Goal: Book appointment/travel/reservation

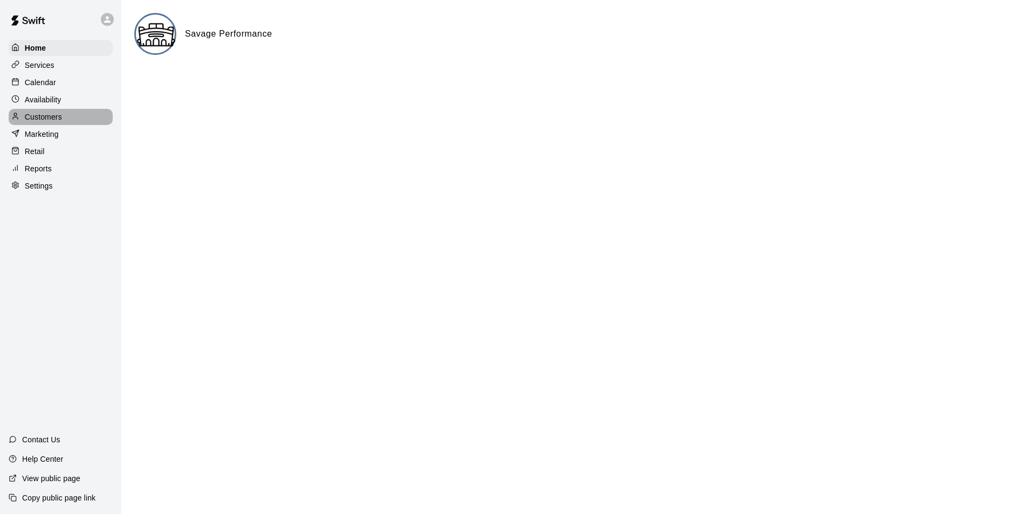
click at [47, 122] on p "Customers" at bounding box center [43, 117] width 37 height 11
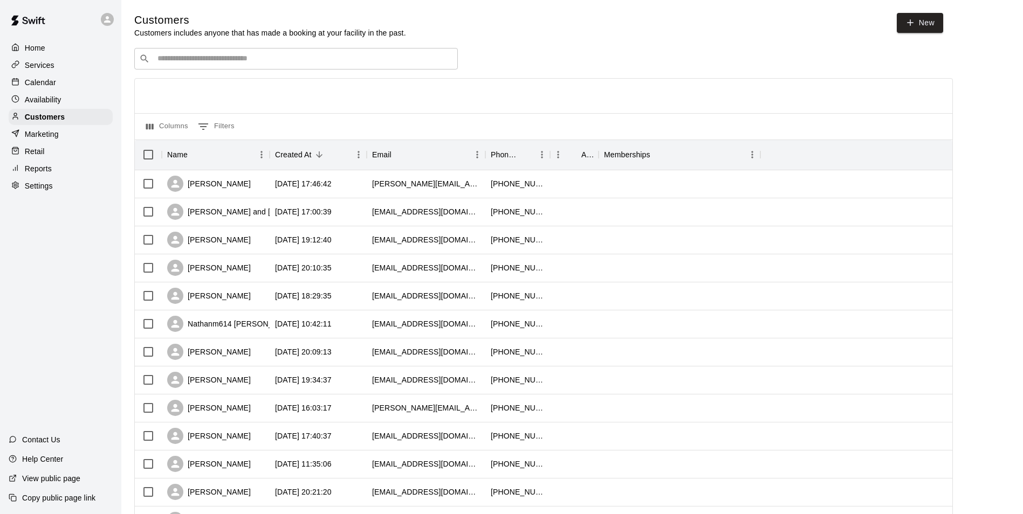
click at [286, 74] on div "​ ​ Columns 0 Filters Name Created At Email Phone Number Age Memberships [PERSO…" at bounding box center [543, 474] width 819 height 853
click at [284, 61] on input "Search customers by name or email" at bounding box center [303, 58] width 299 height 11
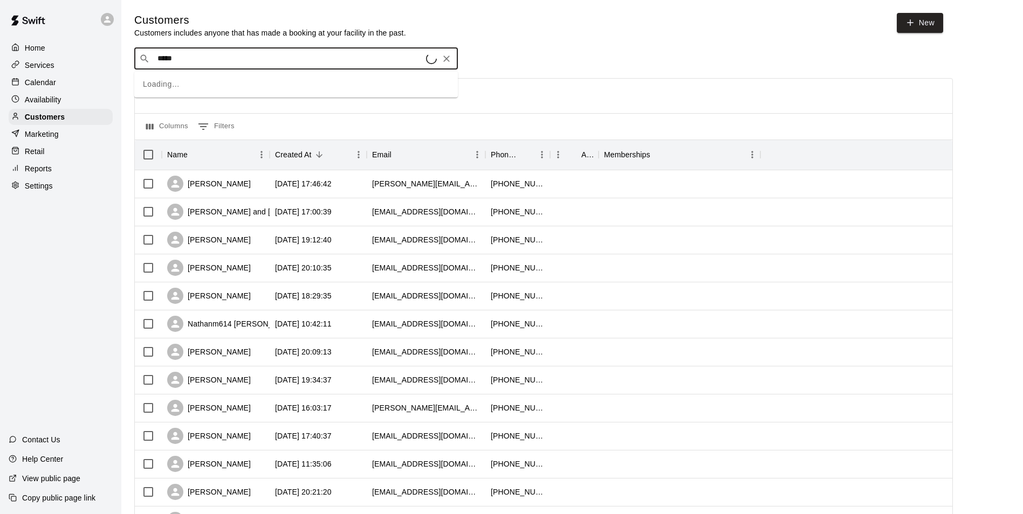
type input "******"
click at [259, 92] on div "[PERSON_NAME] [EMAIL_ADDRESS][DOMAIN_NAME]" at bounding box center [306, 88] width 285 height 23
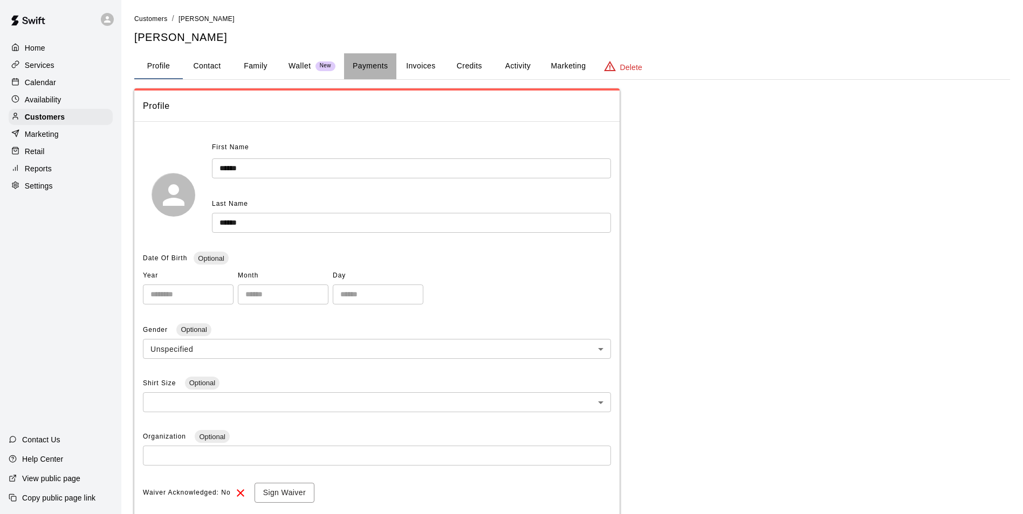
click at [372, 73] on button "Payments" at bounding box center [370, 66] width 52 height 26
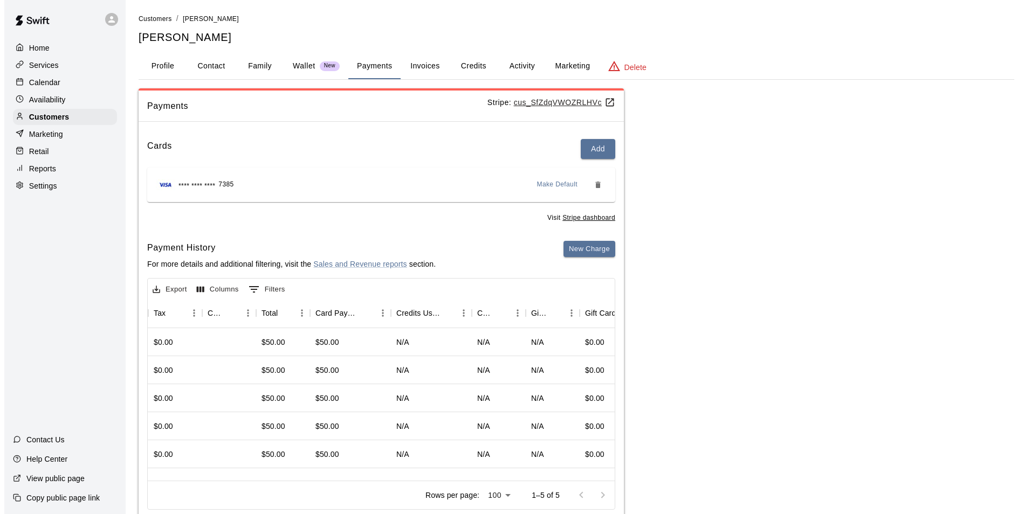
scroll to position [0, 484]
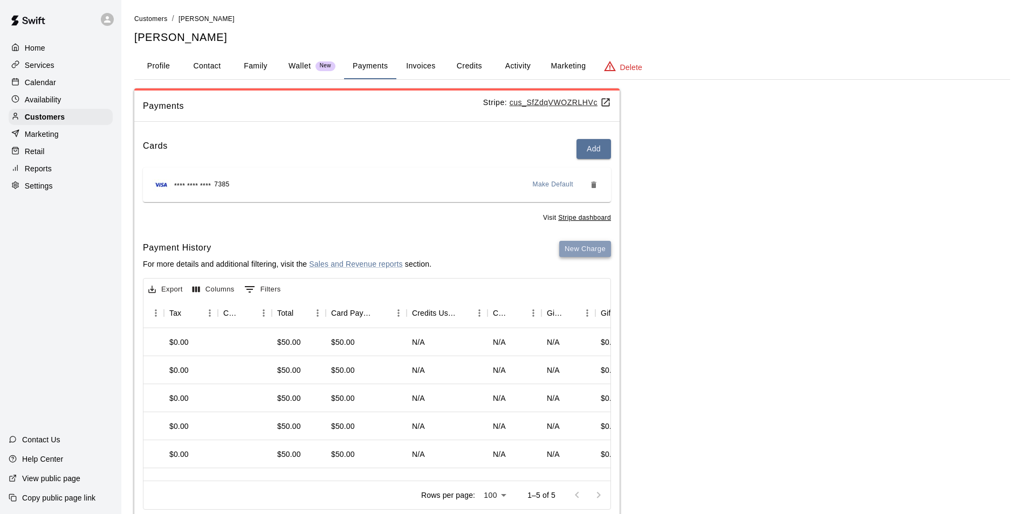
click at [586, 249] on button "New Charge" at bounding box center [585, 249] width 52 height 17
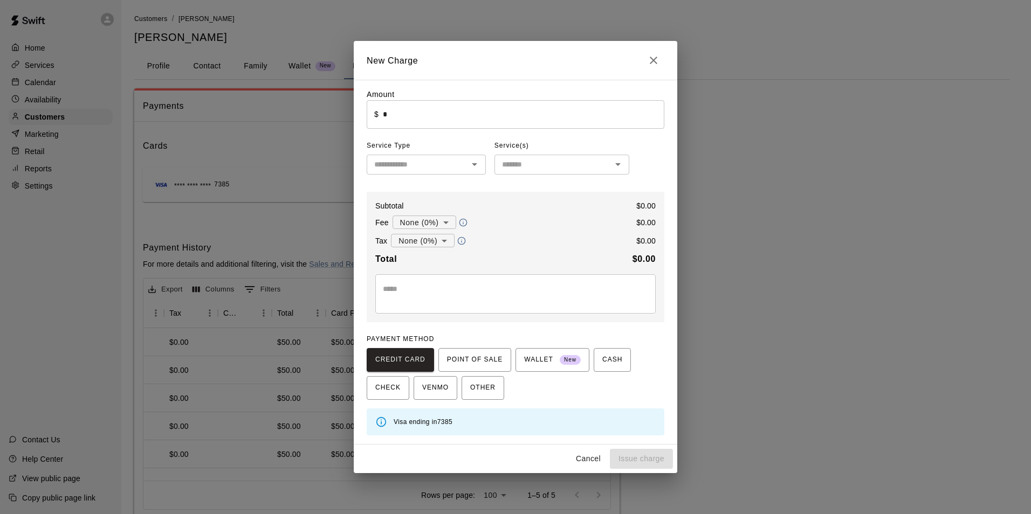
click at [395, 111] on input "*" at bounding box center [523, 114] width 281 height 29
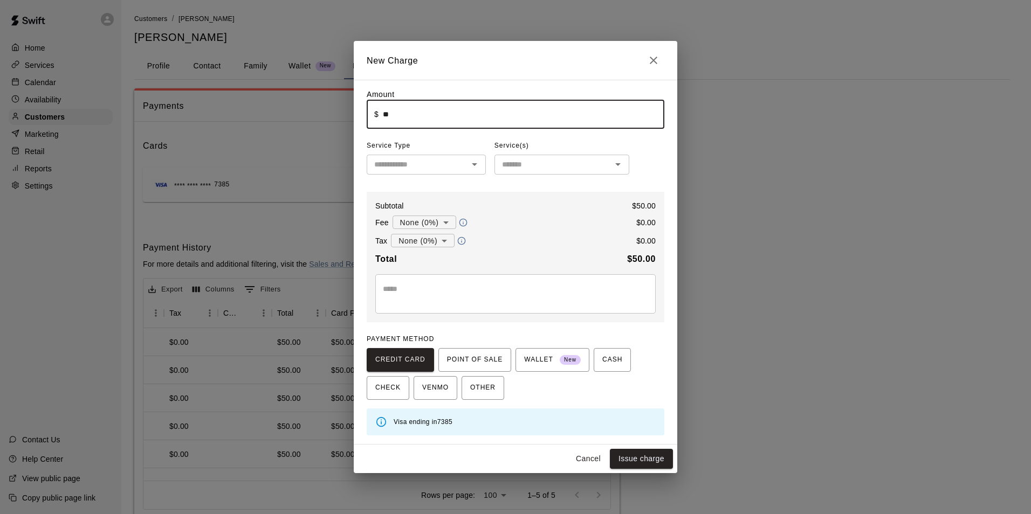
type input "*****"
click at [438, 163] on input "text" at bounding box center [417, 164] width 95 height 13
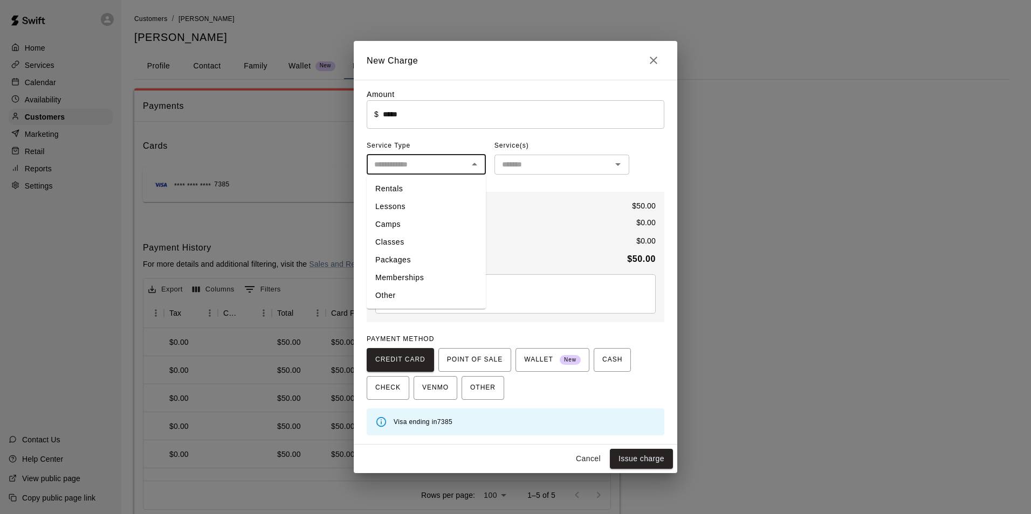
click at [409, 205] on li "Lessons" at bounding box center [426, 207] width 119 height 18
type input "*******"
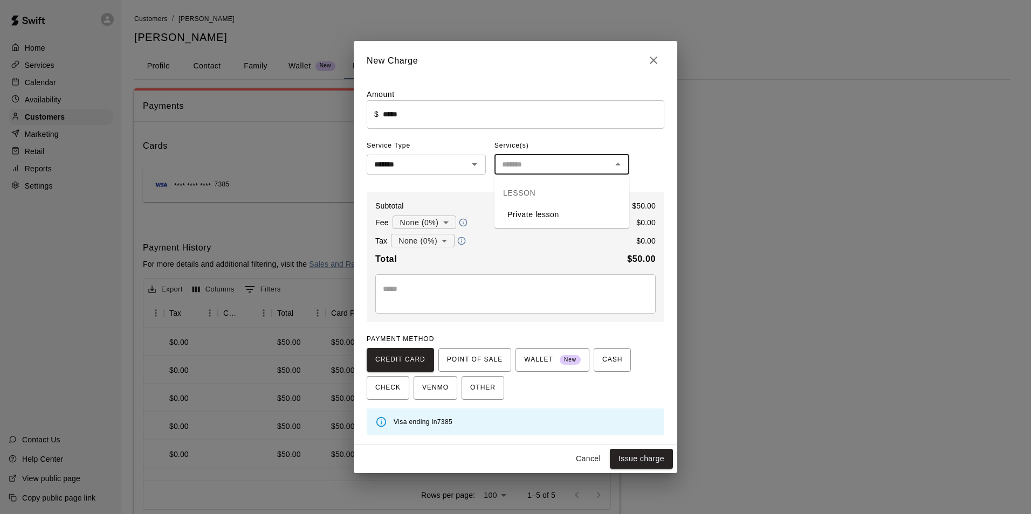
click at [529, 171] on input "text" at bounding box center [553, 164] width 111 height 13
click at [528, 212] on li "Private lesson" at bounding box center [561, 215] width 135 height 18
type input "**********"
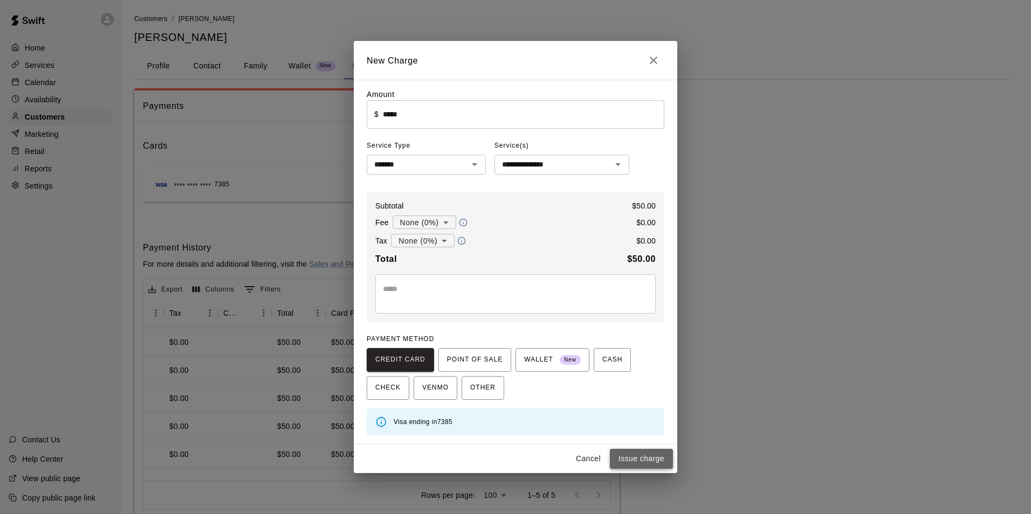
click at [626, 461] on button "Issue charge" at bounding box center [641, 459] width 63 height 20
type input "*"
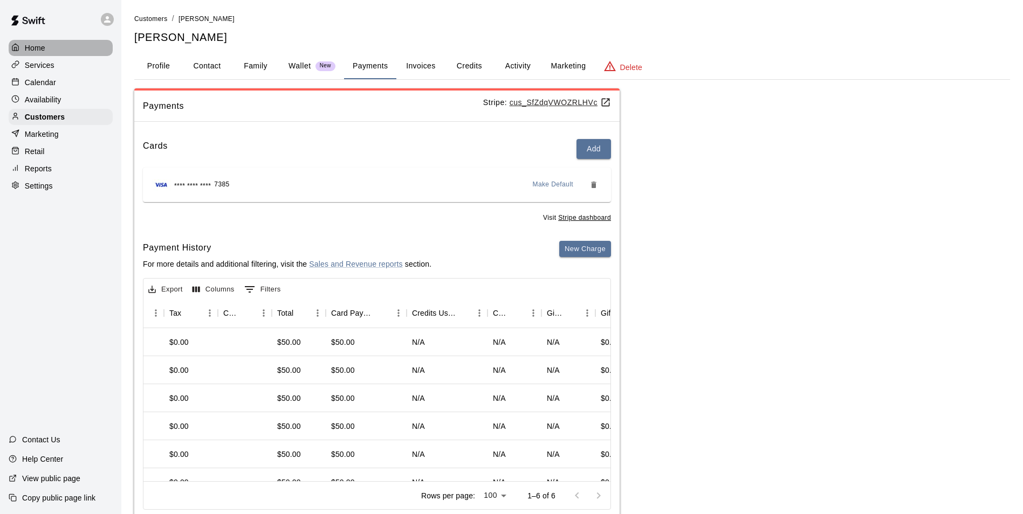
click at [25, 47] on p "Home" at bounding box center [35, 48] width 20 height 11
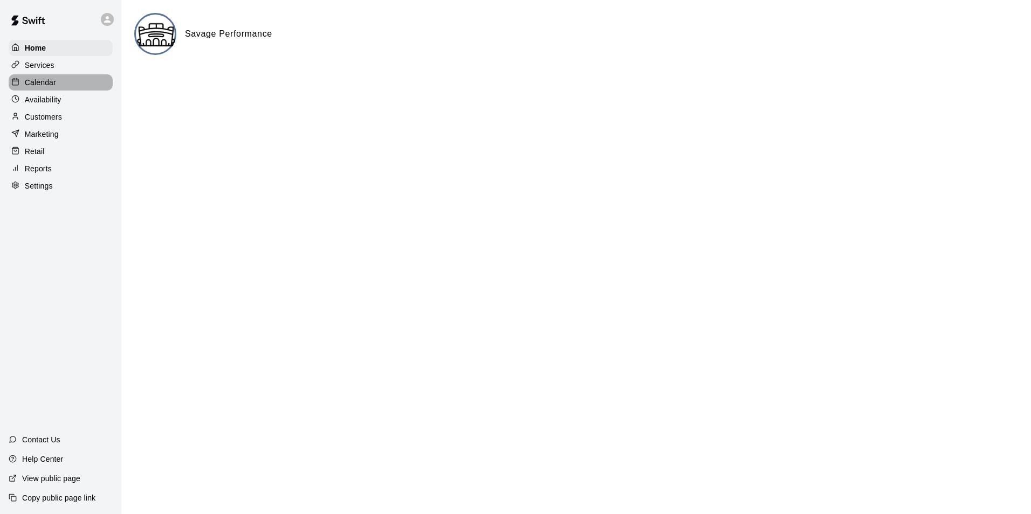
click at [44, 88] on p "Calendar" at bounding box center [40, 82] width 31 height 11
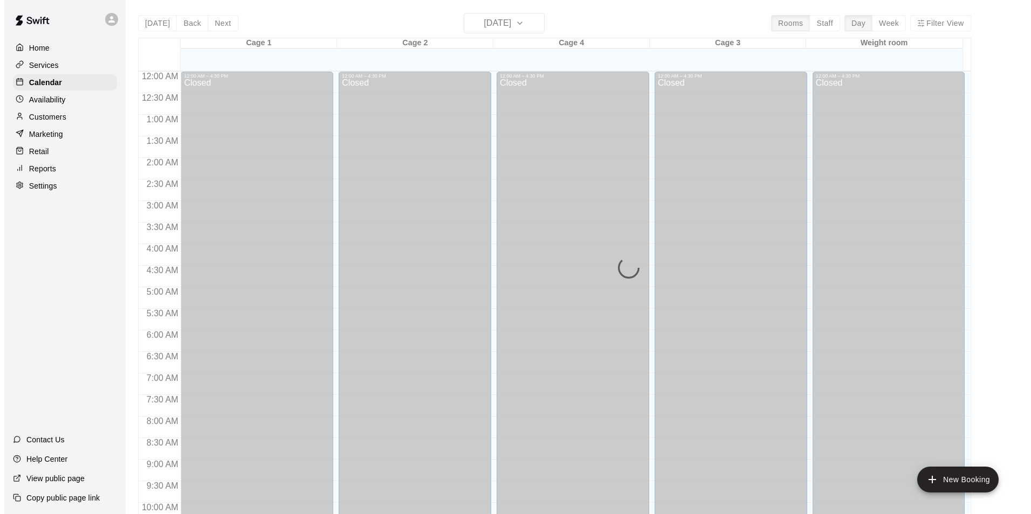
scroll to position [548, 0]
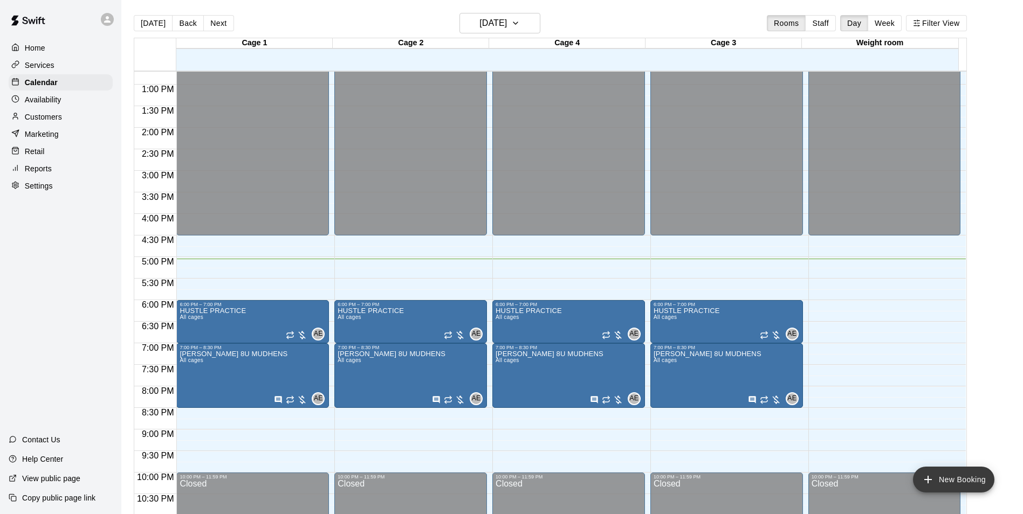
click at [940, 485] on button "New Booking" at bounding box center [953, 480] width 81 height 26
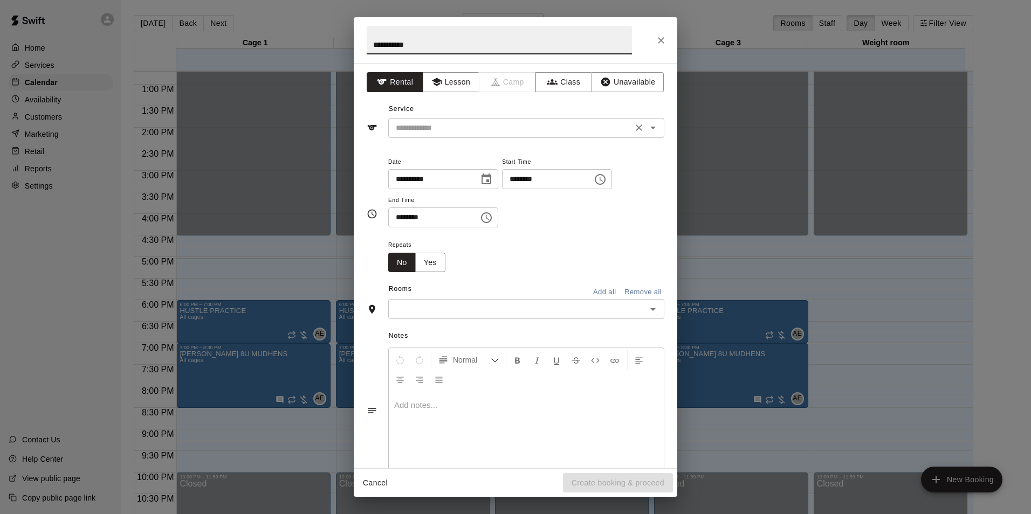
type input "**********"
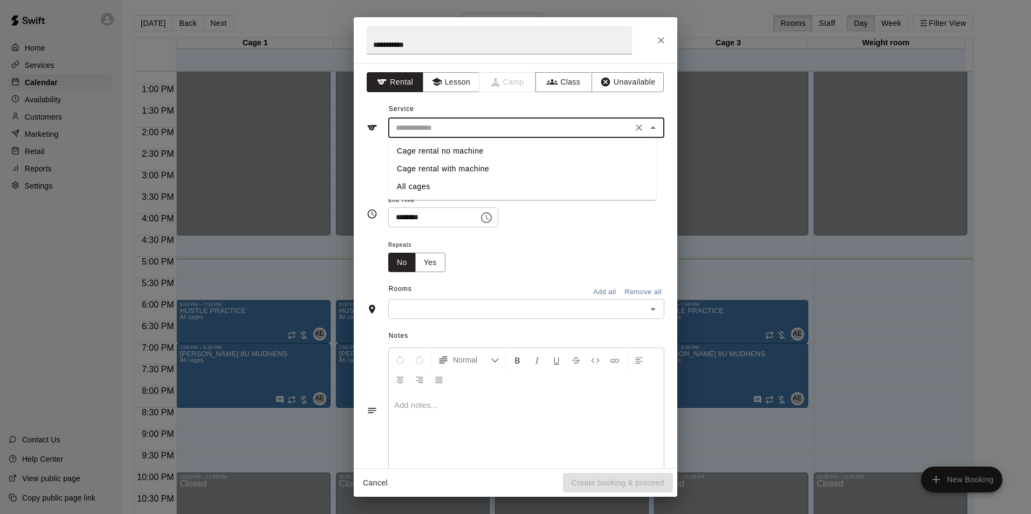
click at [466, 126] on input "text" at bounding box center [510, 127] width 238 height 13
click at [457, 83] on button "Lesson" at bounding box center [451, 82] width 57 height 20
click at [460, 133] on input "text" at bounding box center [510, 127] width 238 height 13
click at [453, 155] on li "Private lesson" at bounding box center [522, 151] width 268 height 18
type input "**********"
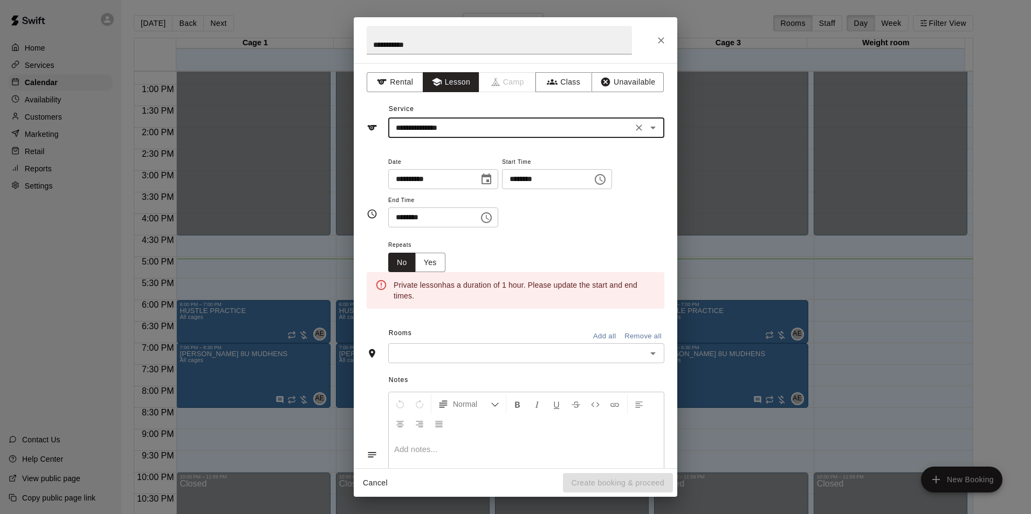
click at [493, 182] on icon "Choose date, selected date is Aug 13, 2025" at bounding box center [486, 179] width 13 height 13
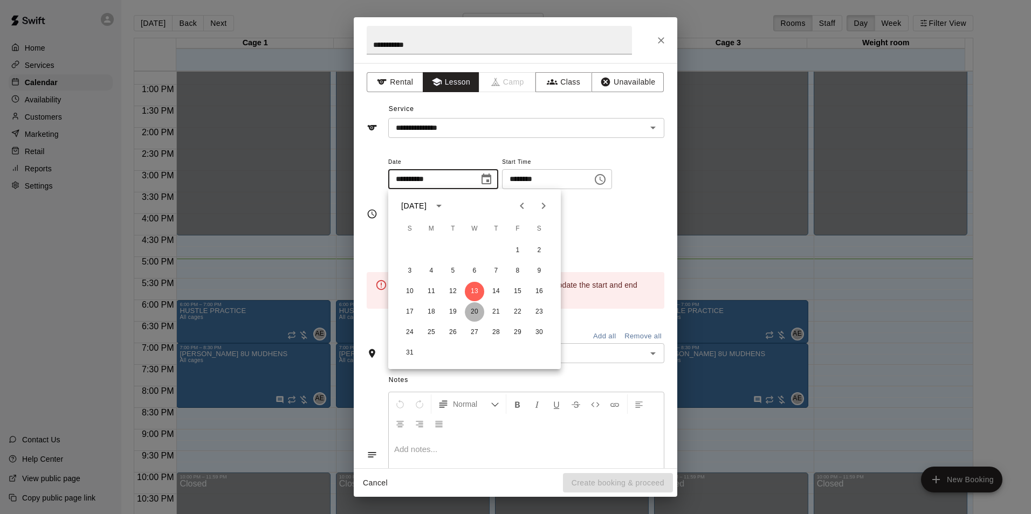
click at [475, 308] on button "20" at bounding box center [474, 312] width 19 height 19
type input "**********"
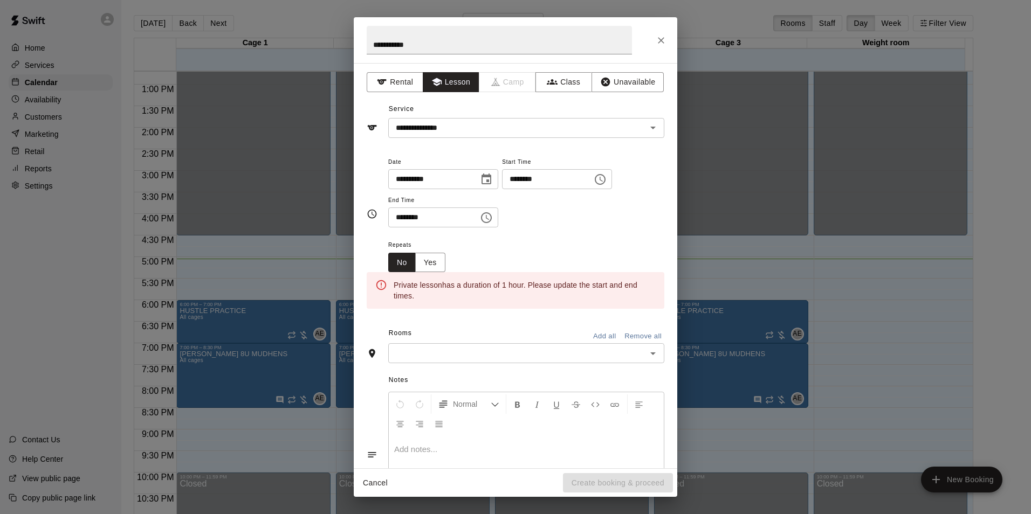
click at [492, 218] on icon "Choose time, selected time is 5:30 PM" at bounding box center [486, 217] width 11 height 11
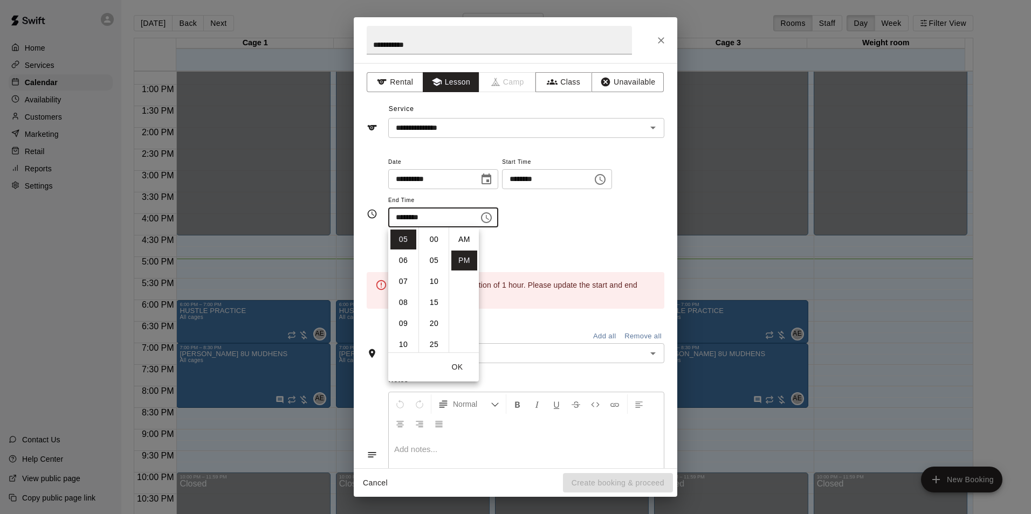
scroll to position [19, 0]
click at [403, 263] on li "06" at bounding box center [403, 261] width 26 height 20
click at [559, 230] on div "**********" at bounding box center [526, 197] width 276 height 84
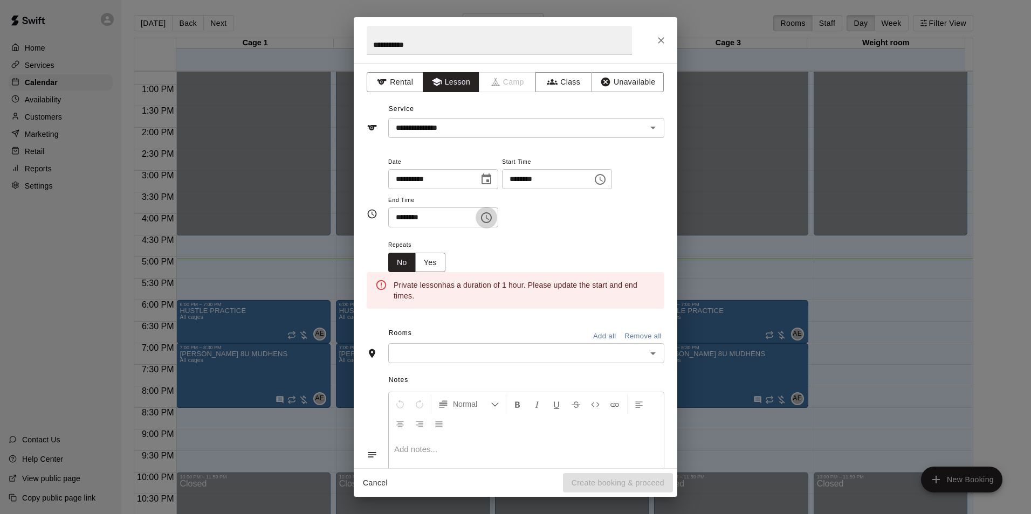
click at [493, 221] on icon "Choose time, selected time is 6:30 PM" at bounding box center [486, 217] width 13 height 13
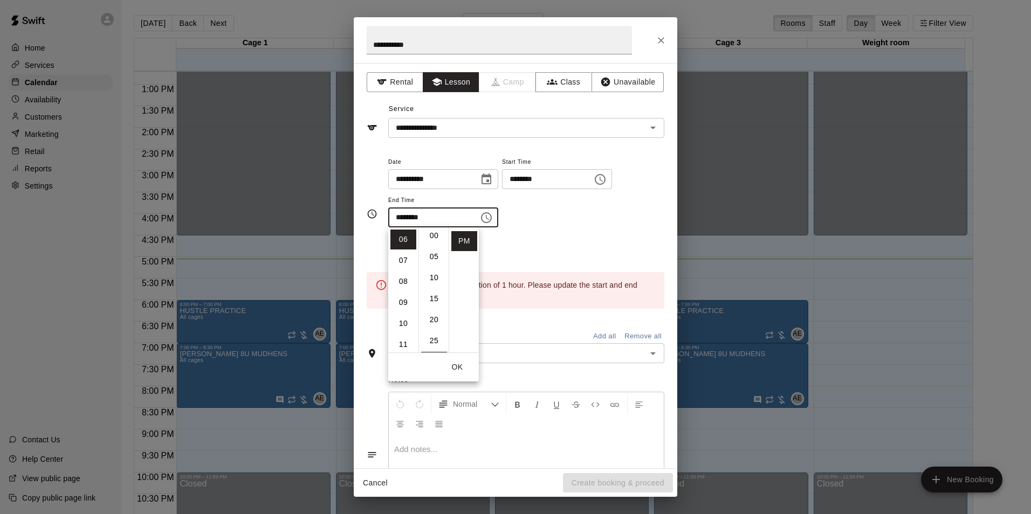
scroll to position [0, 0]
click at [437, 239] on li "00" at bounding box center [434, 240] width 26 height 20
type input "********"
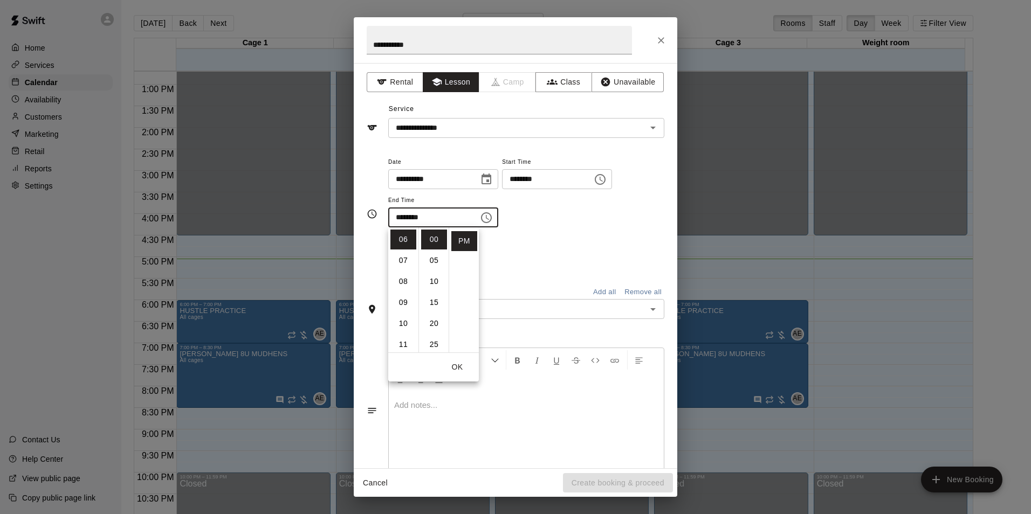
click at [554, 223] on div "**********" at bounding box center [526, 191] width 276 height 73
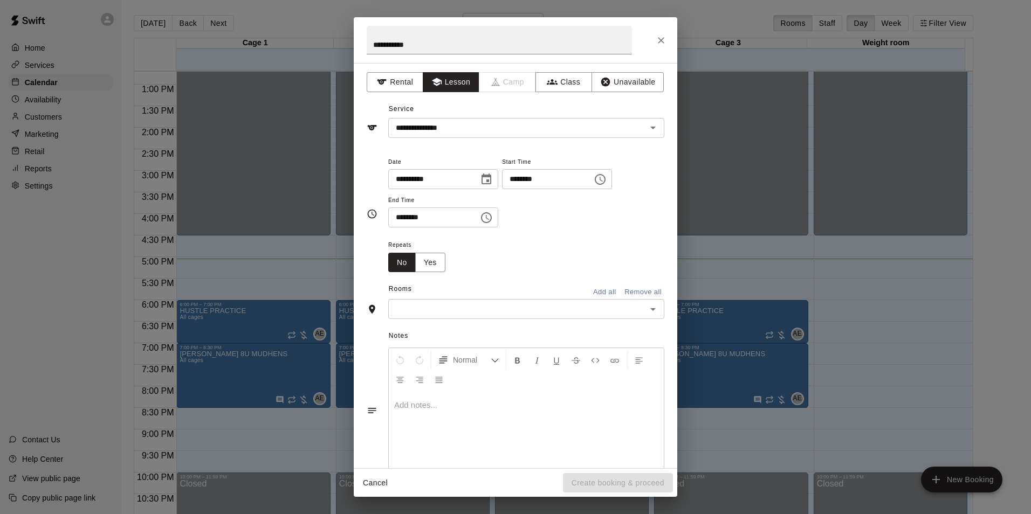
scroll to position [25, 0]
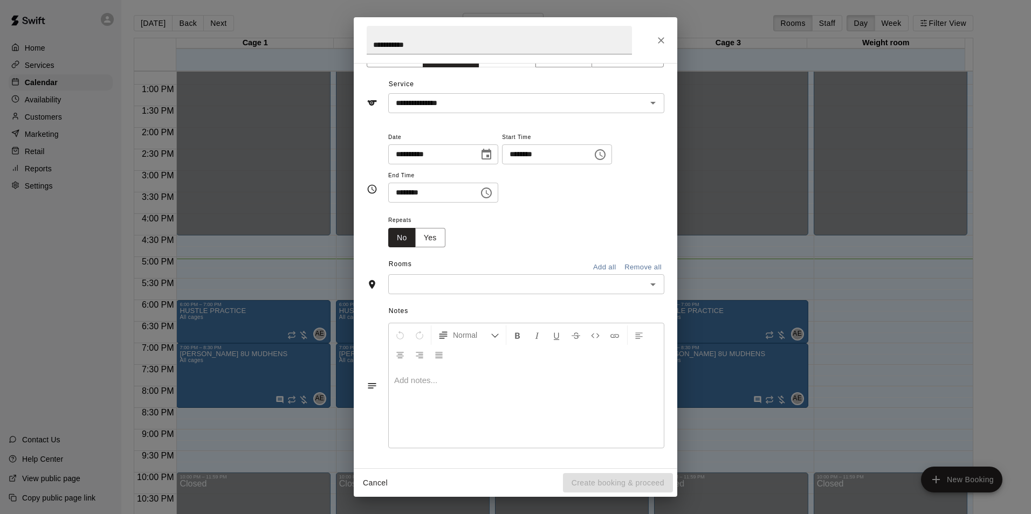
click at [452, 276] on div "​" at bounding box center [526, 284] width 276 height 20
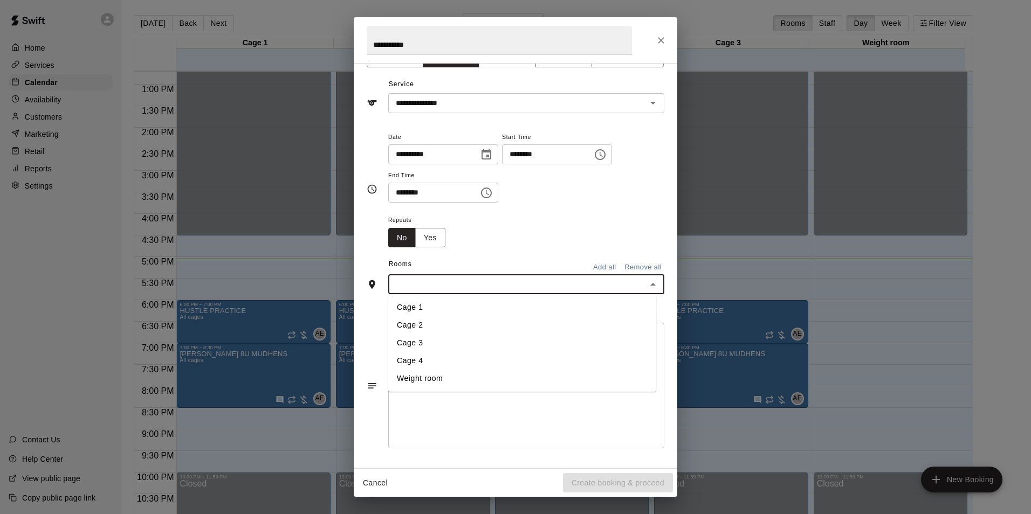
click at [435, 356] on li "Cage 4" at bounding box center [522, 361] width 268 height 18
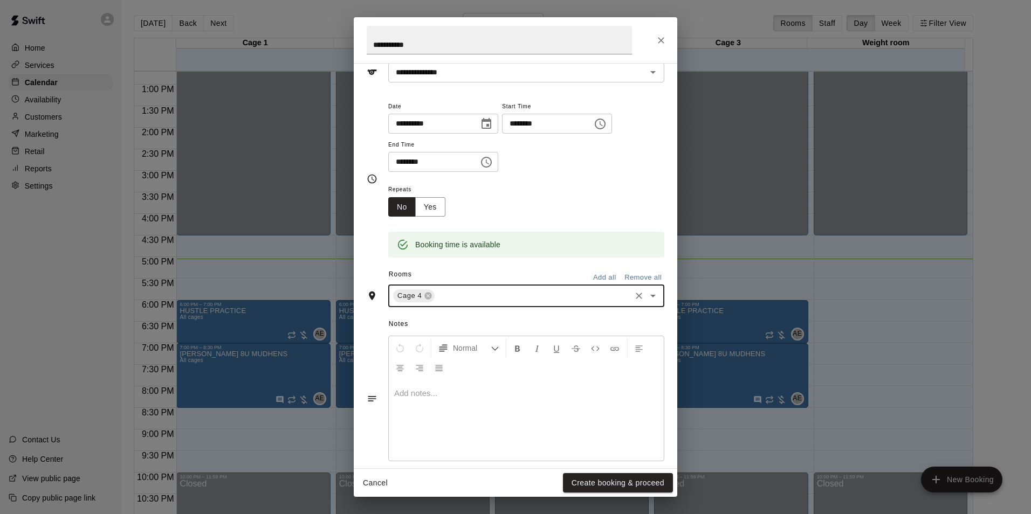
scroll to position [68, 0]
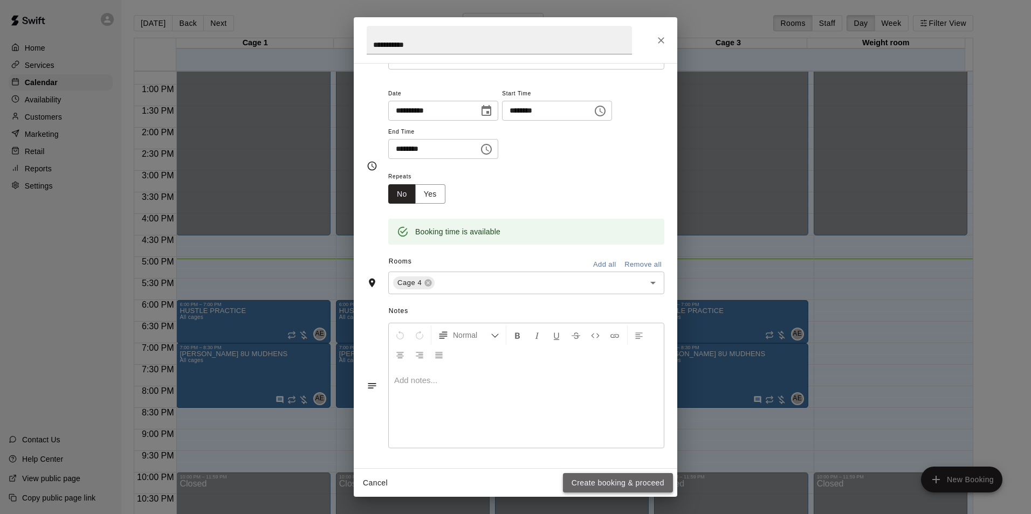
click at [637, 479] on button "Create booking & proceed" at bounding box center [618, 483] width 110 height 20
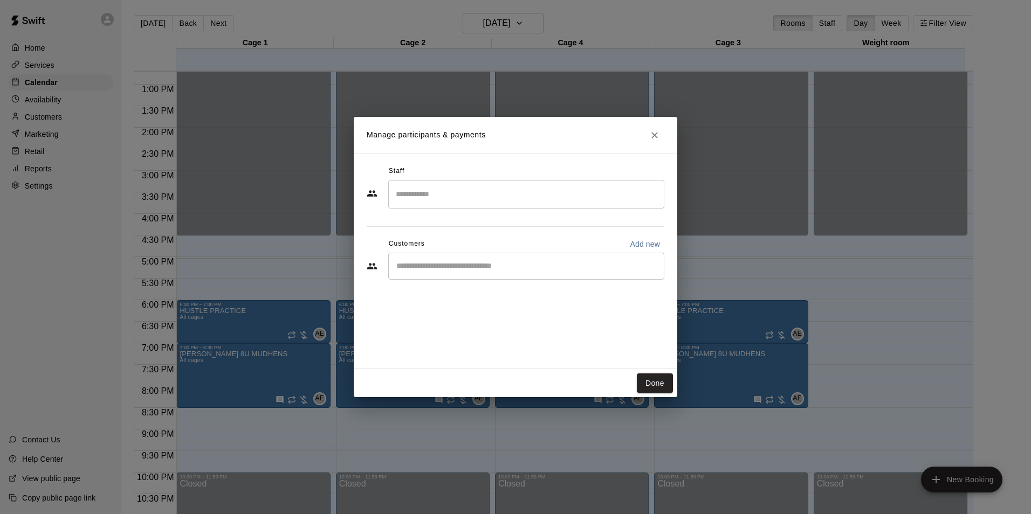
click at [410, 188] on input "Search staff" at bounding box center [526, 194] width 266 height 19
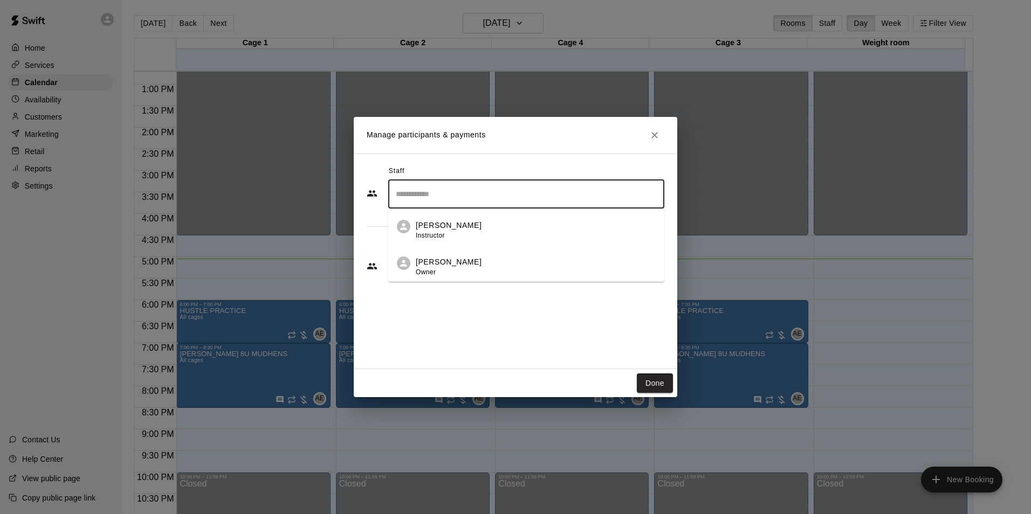
click at [434, 274] on span "Owner" at bounding box center [426, 273] width 20 height 8
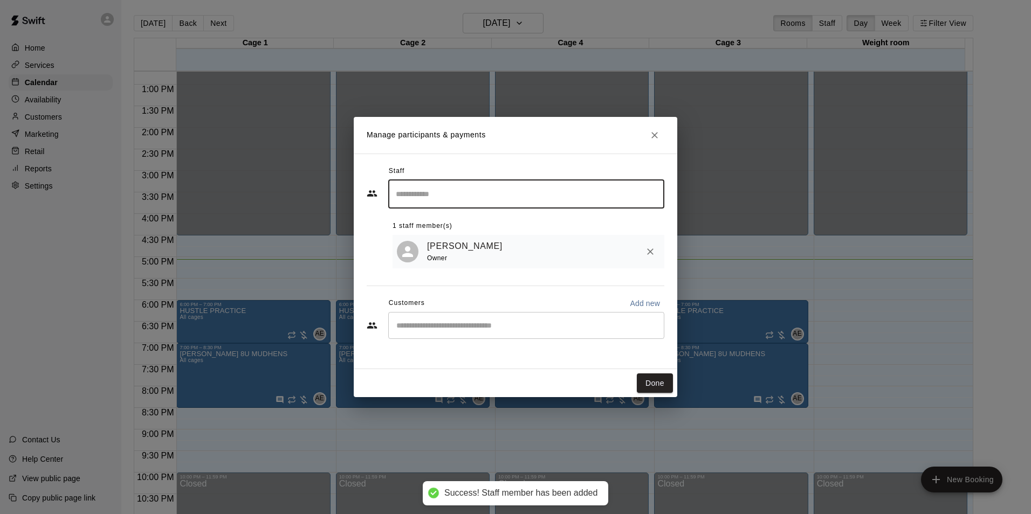
click at [428, 318] on div "​" at bounding box center [526, 325] width 276 height 27
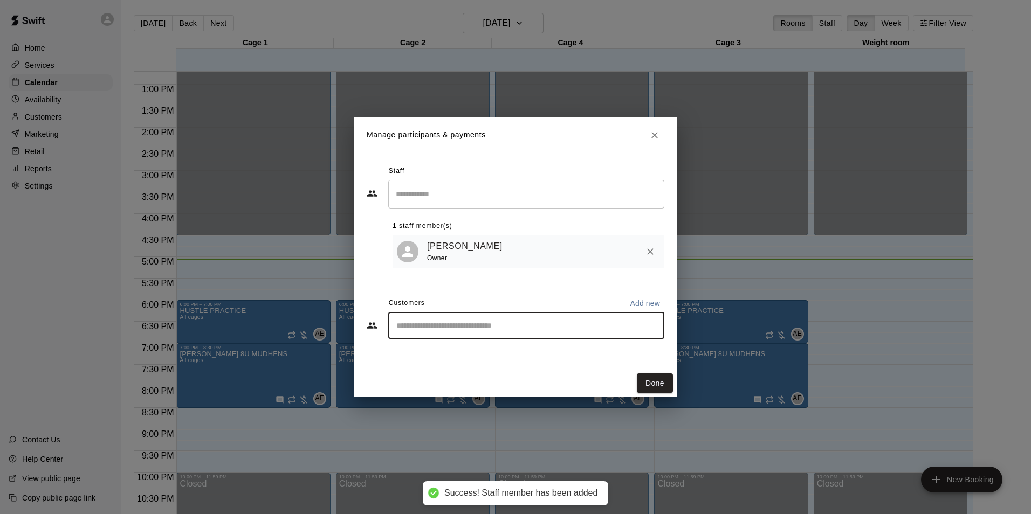
click at [421, 331] on input "Start typing to search customers..." at bounding box center [526, 325] width 266 height 11
type input "*"
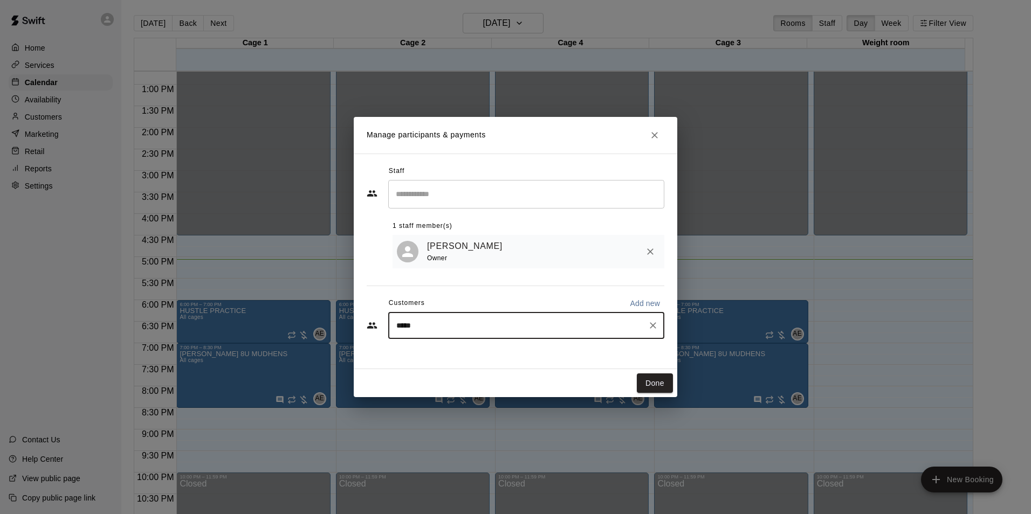
type input "******"
drag, startPoint x: 418, startPoint y: 344, endPoint x: 422, endPoint y: 353, distance: 9.9
click at [422, 353] on p "[PERSON_NAME]" at bounding box center [451, 352] width 66 height 11
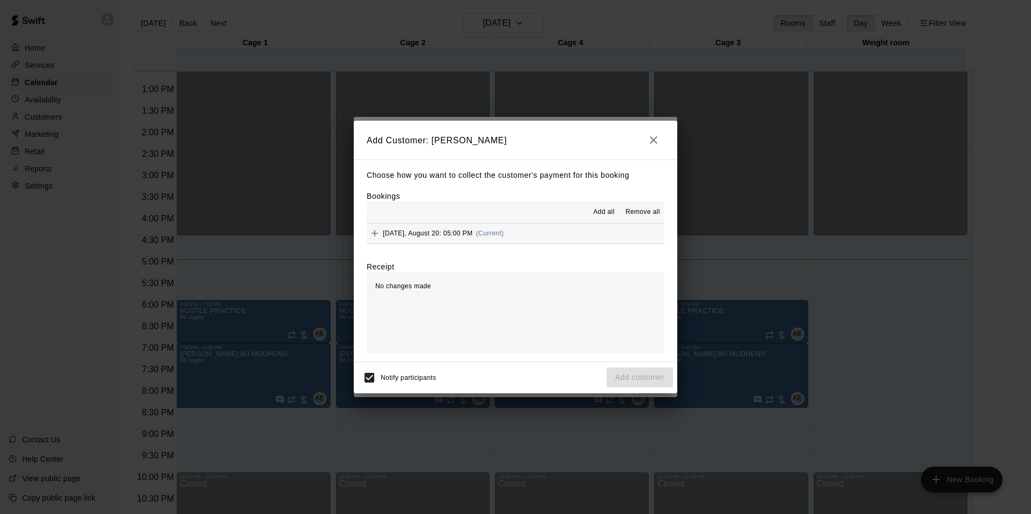
click at [374, 233] on icon "Add" at bounding box center [374, 233] width 11 height 11
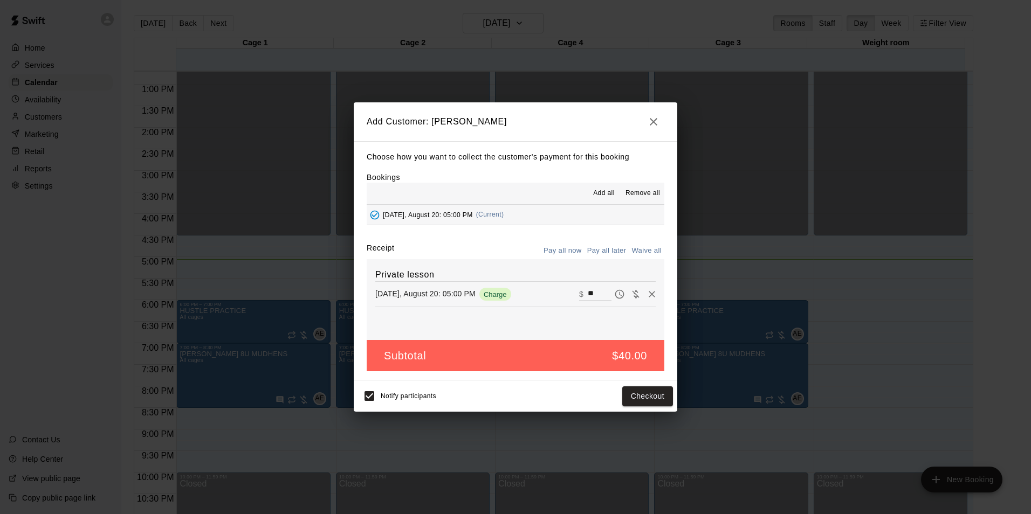
click at [588, 293] on input "**" at bounding box center [600, 294] width 24 height 14
type input "**"
click at [600, 254] on button "Pay all later" at bounding box center [607, 251] width 45 height 17
click at [648, 398] on button "Add customer" at bounding box center [640, 397] width 66 height 20
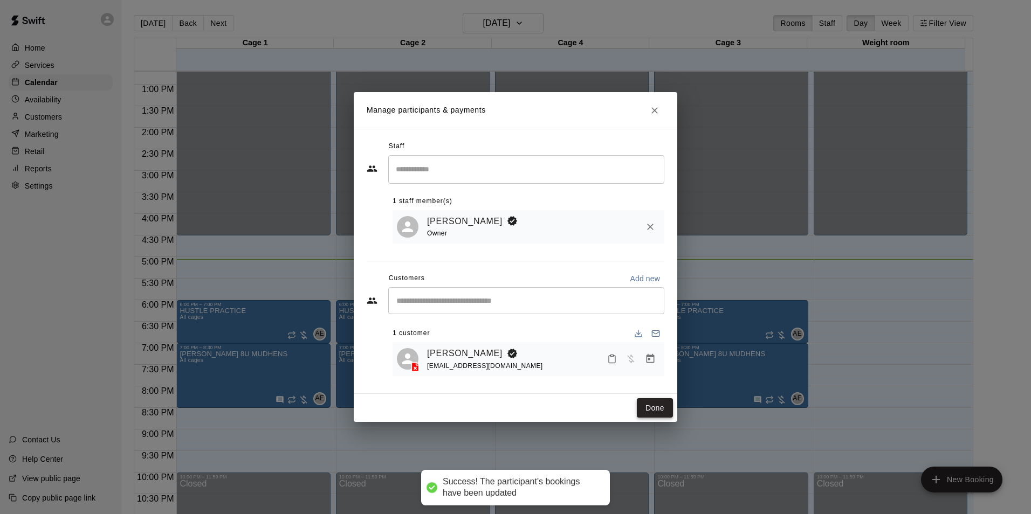
click at [650, 418] on button "Done" at bounding box center [655, 408] width 36 height 20
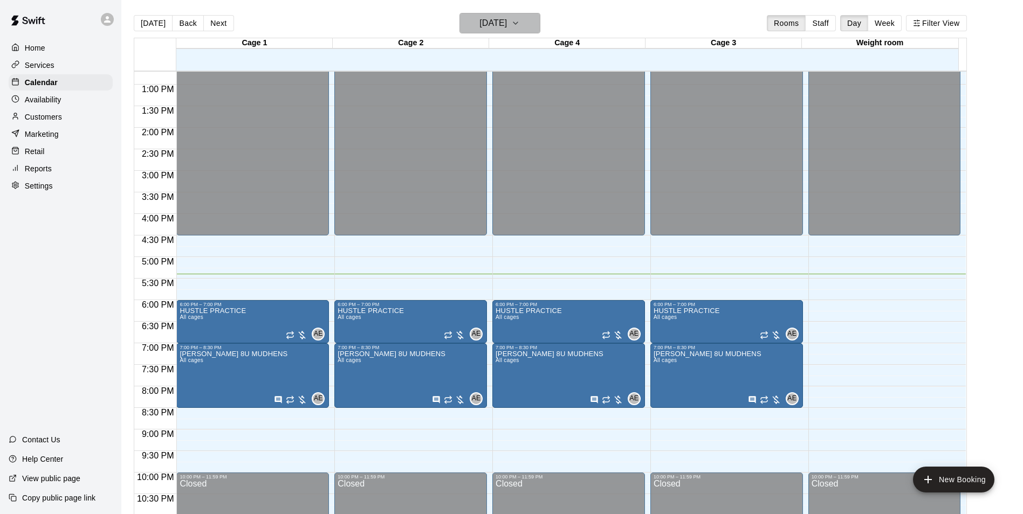
click at [486, 22] on h6 "Wednesday Aug 13" at bounding box center [493, 23] width 28 height 15
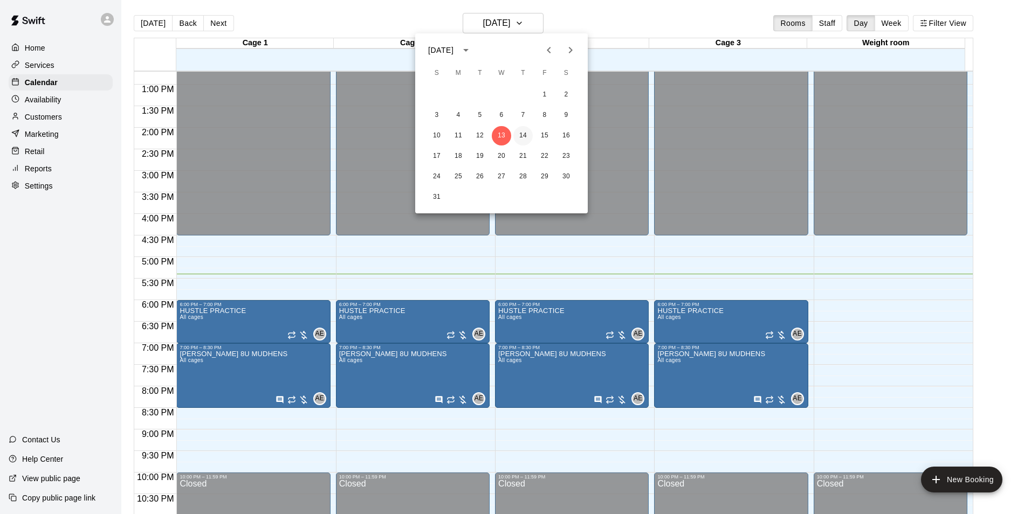
click at [518, 135] on button "14" at bounding box center [522, 135] width 19 height 19
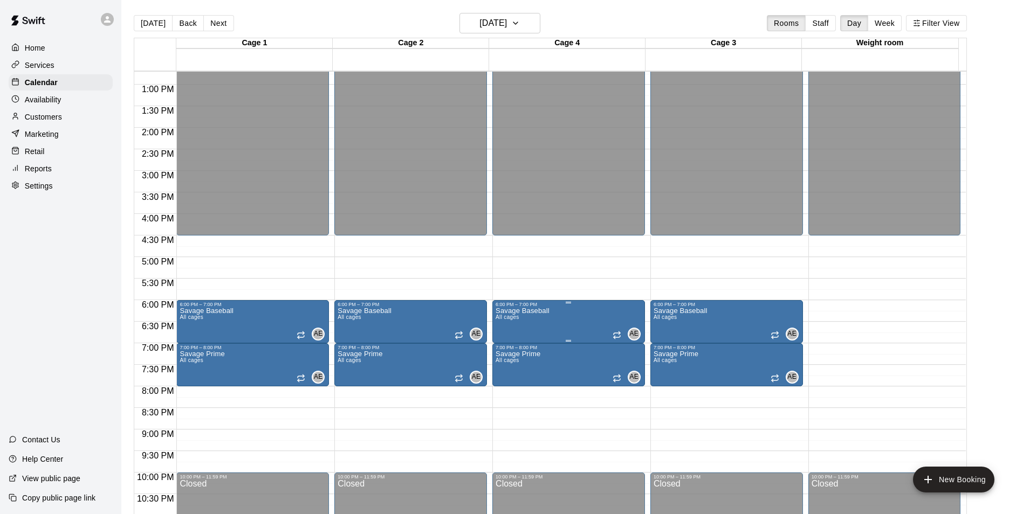
drag, startPoint x: 514, startPoint y: 314, endPoint x: 518, endPoint y: 307, distance: 7.2
drag, startPoint x: 518, startPoint y: 307, endPoint x: 527, endPoint y: 334, distance: 28.1
click at [506, 374] on icon "delete" at bounding box center [505, 372] width 8 height 10
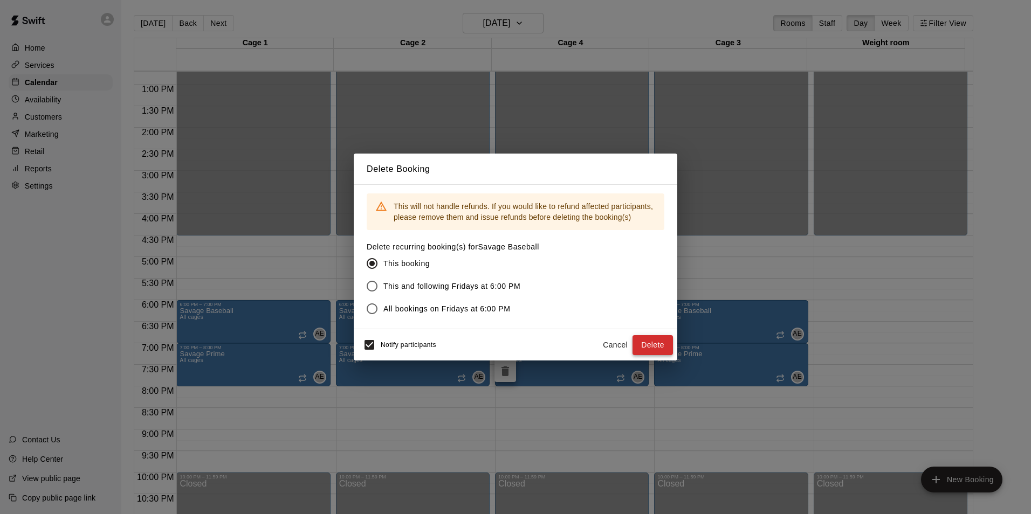
click at [658, 352] on button "Delete" at bounding box center [653, 345] width 40 height 20
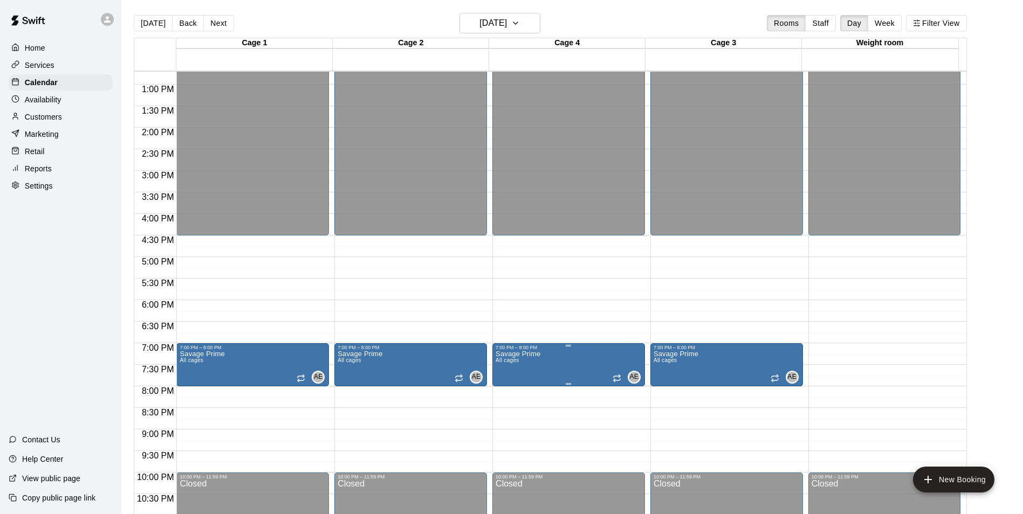
drag, startPoint x: 541, startPoint y: 363, endPoint x: 534, endPoint y: 367, distance: 7.5
click at [511, 411] on icon "delete" at bounding box center [505, 414] width 13 height 13
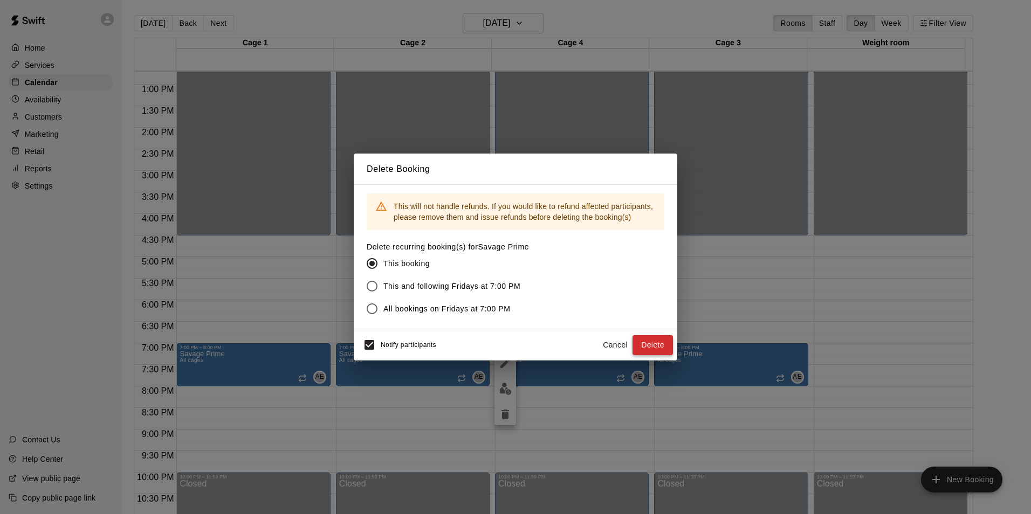
click at [660, 348] on button "Delete" at bounding box center [653, 345] width 40 height 20
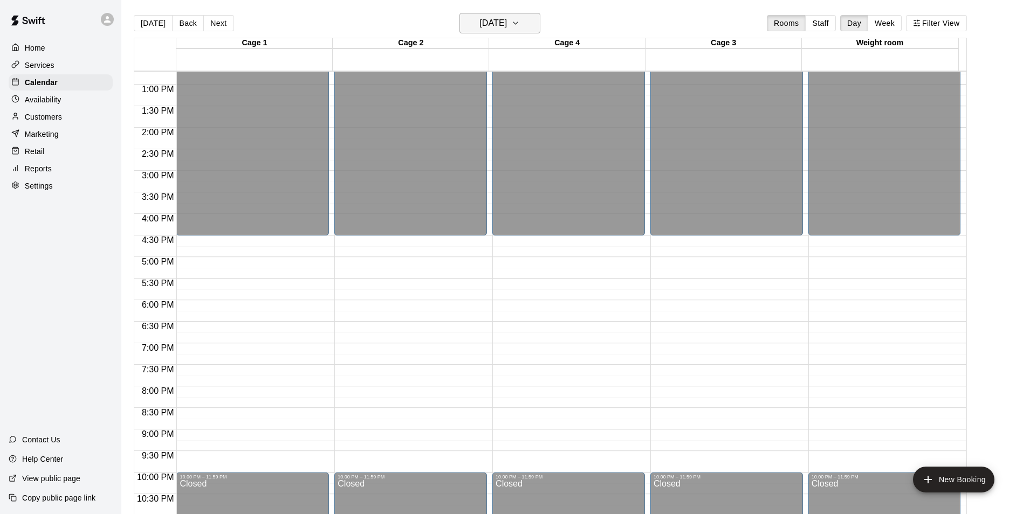
click at [507, 22] on h6 "Thursday Aug 14" at bounding box center [493, 23] width 28 height 15
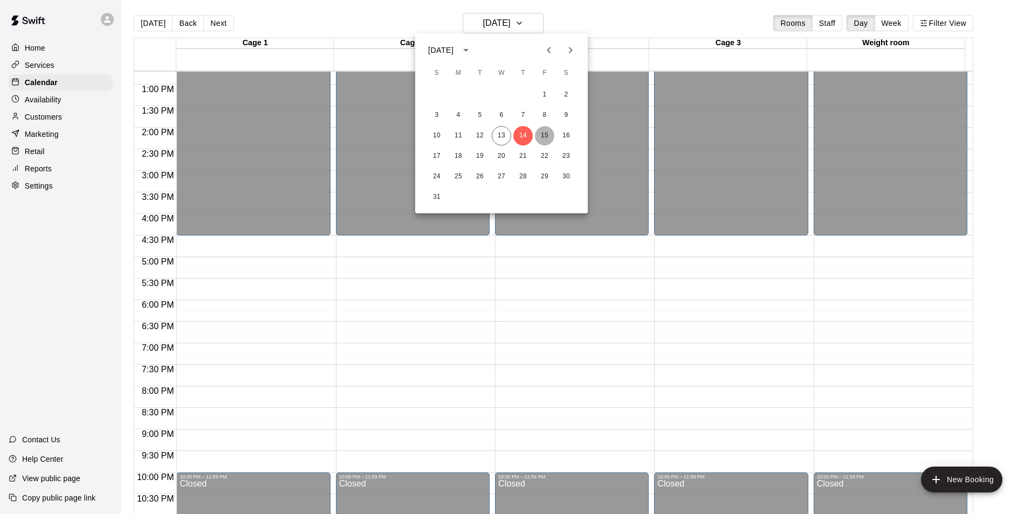
click at [539, 138] on button "15" at bounding box center [544, 135] width 19 height 19
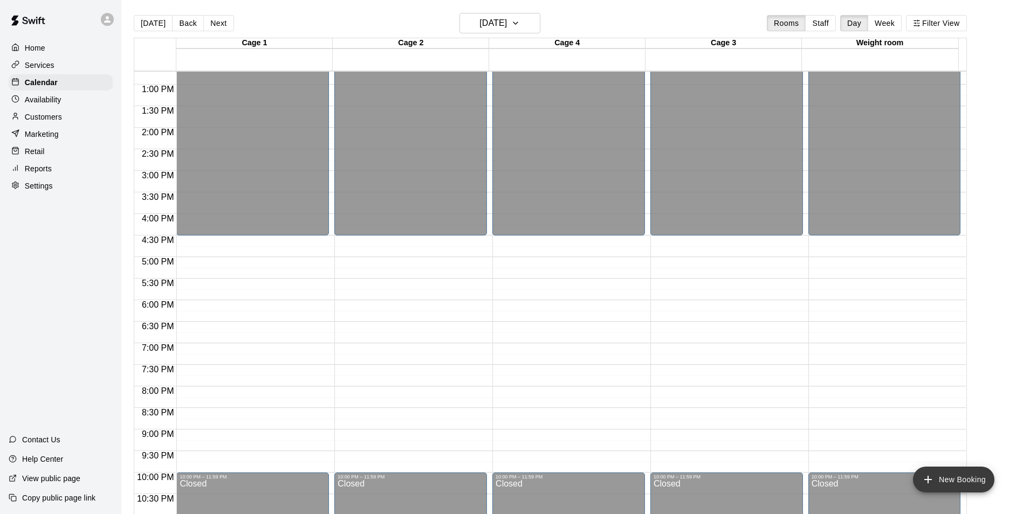
click at [950, 481] on button "New Booking" at bounding box center [953, 480] width 81 height 26
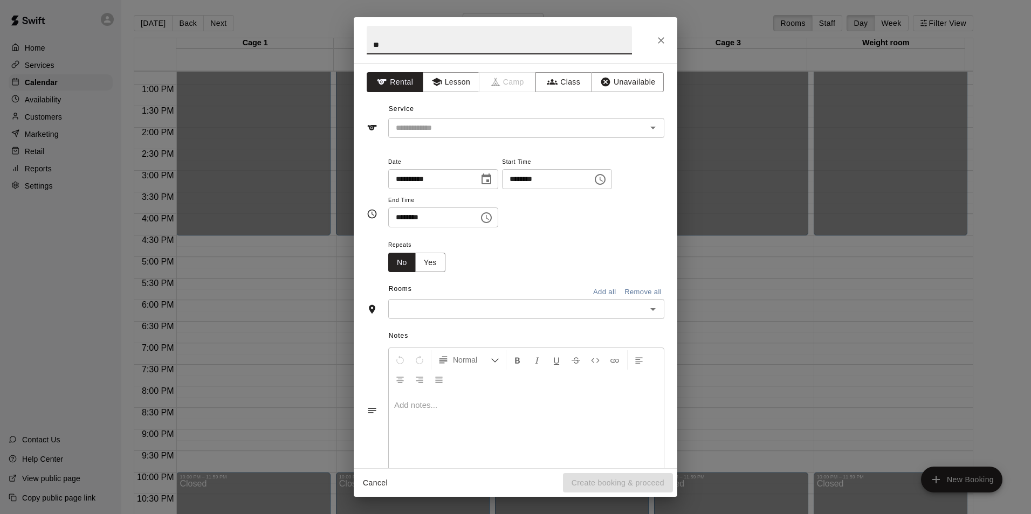
type input "*"
type input "**********"
click at [444, 127] on input "text" at bounding box center [510, 127] width 238 height 13
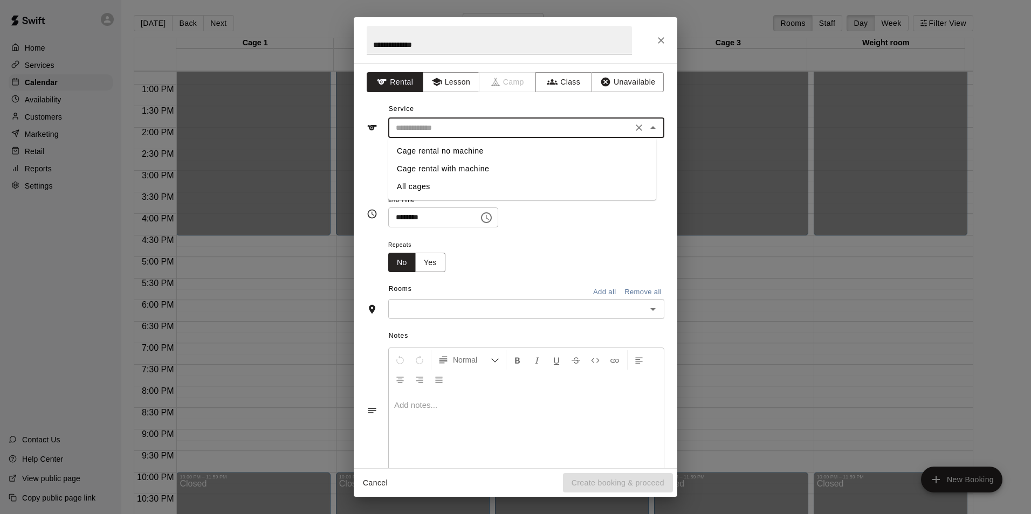
click at [429, 185] on li "All cages" at bounding box center [522, 187] width 268 height 18
type input "*********"
click at [491, 181] on icon "Choose date, selected date is Aug 15, 2025" at bounding box center [487, 179] width 10 height 11
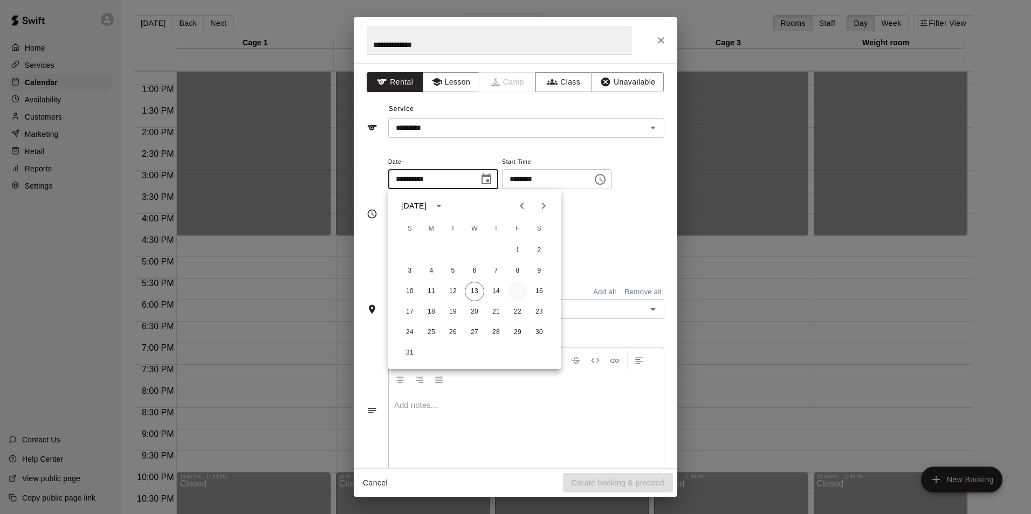
click at [519, 286] on button "15" at bounding box center [517, 291] width 19 height 19
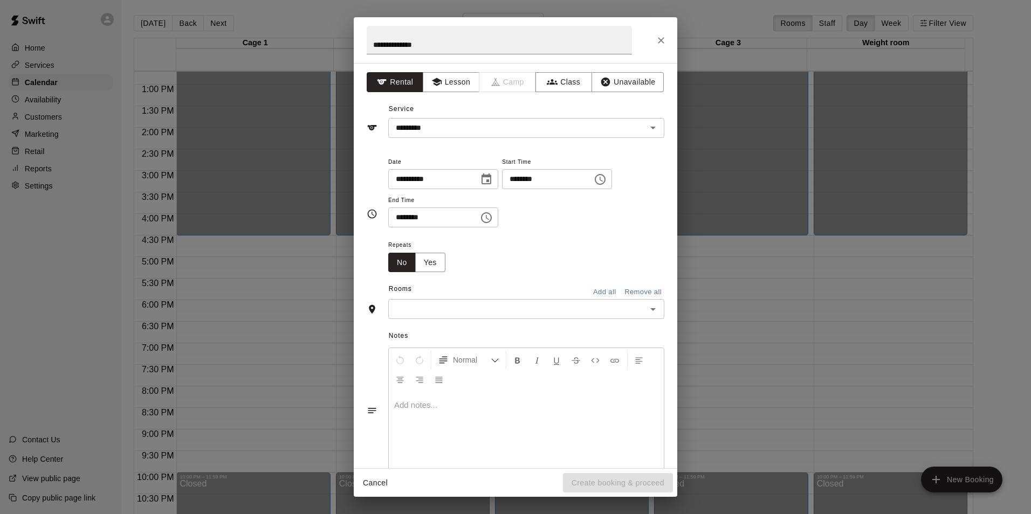
drag, startPoint x: 603, startPoint y: 171, endPoint x: 620, endPoint y: 173, distance: 16.2
click at [585, 172] on input "********" at bounding box center [543, 179] width 83 height 20
click at [606, 175] on icon "Choose time, selected time is 5:00 PM" at bounding box center [600, 179] width 11 height 11
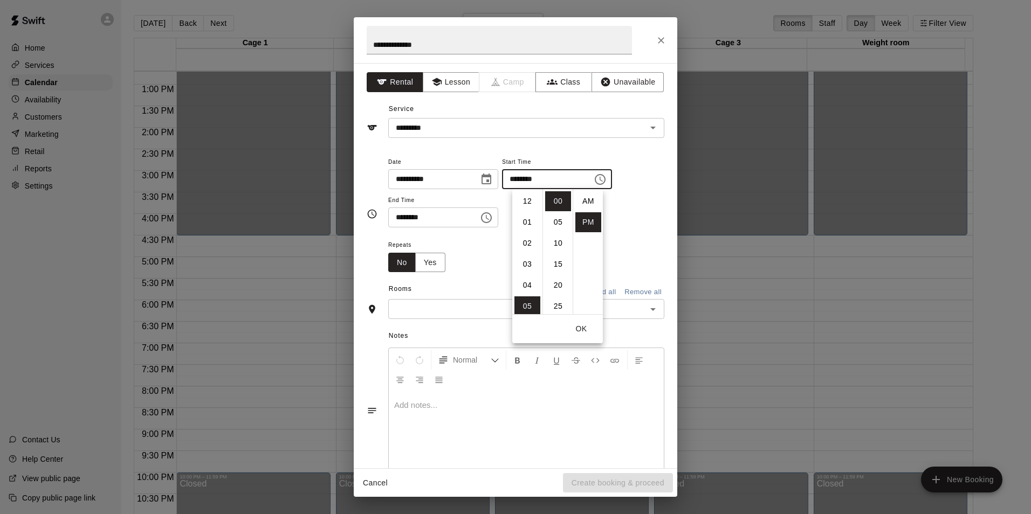
scroll to position [19, 0]
click at [554, 274] on li "30" at bounding box center [558, 274] width 26 height 20
type input "********"
click at [493, 263] on div "Repeats No Yes" at bounding box center [526, 255] width 276 height 34
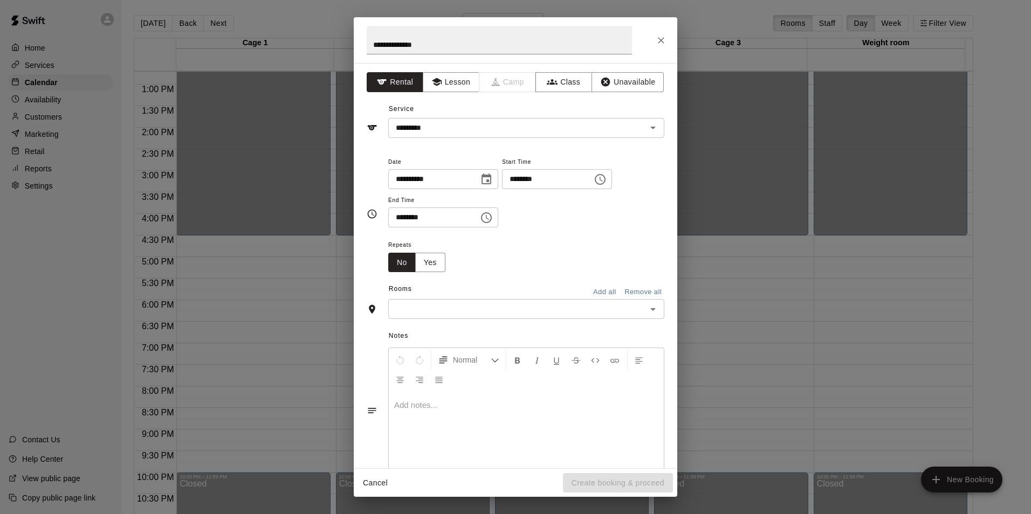
click at [492, 222] on icon "Choose time, selected time is 5:30 PM" at bounding box center [486, 217] width 11 height 11
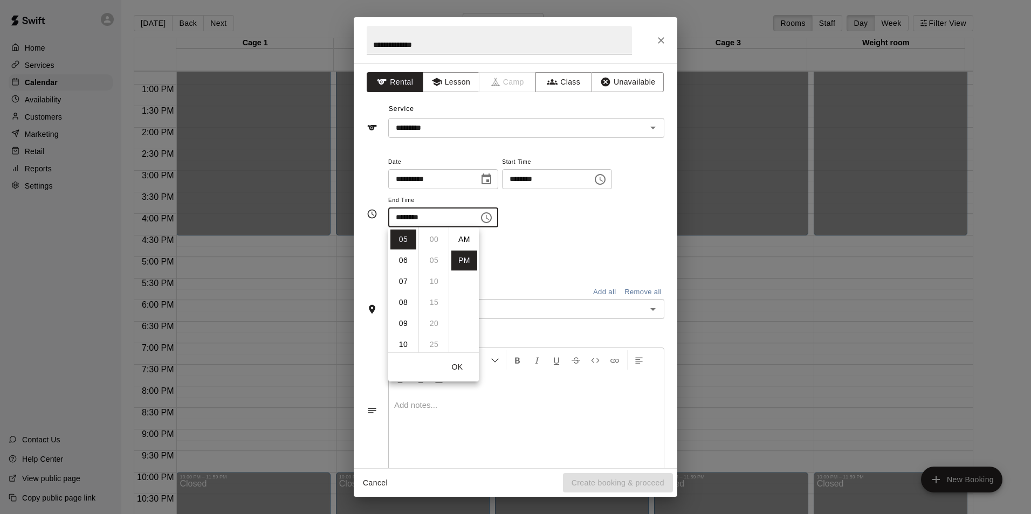
scroll to position [19, 0]
click at [406, 301] on li "08" at bounding box center [403, 303] width 26 height 20
click at [436, 238] on li "00" at bounding box center [434, 240] width 26 height 20
type input "********"
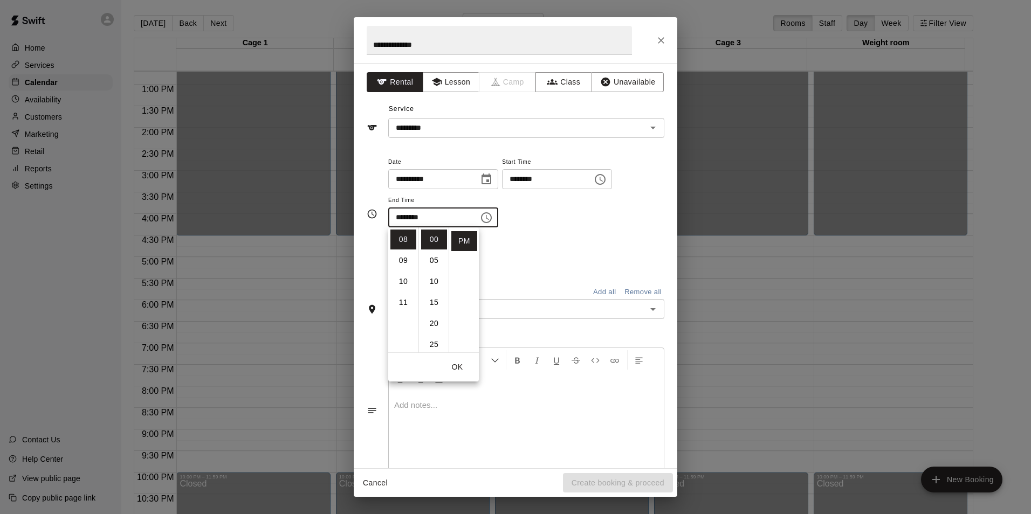
click at [571, 241] on div "Repeats No Yes" at bounding box center [526, 255] width 276 height 34
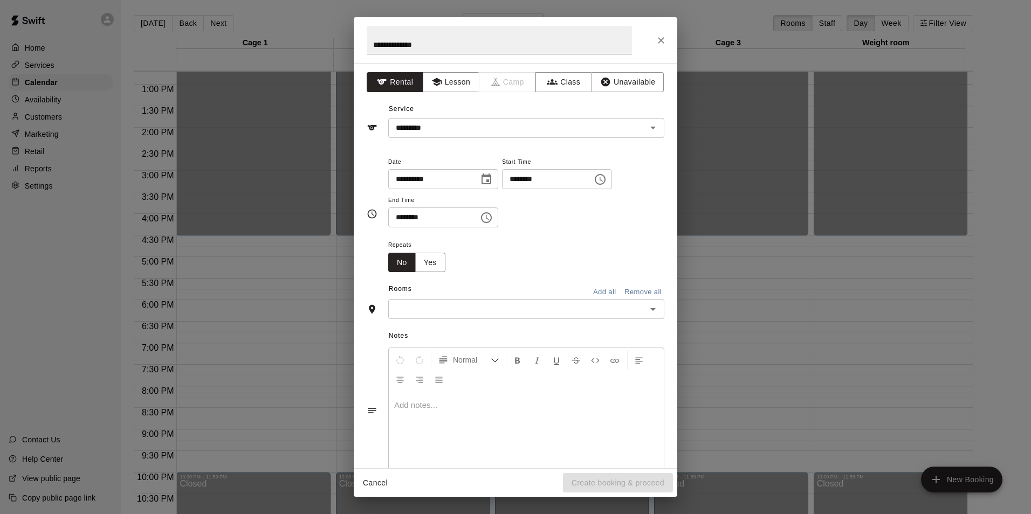
scroll to position [25, 0]
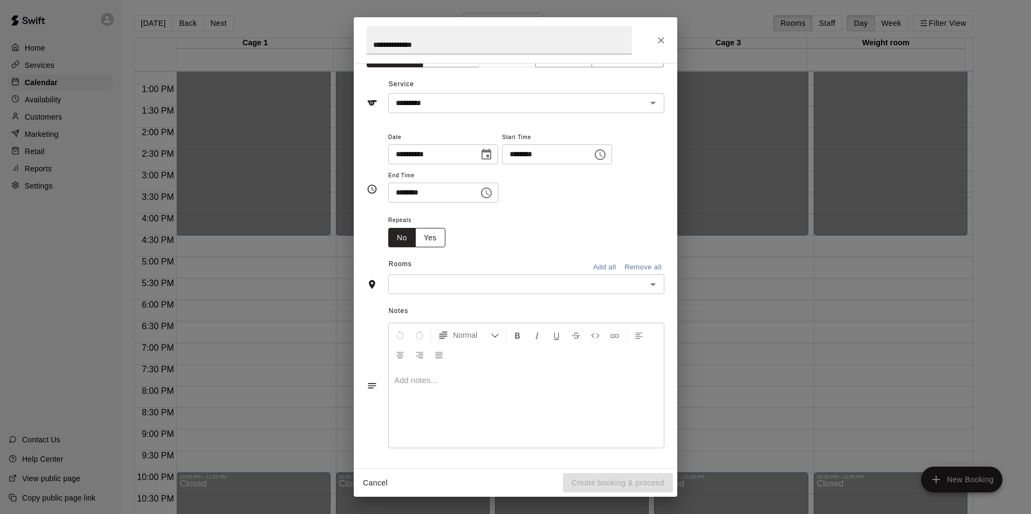
click at [436, 236] on button "Yes" at bounding box center [430, 238] width 30 height 20
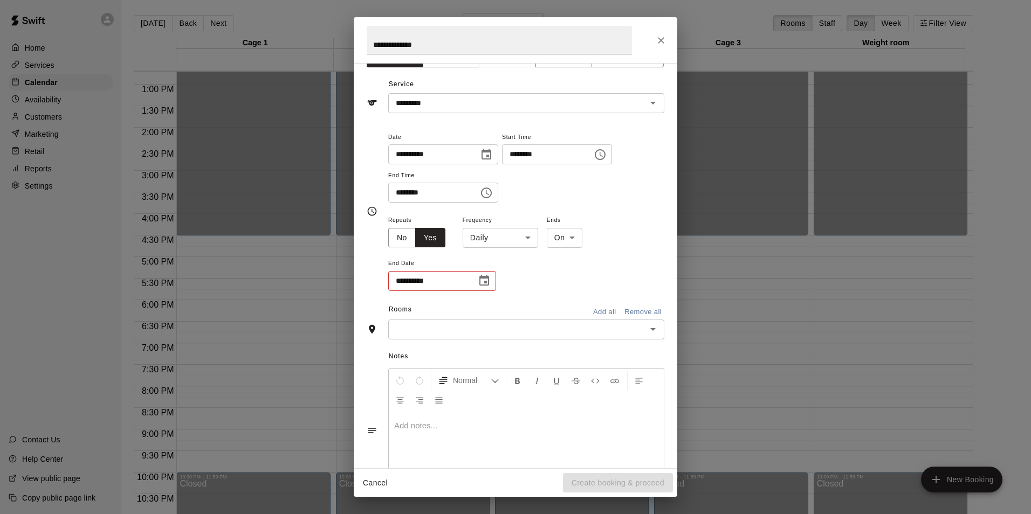
click at [482, 283] on icon "Choose date" at bounding box center [484, 280] width 13 height 13
click at [544, 307] on icon "Next month" at bounding box center [544, 308] width 4 height 6
click at [516, 352] on button "5" at bounding box center [517, 352] width 19 height 19
type input "**********"
click at [515, 236] on body "**********" at bounding box center [515, 266] width 1031 height 532
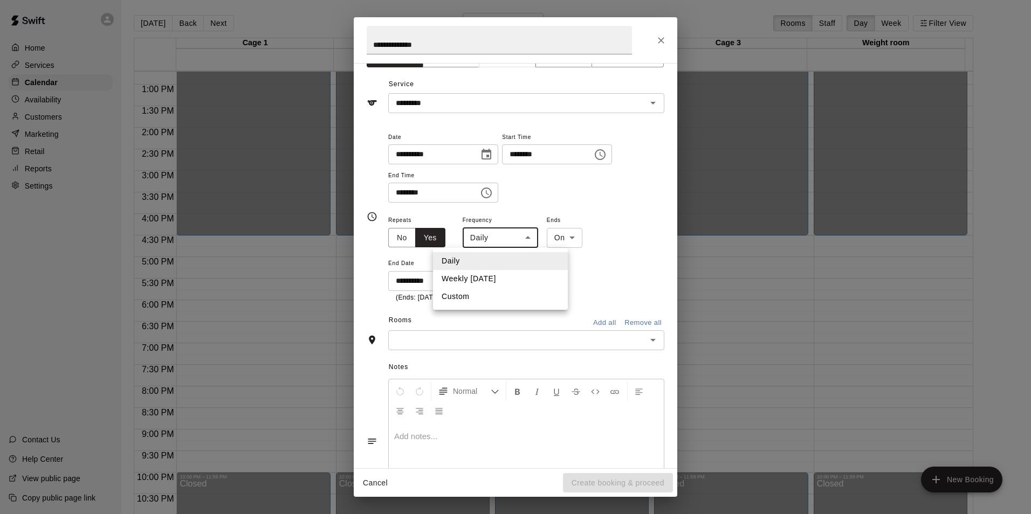
click at [490, 283] on li "Weekly on Friday" at bounding box center [500, 279] width 135 height 18
type input "******"
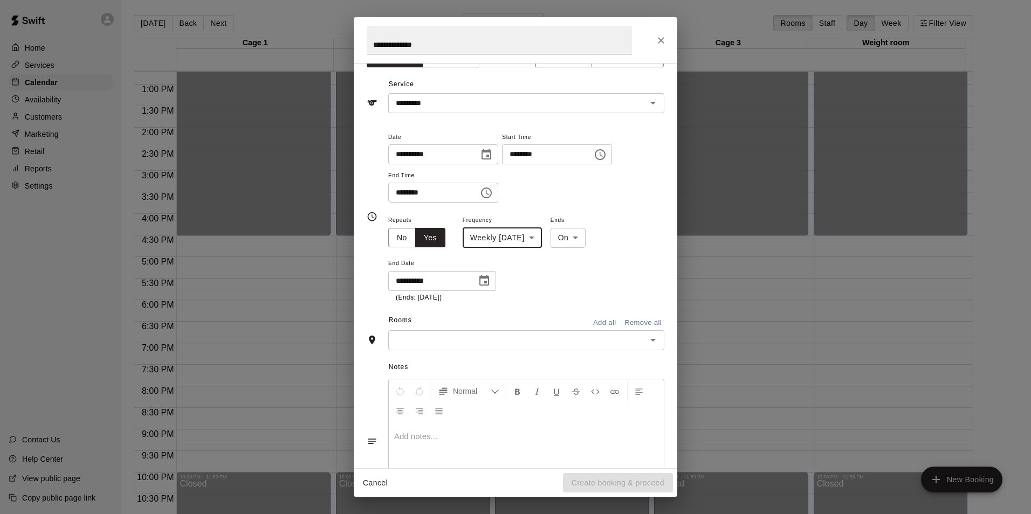
click at [608, 266] on div "**********" at bounding box center [526, 259] width 276 height 90
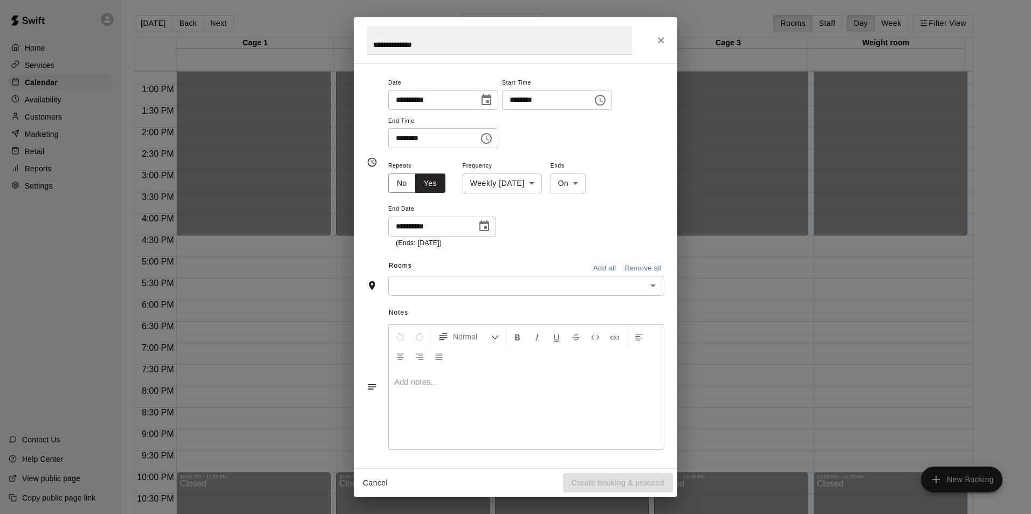
scroll to position [81, 0]
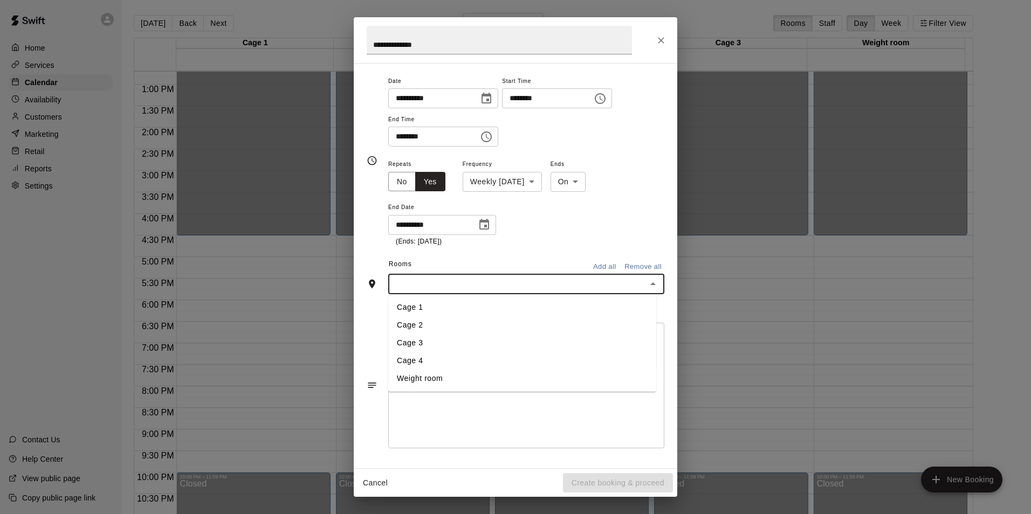
click at [491, 286] on input "text" at bounding box center [517, 284] width 252 height 13
click at [423, 356] on li "Cage 4" at bounding box center [522, 361] width 268 height 18
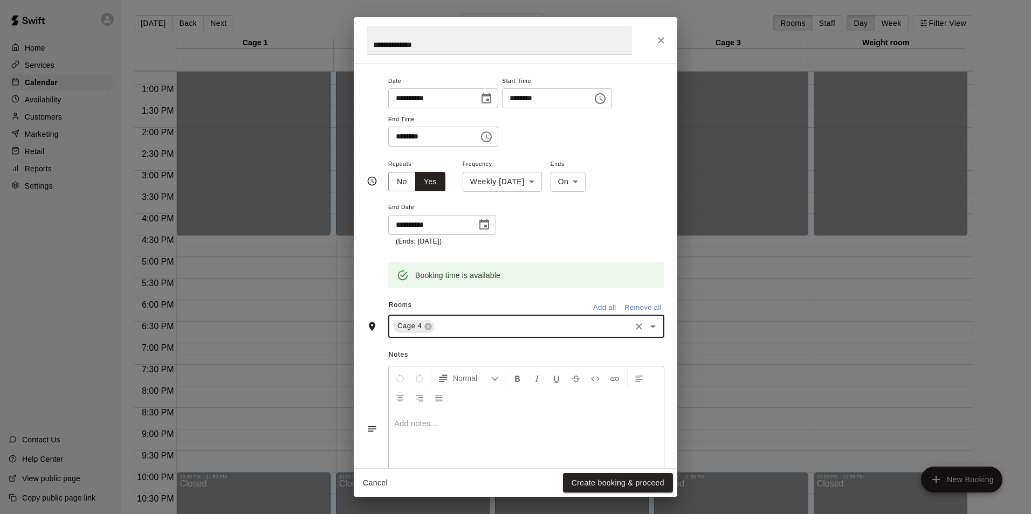
click at [487, 335] on div "Cage 4 ​" at bounding box center [526, 326] width 276 height 23
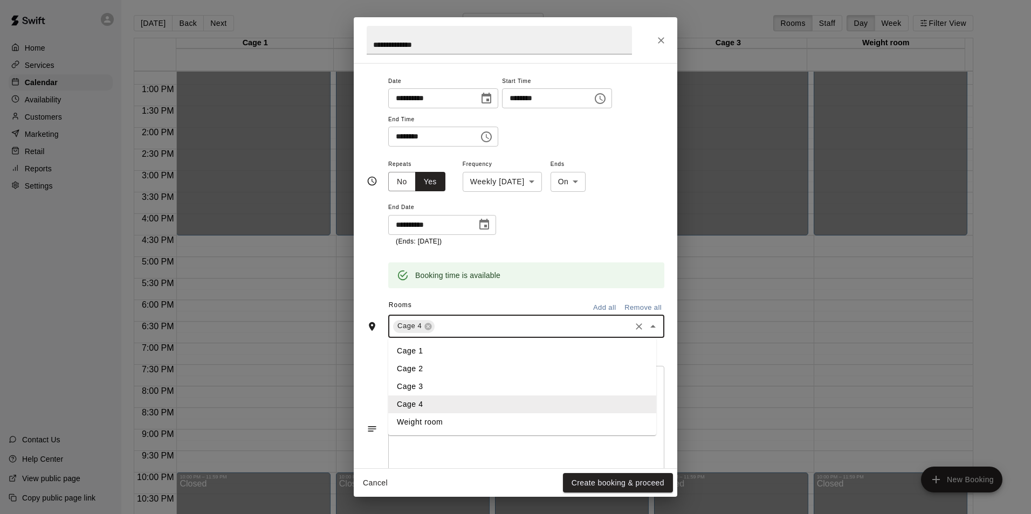
click at [432, 382] on li "Cage 3" at bounding box center [522, 387] width 268 height 18
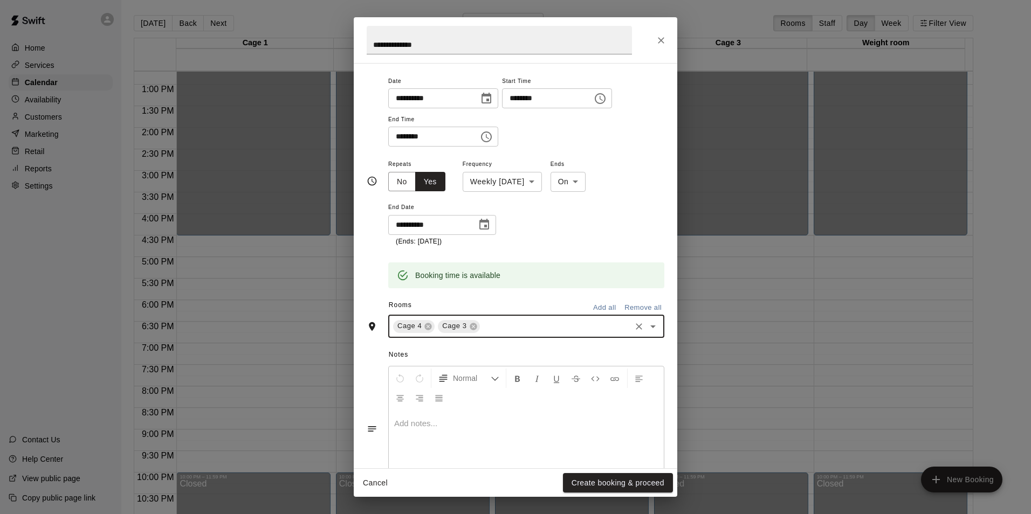
click at [504, 319] on div "Cage 4 Cage 3 ​" at bounding box center [526, 326] width 276 height 23
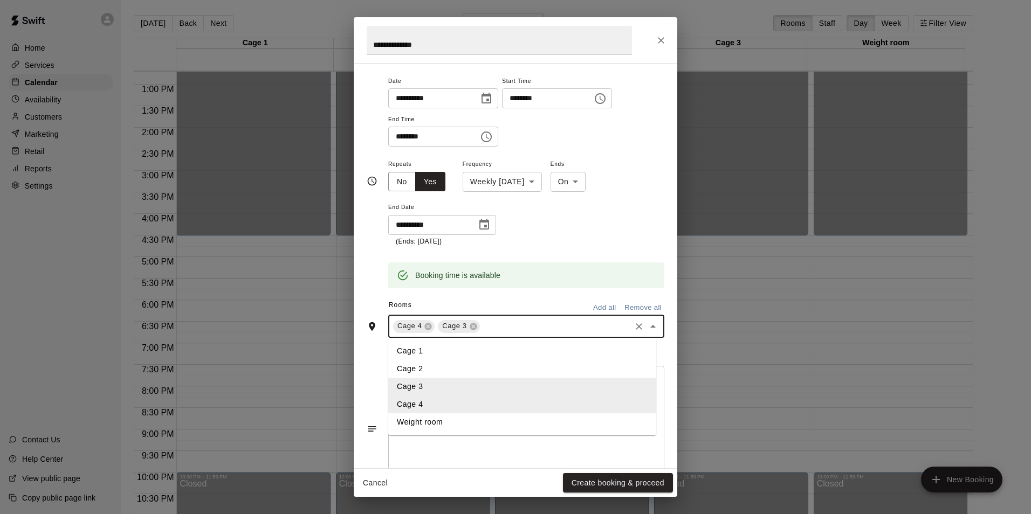
click at [431, 365] on li "Cage 2" at bounding box center [522, 369] width 268 height 18
click at [531, 322] on input "text" at bounding box center [577, 326] width 103 height 13
click at [453, 352] on li "Cage 1" at bounding box center [522, 351] width 268 height 18
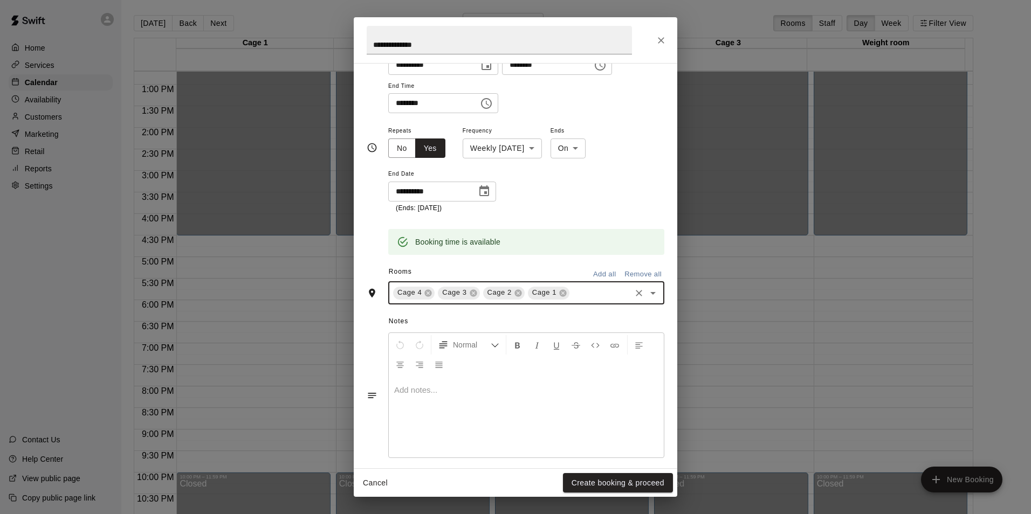
scroll to position [124, 0]
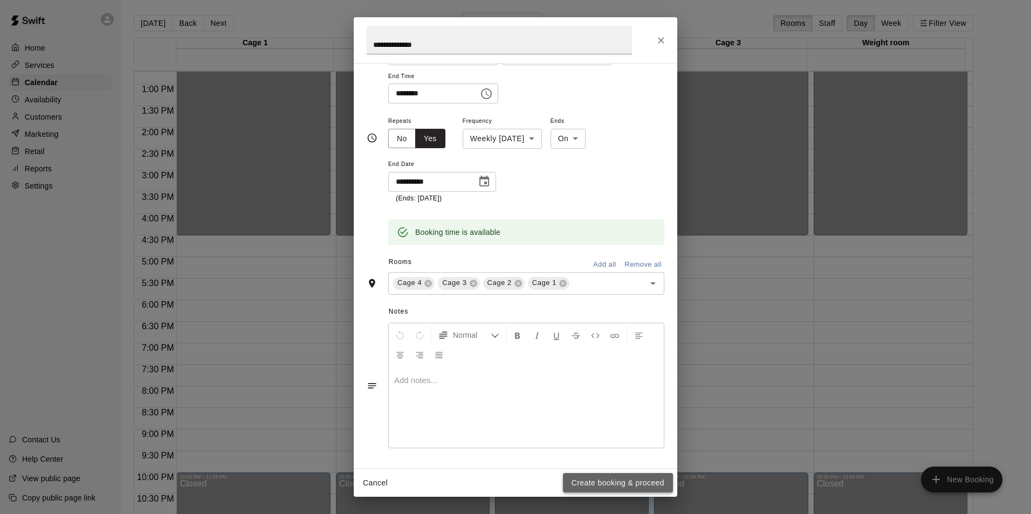
click at [611, 486] on button "Create booking & proceed" at bounding box center [618, 483] width 110 height 20
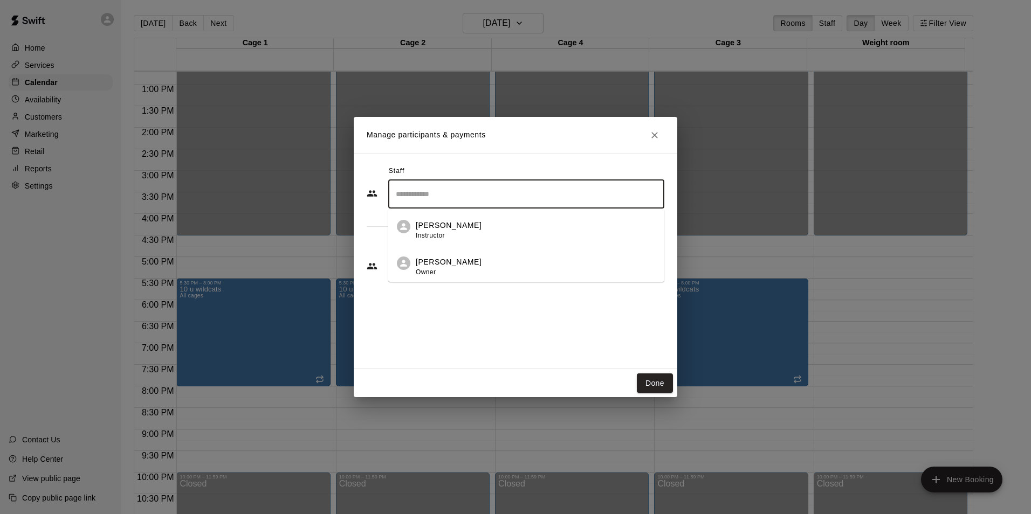
drag, startPoint x: 471, startPoint y: 196, endPoint x: 459, endPoint y: 203, distance: 13.8
click at [470, 196] on input "Search staff" at bounding box center [526, 194] width 266 height 19
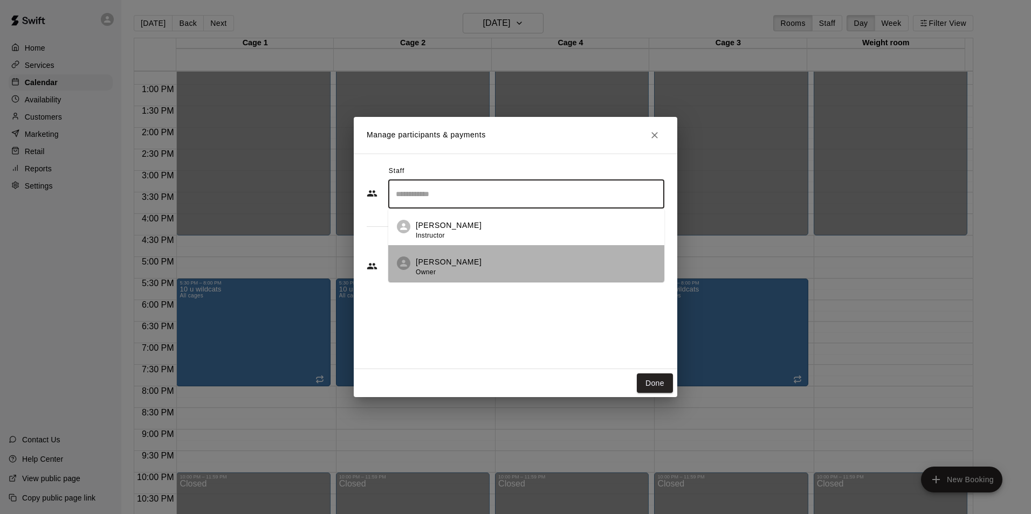
click at [439, 262] on p "Arturo Escobedo" at bounding box center [449, 262] width 66 height 11
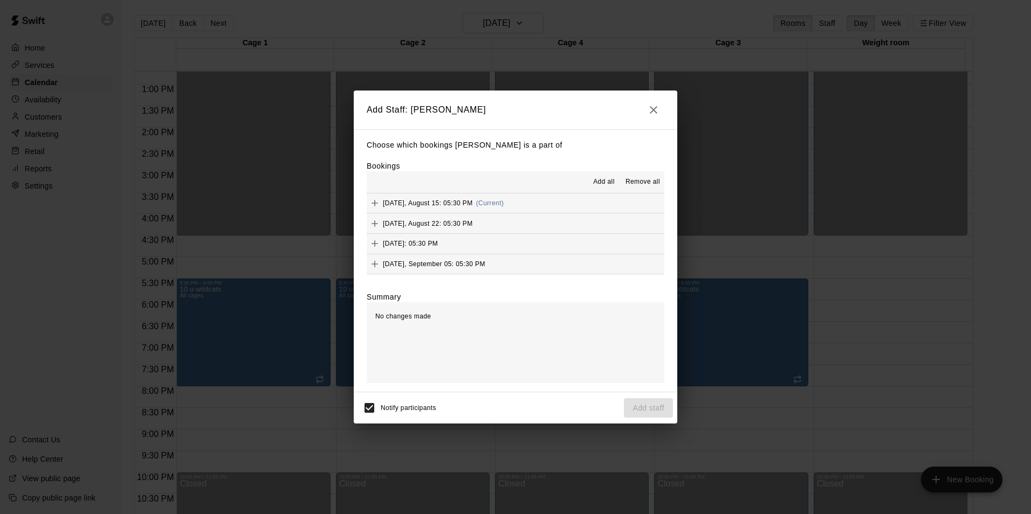
click at [596, 181] on span "Add all" at bounding box center [604, 182] width 22 height 11
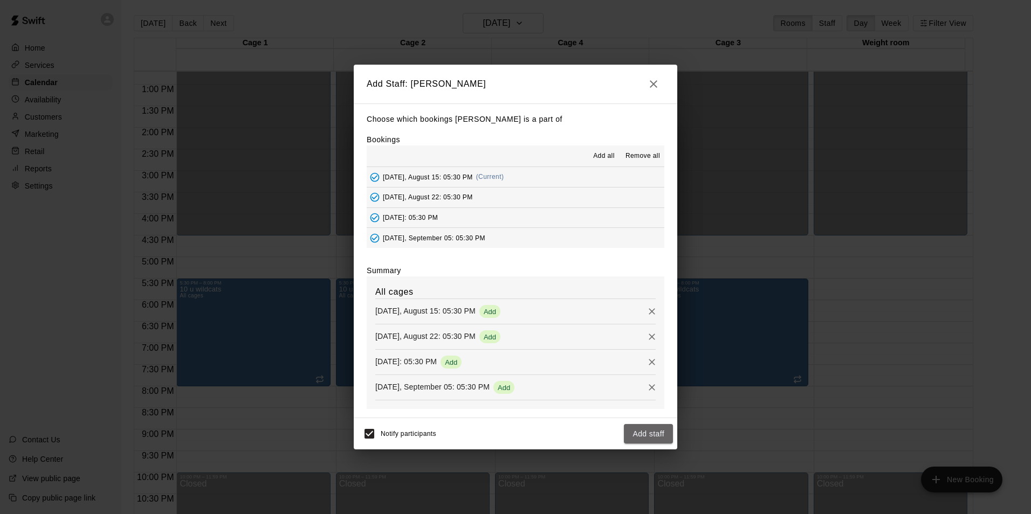
click at [651, 438] on button "Add staff" at bounding box center [648, 434] width 49 height 20
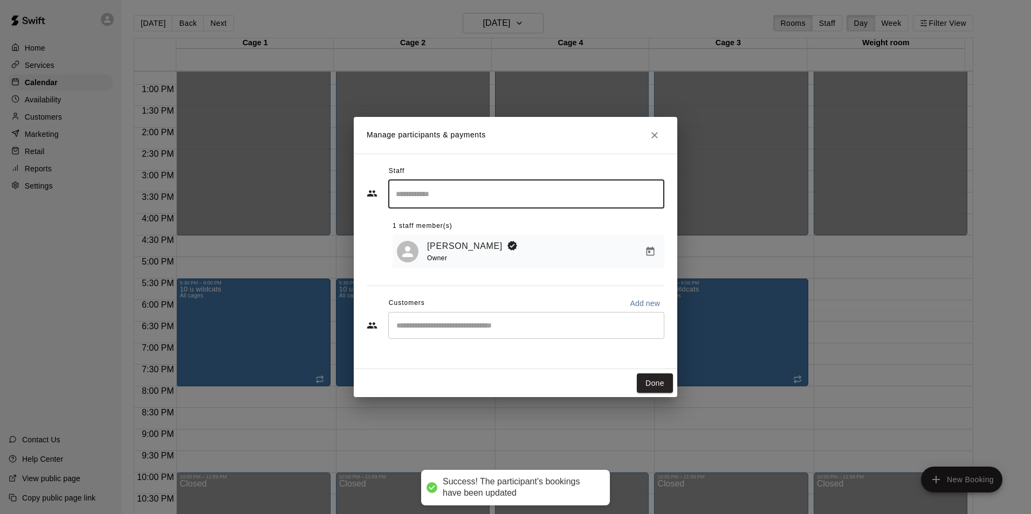
click at [459, 318] on div "​" at bounding box center [526, 325] width 276 height 27
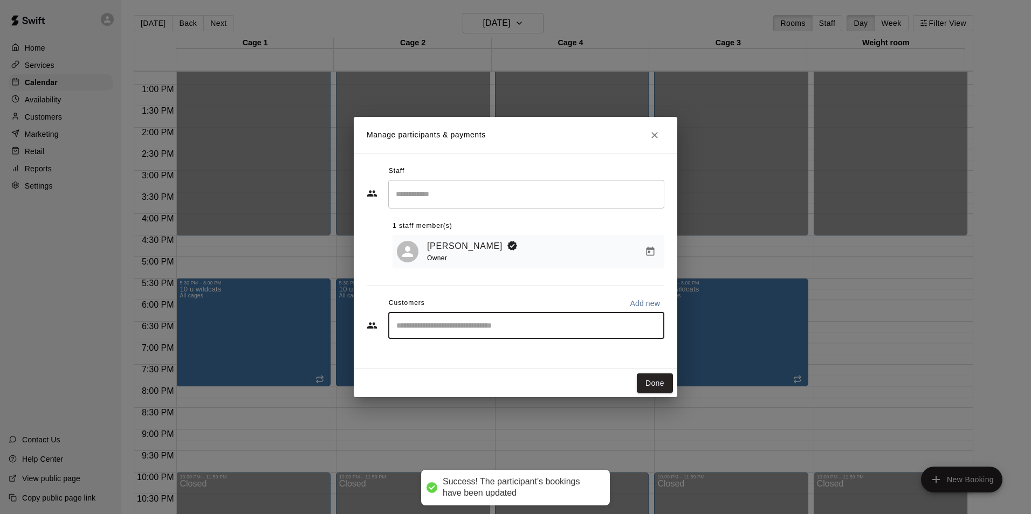
click at [442, 331] on input "Start typing to search customers..." at bounding box center [526, 325] width 266 height 11
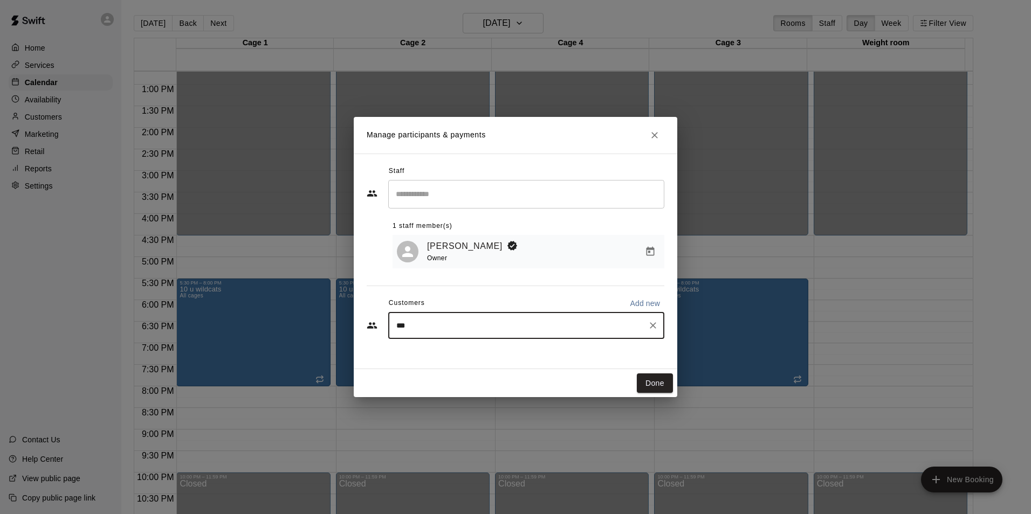
type input "****"
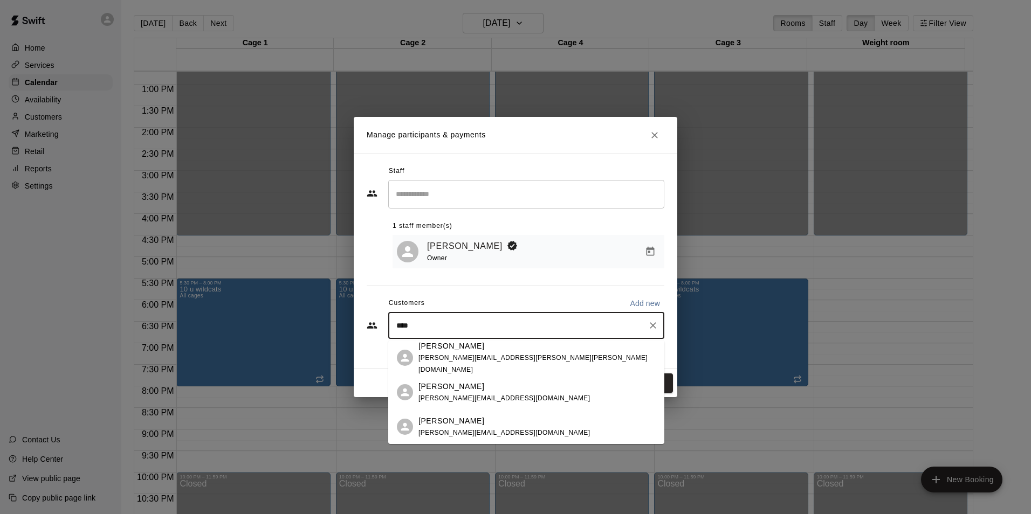
click at [463, 361] on span "[PERSON_NAME][EMAIL_ADDRESS][PERSON_NAME][PERSON_NAME][DOMAIN_NAME]" at bounding box center [532, 363] width 229 height 19
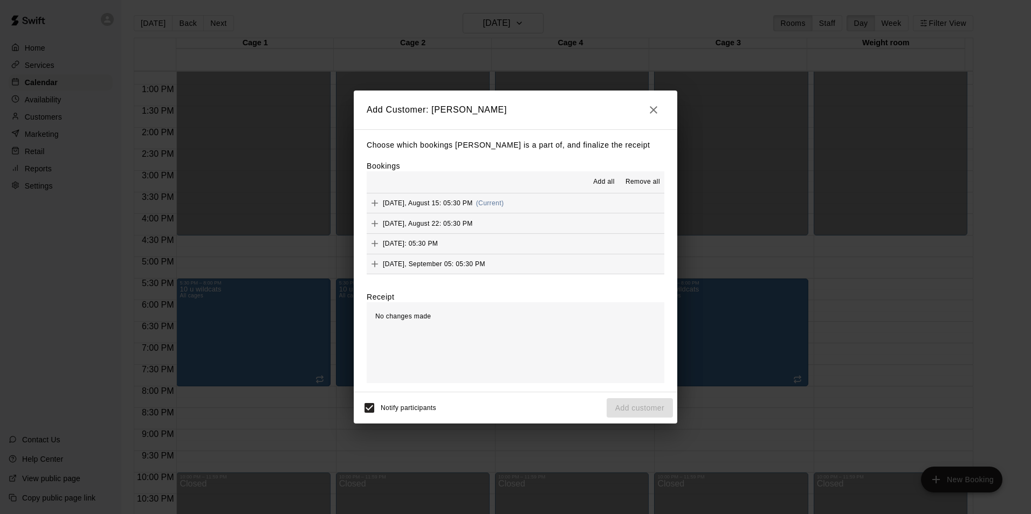
click at [602, 185] on span "Add all" at bounding box center [604, 182] width 22 height 11
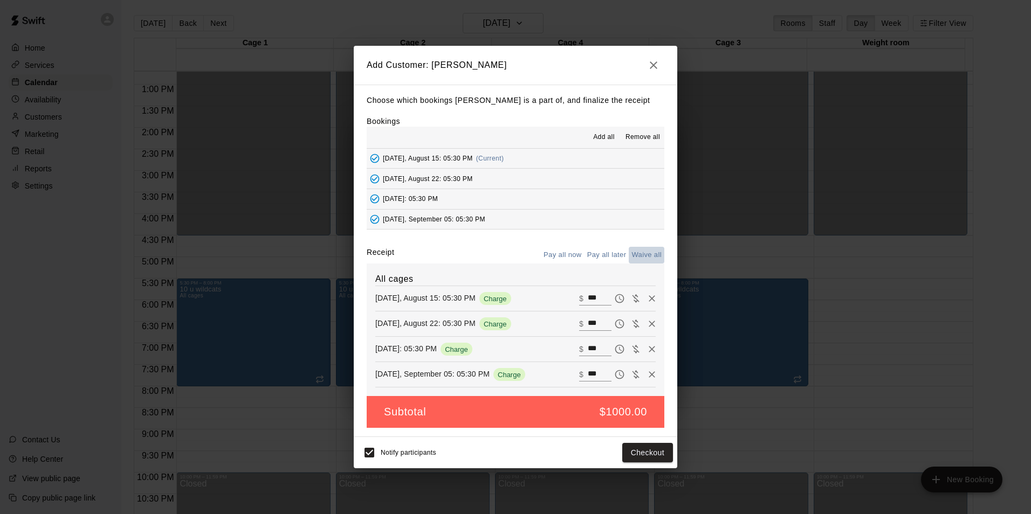
click at [640, 252] on button "Waive all" at bounding box center [647, 255] width 36 height 17
type input "*"
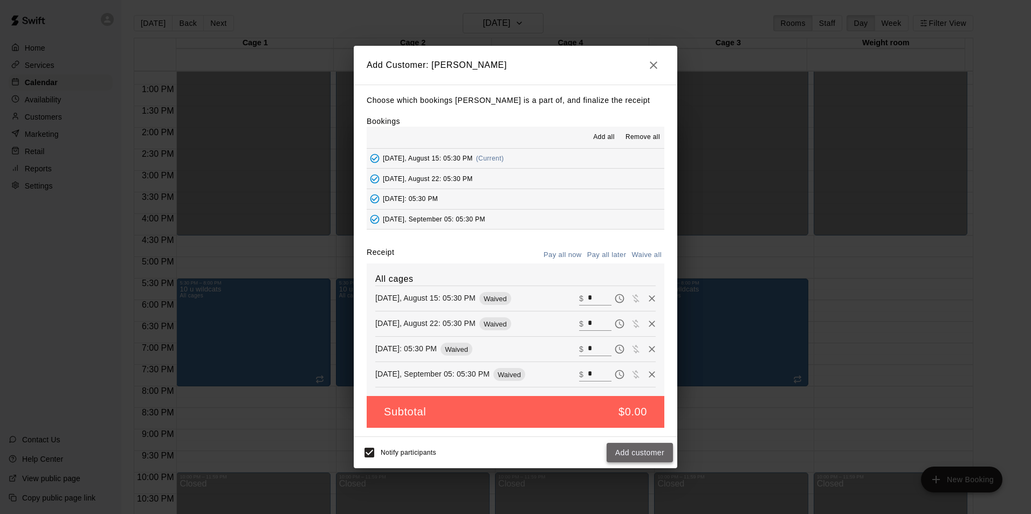
click at [635, 460] on button "Add customer" at bounding box center [640, 453] width 66 height 20
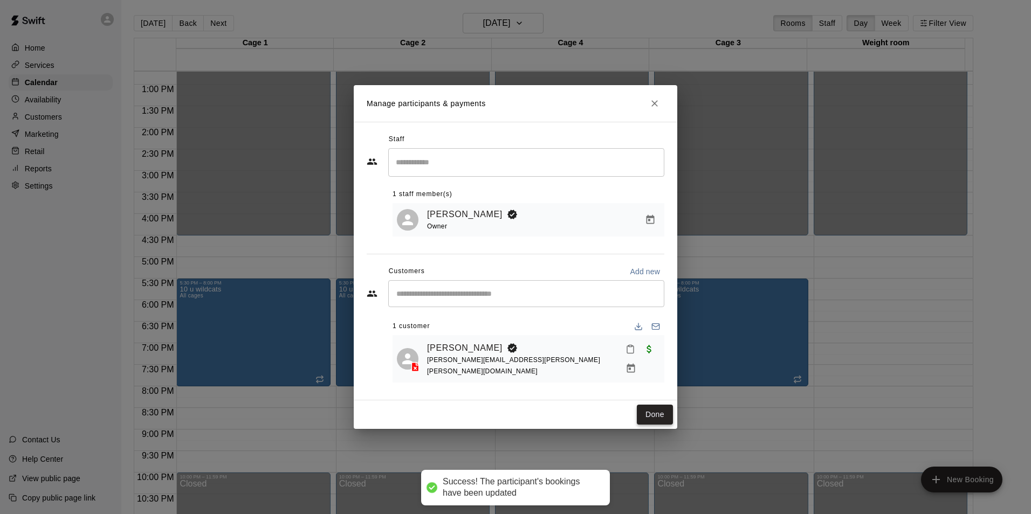
click at [654, 416] on button "Done" at bounding box center [655, 415] width 36 height 20
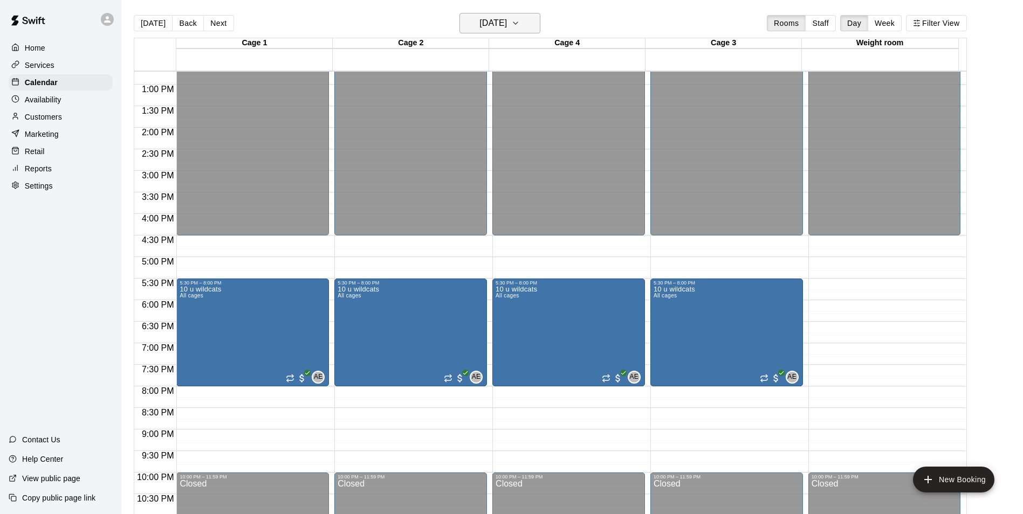
click at [525, 24] on button "Friday Aug 15" at bounding box center [499, 23] width 81 height 20
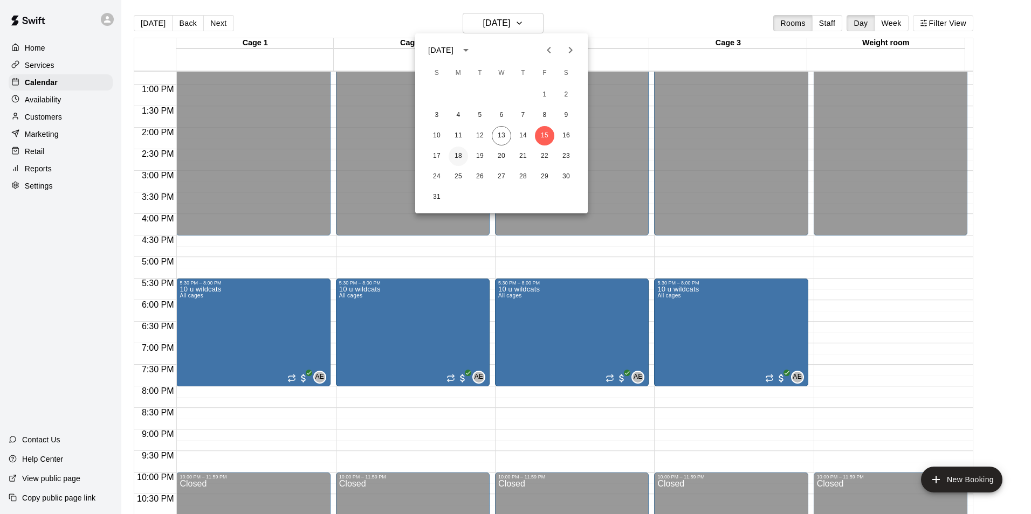
click at [457, 156] on button "18" at bounding box center [458, 156] width 19 height 19
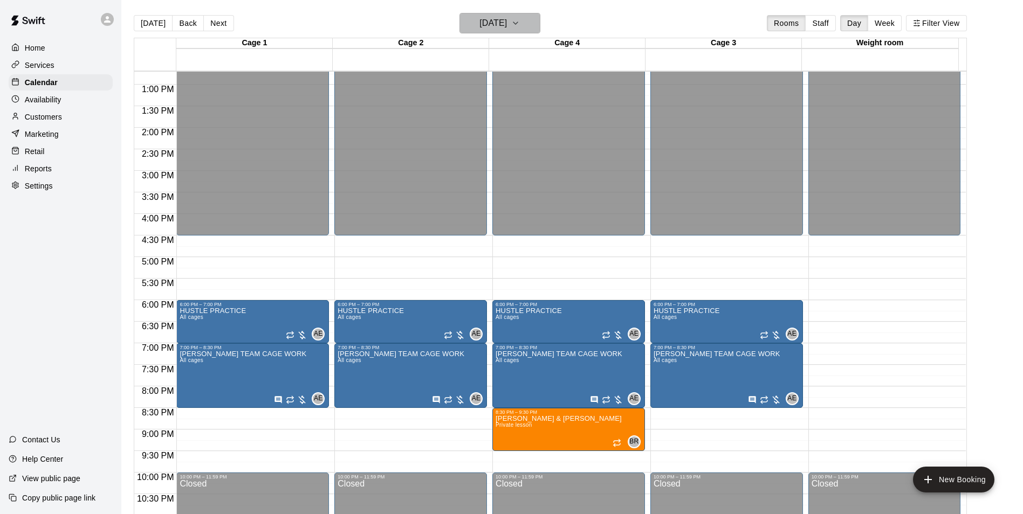
click at [507, 30] on h6 "Monday Aug 18" at bounding box center [493, 23] width 28 height 15
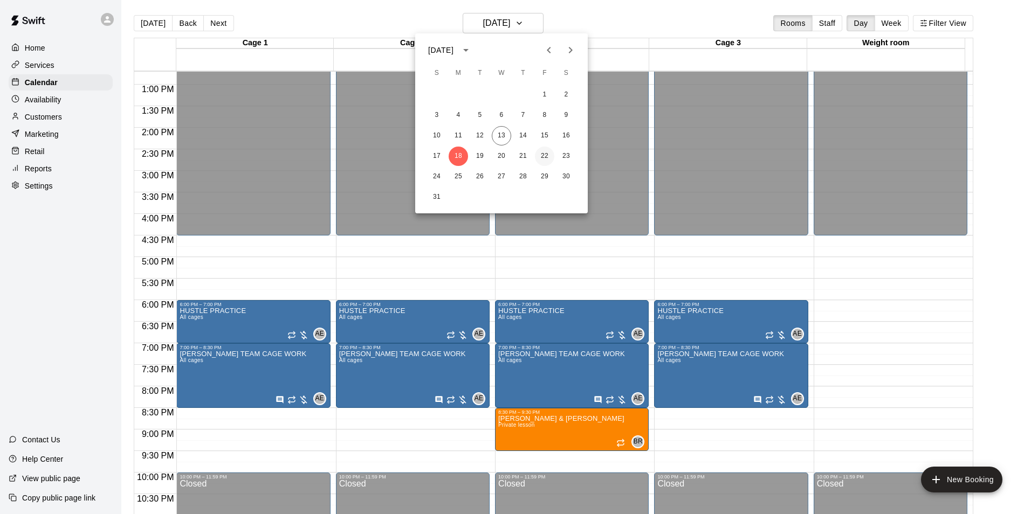
click at [544, 155] on button "22" at bounding box center [544, 156] width 19 height 19
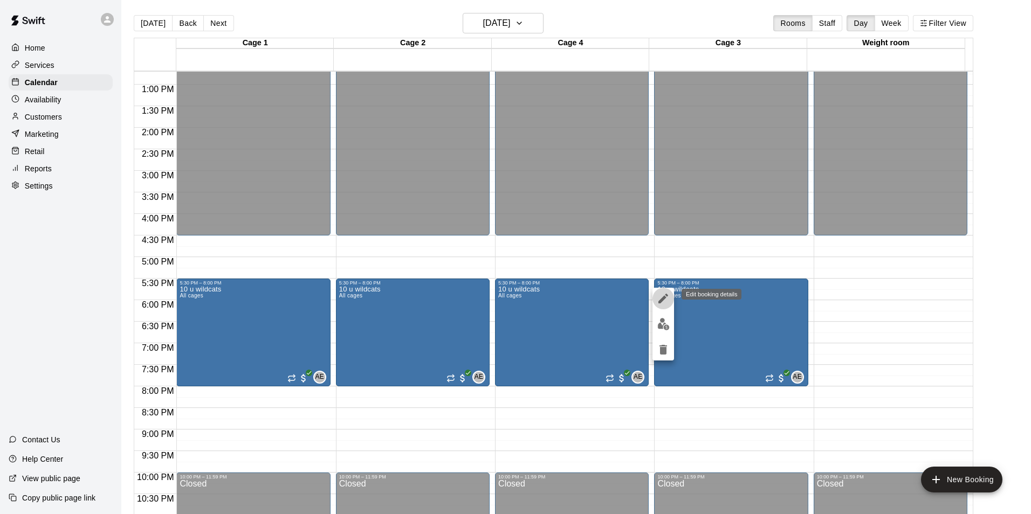
click at [663, 299] on icon "edit" at bounding box center [663, 299] width 10 height 10
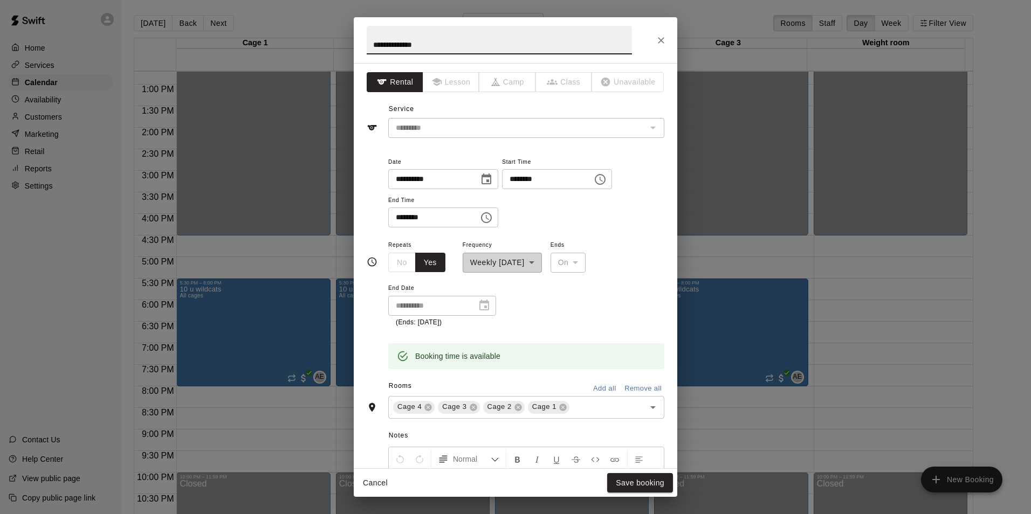
click at [493, 215] on icon "Choose time, selected time is 8:00 PM" at bounding box center [486, 217] width 13 height 13
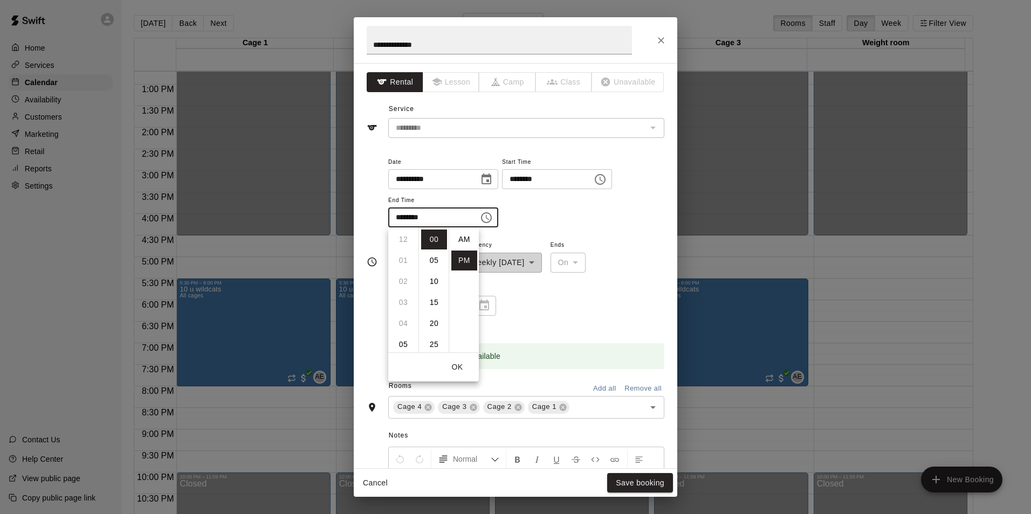
scroll to position [19, 0]
click at [493, 220] on icon "Choose time, selected time is 8:00 PM" at bounding box center [486, 217] width 13 height 13
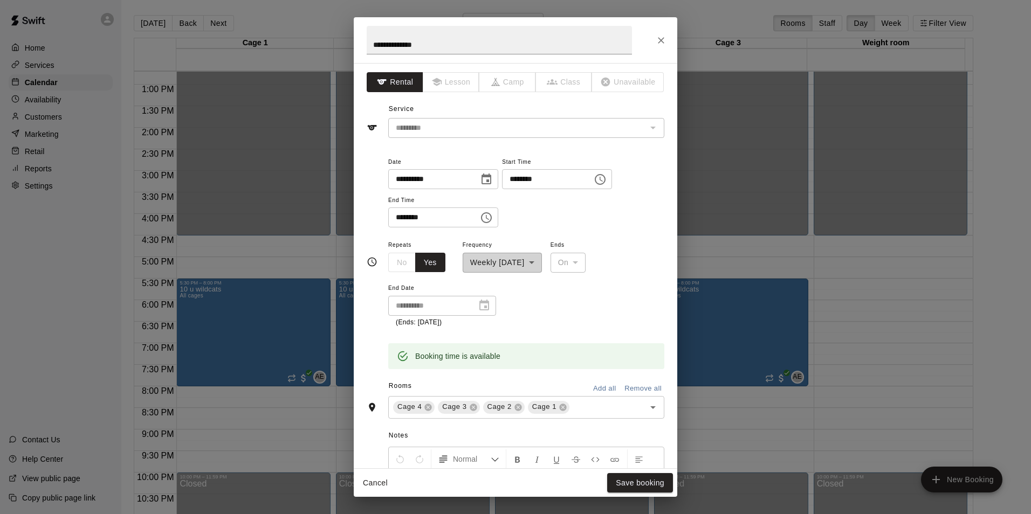
click at [497, 216] on button "Choose time, selected time is 8:00 PM" at bounding box center [487, 218] width 22 height 22
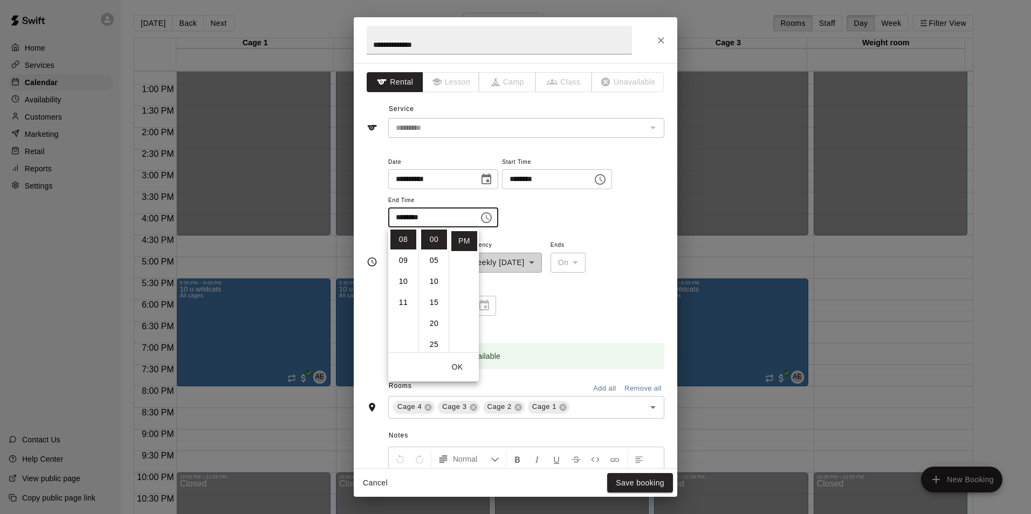
scroll to position [147, 0]
click at [407, 241] on li "07" at bounding box center [403, 240] width 26 height 20
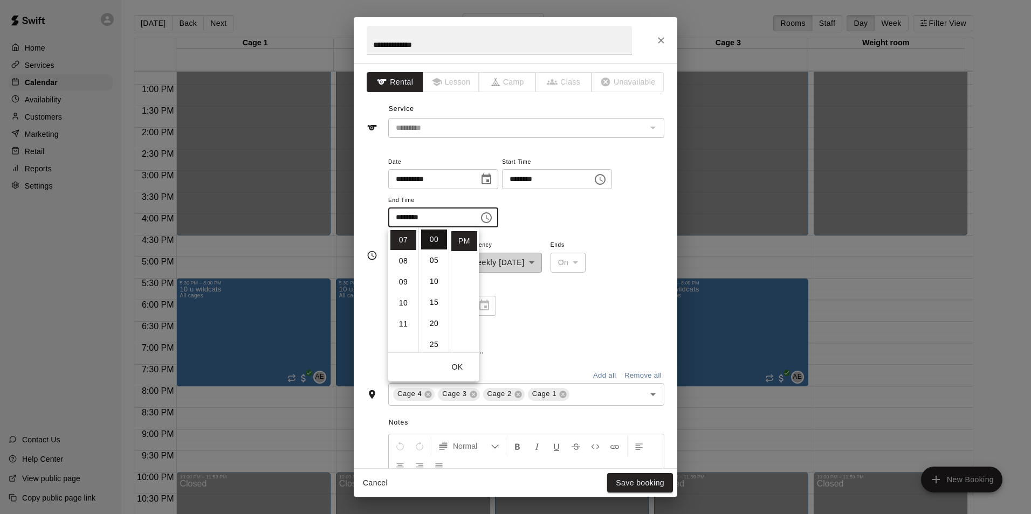
scroll to position [147, 0]
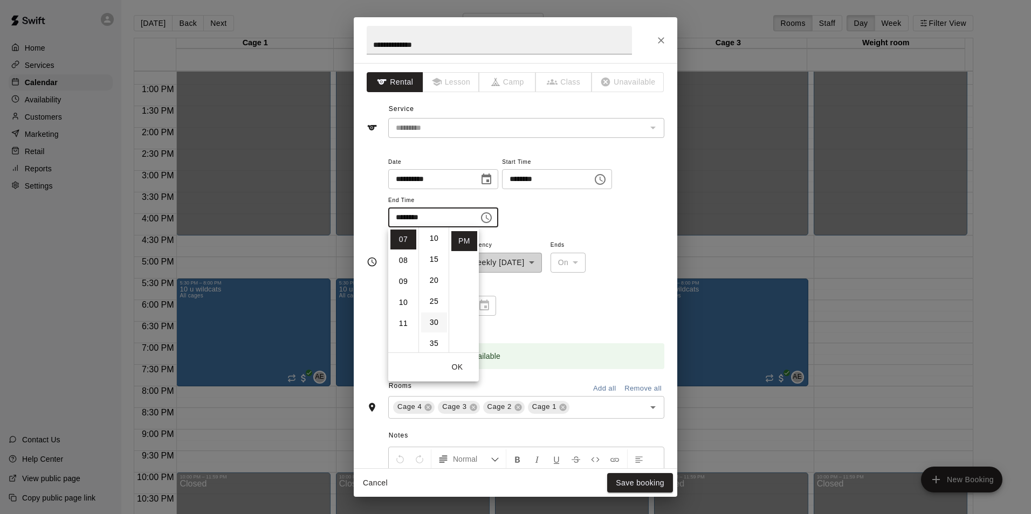
click at [436, 325] on li "30" at bounding box center [434, 323] width 26 height 20
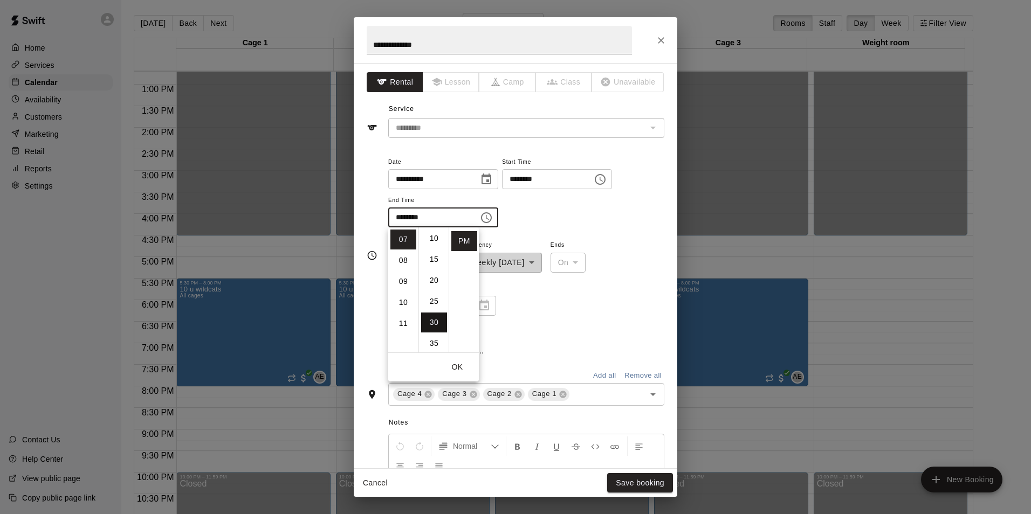
type input "********"
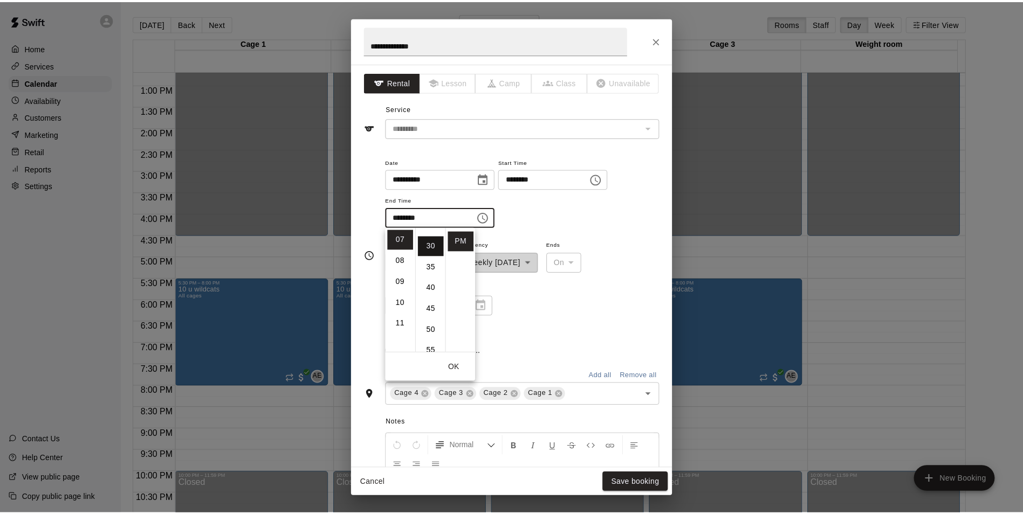
scroll to position [126, 0]
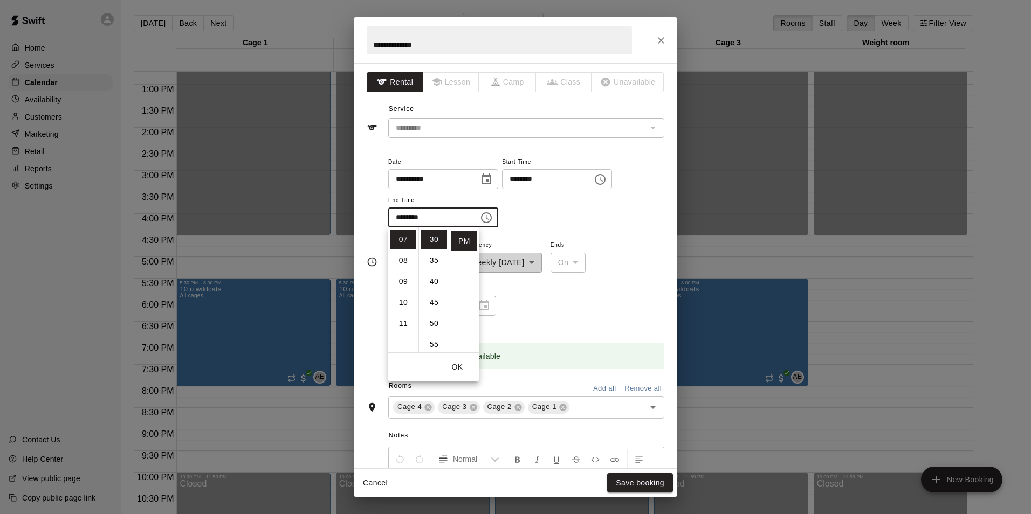
click at [548, 215] on div "**********" at bounding box center [526, 191] width 276 height 73
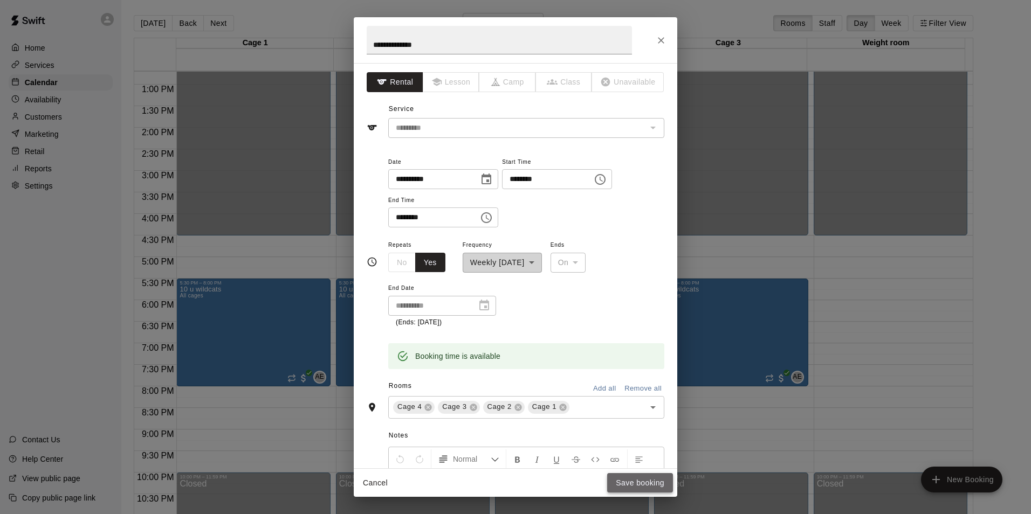
click at [630, 483] on button "Save booking" at bounding box center [640, 483] width 66 height 20
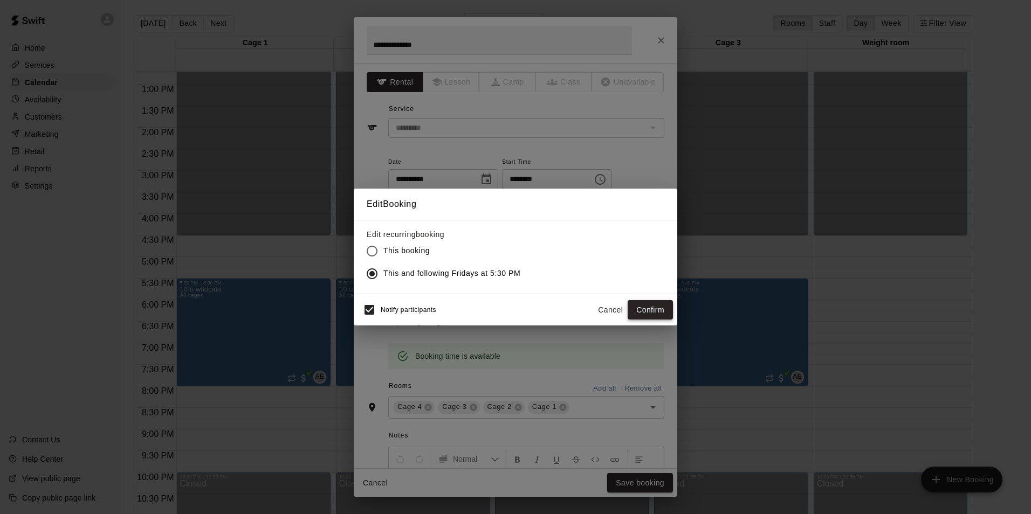
click at [657, 306] on button "Confirm" at bounding box center [650, 310] width 45 height 20
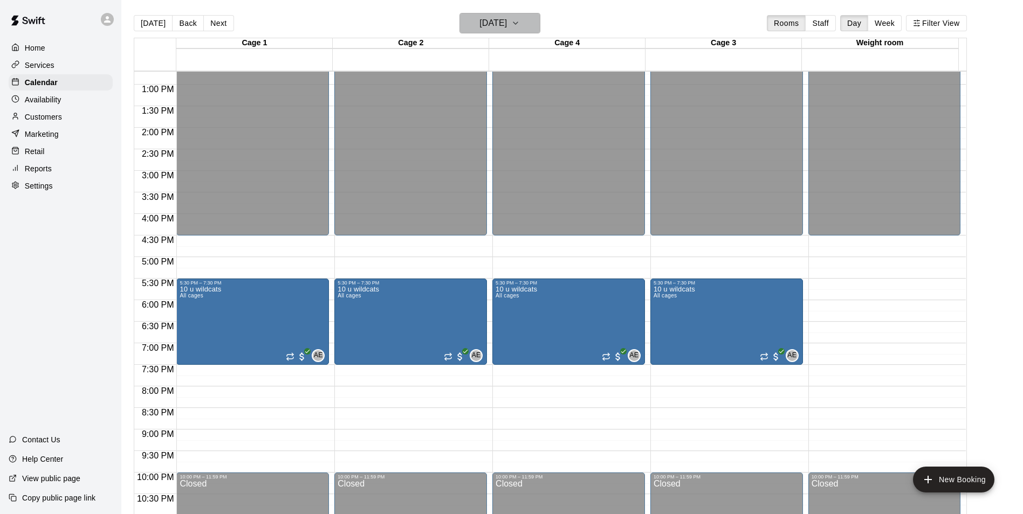
click at [519, 14] on button "Friday Aug 22" at bounding box center [499, 23] width 81 height 20
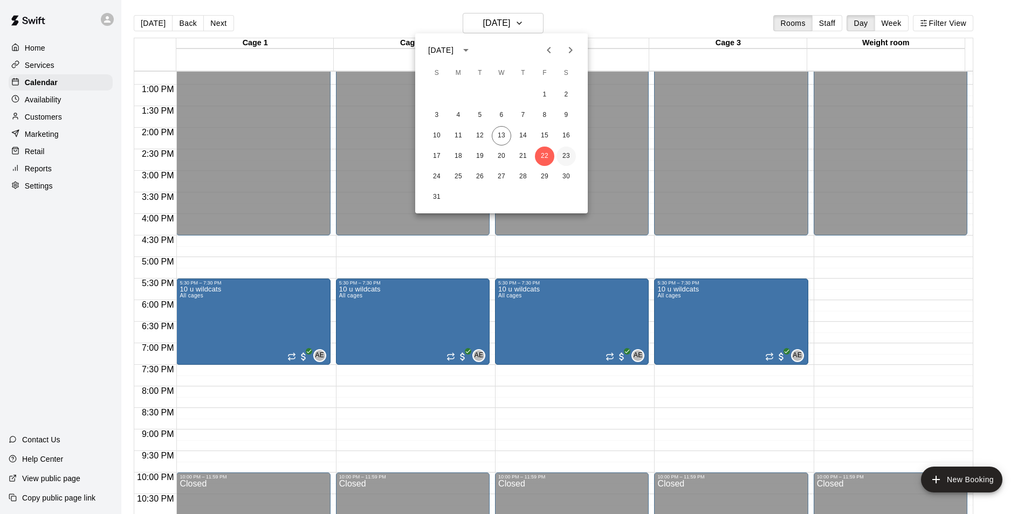
click at [570, 156] on button "23" at bounding box center [565, 156] width 19 height 19
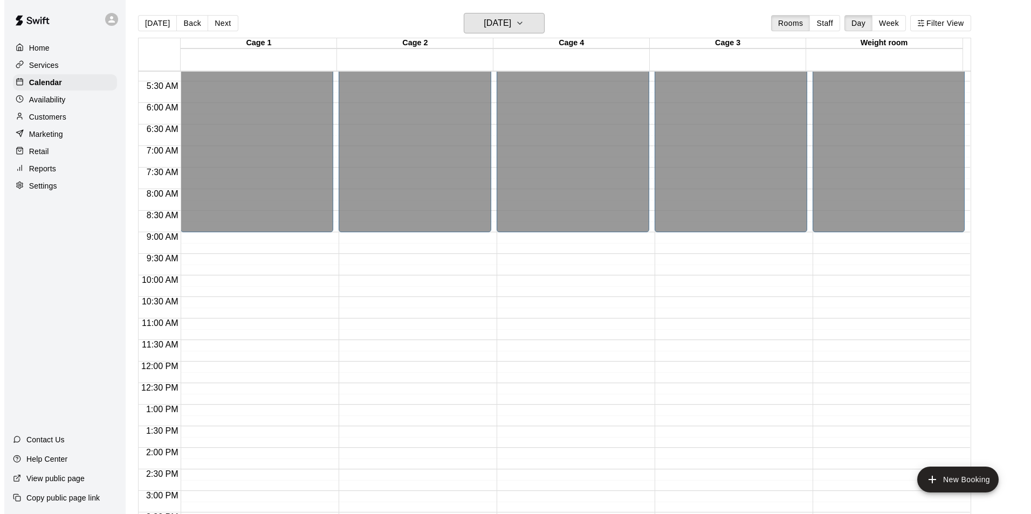
scroll to position [278, 0]
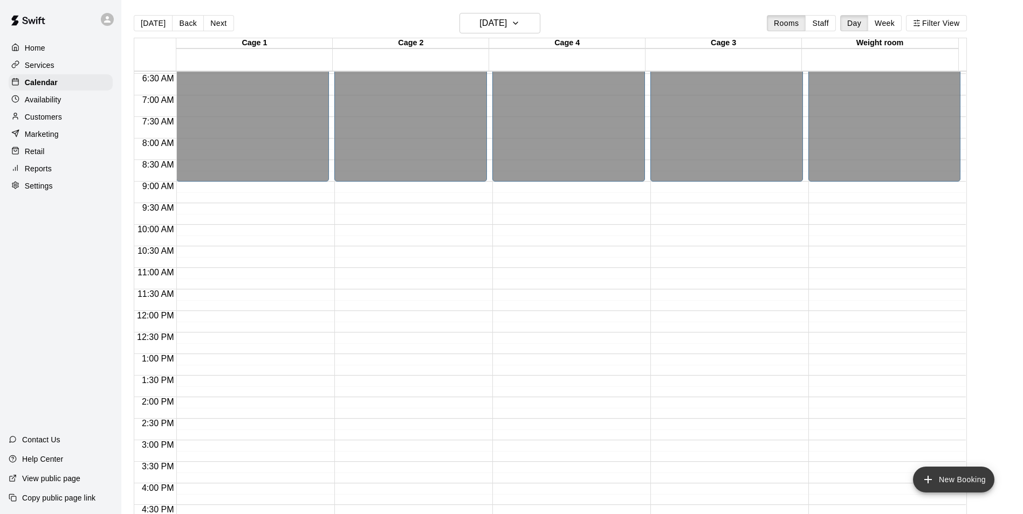
click at [958, 477] on button "New Booking" at bounding box center [953, 480] width 81 height 26
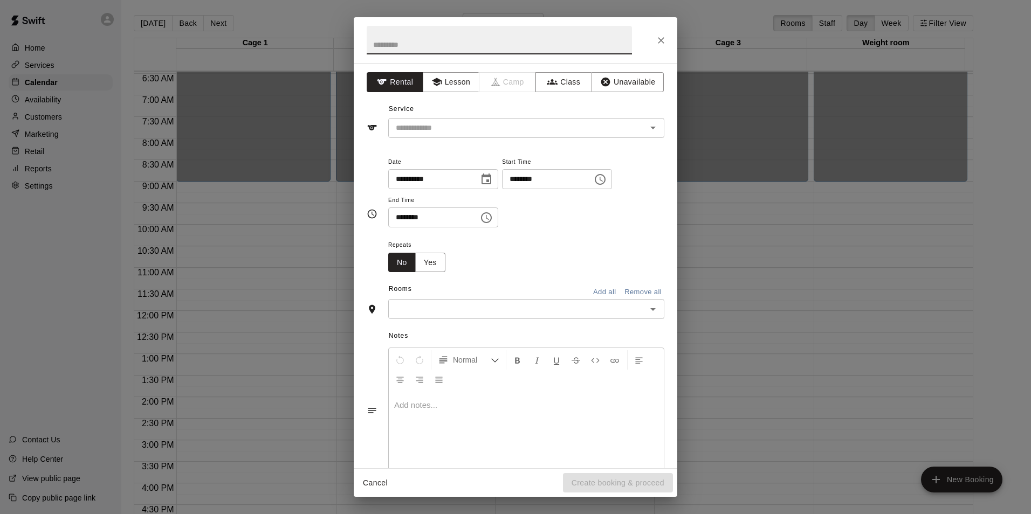
click at [407, 43] on input "text" at bounding box center [499, 40] width 265 height 29
type input "*****"
click at [454, 127] on input "text" at bounding box center [510, 127] width 238 height 13
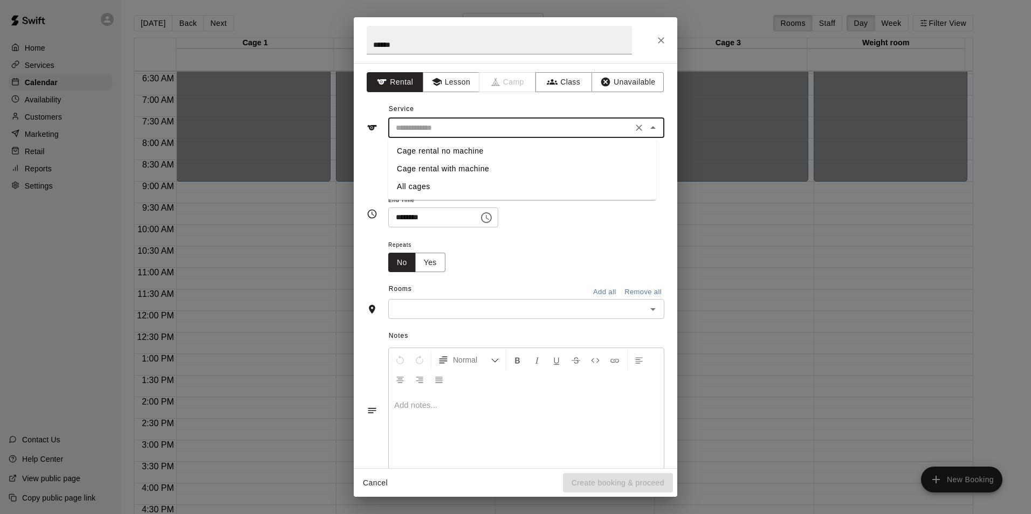
click at [424, 189] on li "All cages" at bounding box center [522, 187] width 268 height 18
type input "*********"
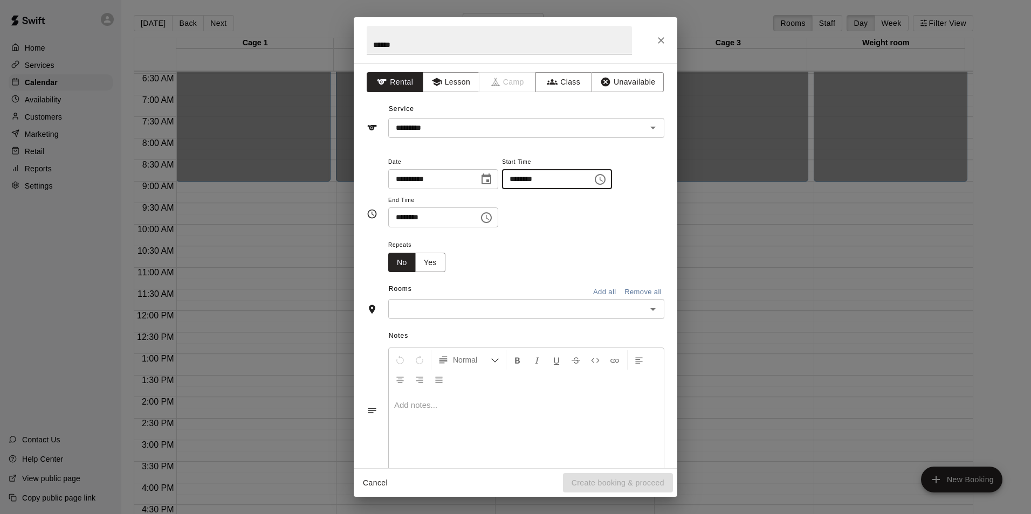
click at [544, 181] on input "********" at bounding box center [543, 179] width 83 height 20
click at [493, 178] on icon "Choose date, selected date is Aug 23, 2025" at bounding box center [486, 179] width 13 height 13
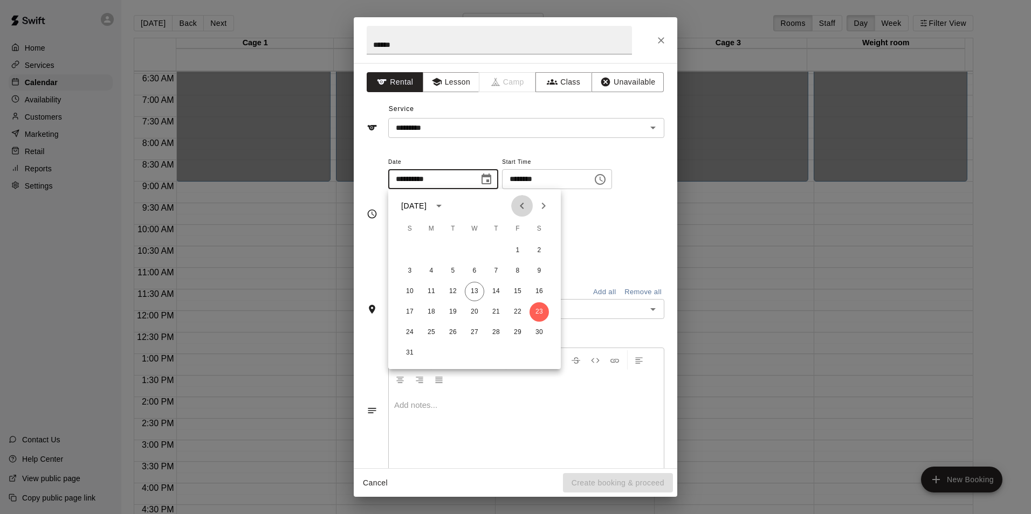
click at [520, 209] on icon "Previous month" at bounding box center [522, 206] width 13 height 13
click at [548, 204] on icon "Next month" at bounding box center [543, 206] width 13 height 13
click at [540, 290] on button "16" at bounding box center [539, 291] width 19 height 19
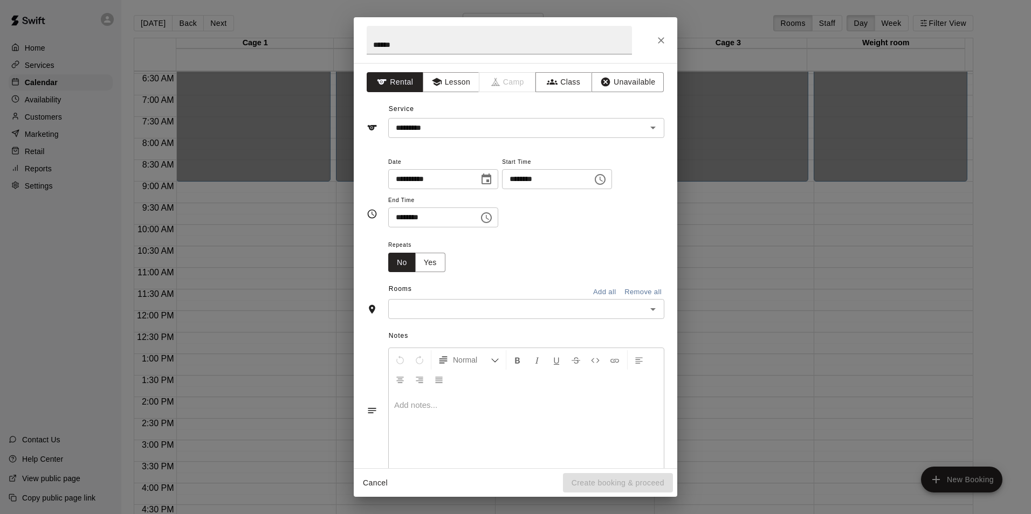
type input "**********"
click at [606, 183] on icon "Choose time, selected time is 5:00 PM" at bounding box center [600, 179] width 11 height 11
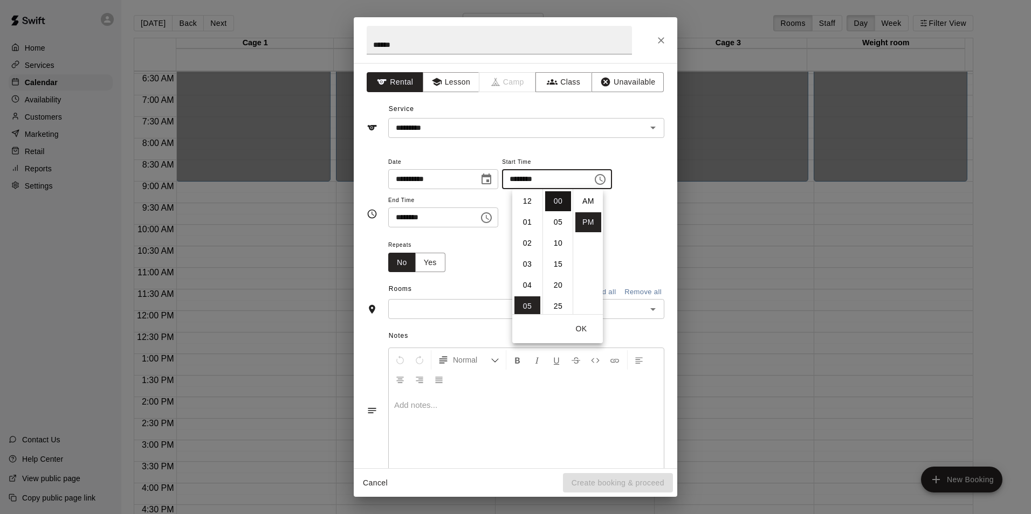
scroll to position [19, 0]
click at [529, 285] on li "09" at bounding box center [527, 286] width 26 height 20
click at [587, 201] on li "AM" at bounding box center [588, 201] width 26 height 20
type input "********"
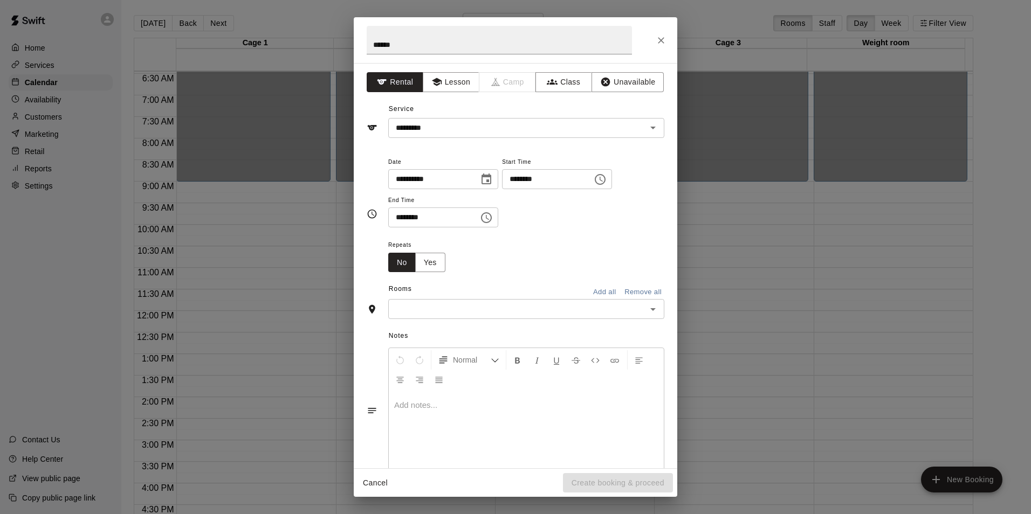
click at [492, 213] on icon "Choose time, selected time is 5:30 PM" at bounding box center [486, 217] width 11 height 11
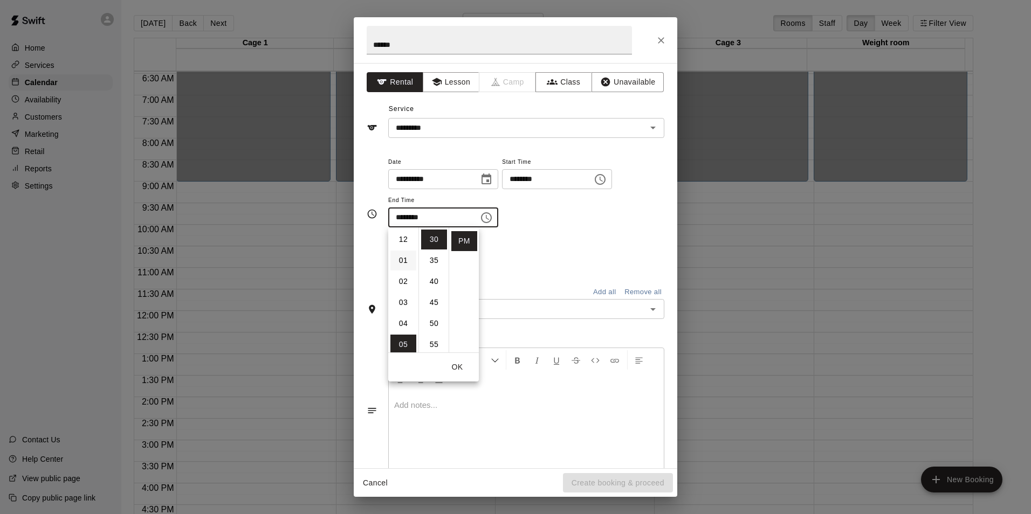
scroll to position [162, 0]
click at [404, 285] on li "10" at bounding box center [403, 288] width 26 height 20
click at [439, 238] on li "30" at bounding box center [434, 240] width 26 height 20
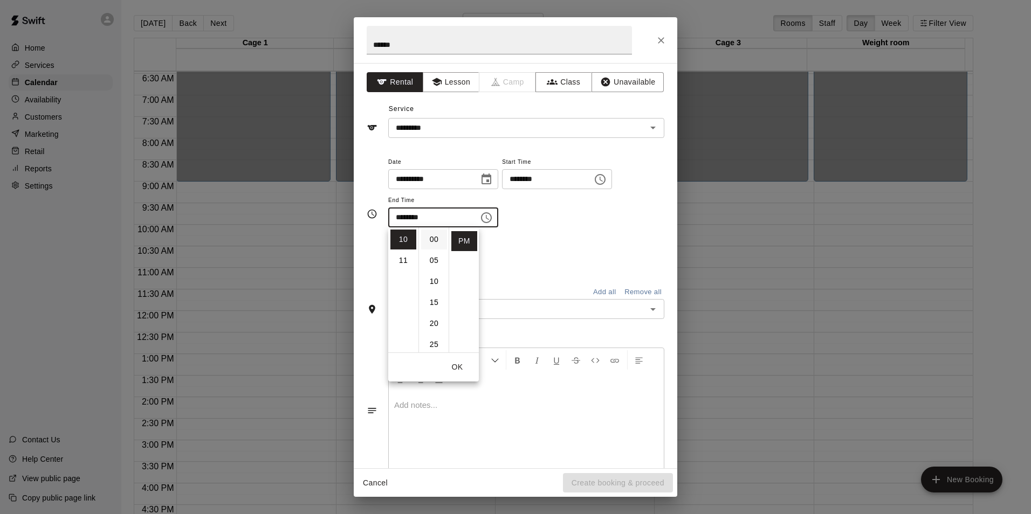
click at [428, 240] on li "00" at bounding box center [434, 240] width 26 height 20
type input "********"
click at [559, 238] on div "Repeats No Yes" at bounding box center [526, 255] width 276 height 34
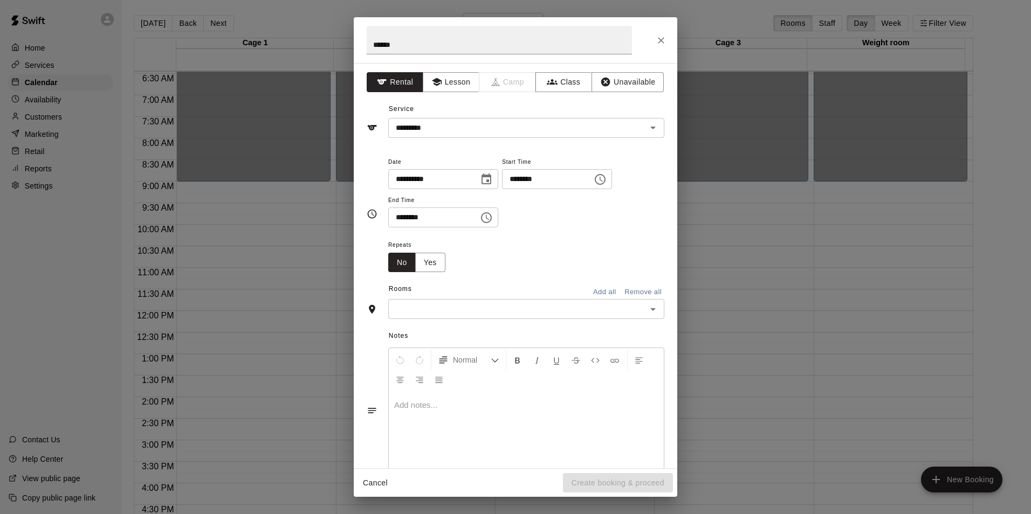
scroll to position [25, 0]
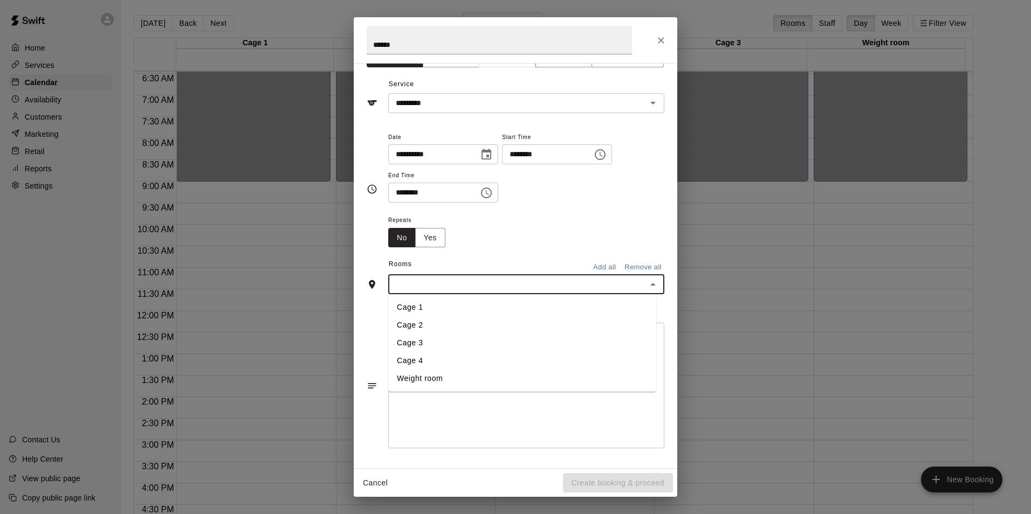
click at [452, 284] on input "text" at bounding box center [517, 284] width 252 height 13
drag, startPoint x: 417, startPoint y: 363, endPoint x: 417, endPoint y: 354, distance: 9.2
click at [417, 362] on li "Cage 4" at bounding box center [522, 361] width 268 height 18
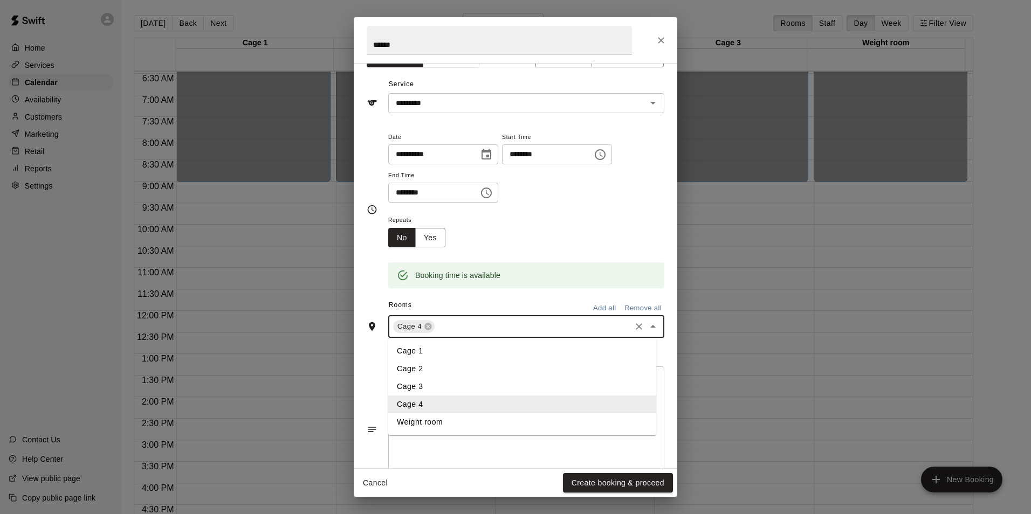
click at [479, 328] on input "text" at bounding box center [532, 326] width 193 height 13
click at [431, 379] on li "Cage 3" at bounding box center [522, 387] width 268 height 18
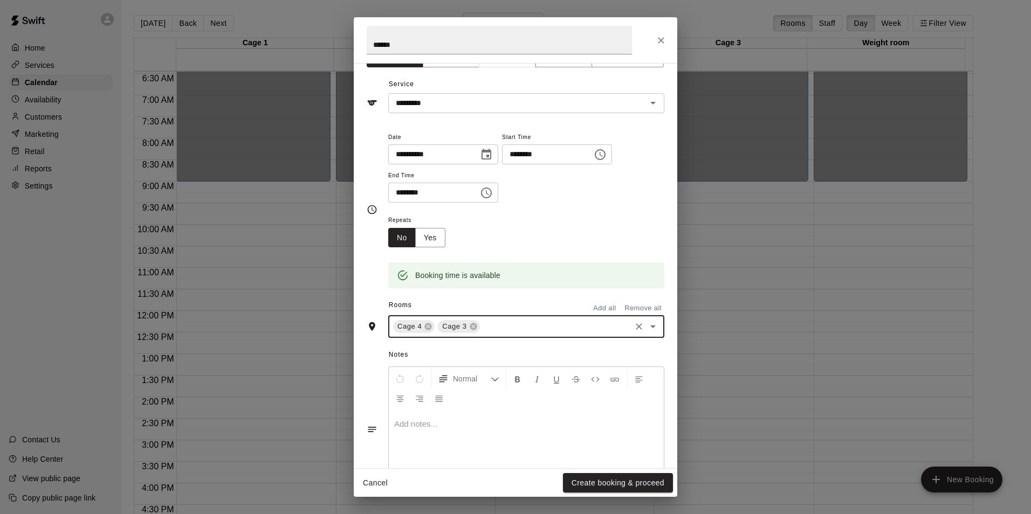
click at [486, 323] on input "text" at bounding box center [556, 326] width 148 height 13
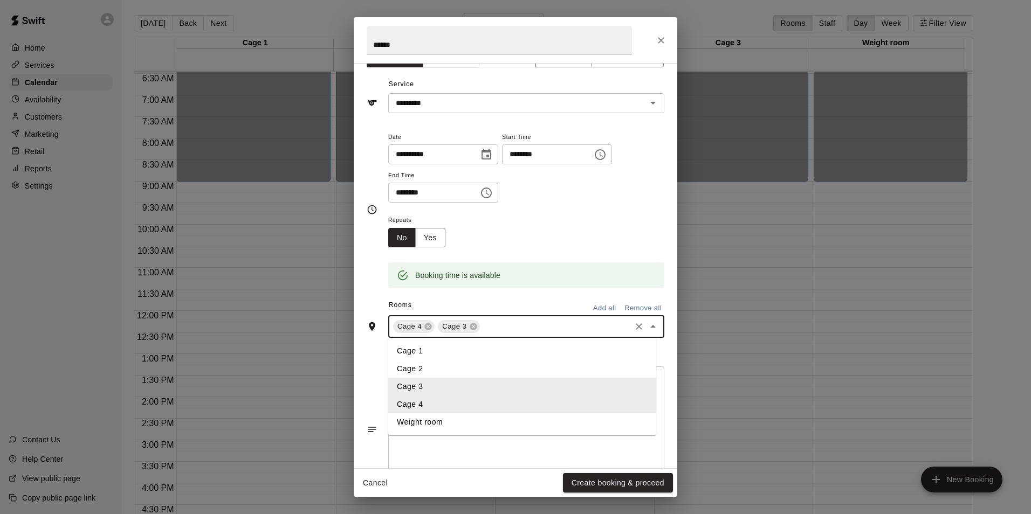
drag, startPoint x: 417, startPoint y: 367, endPoint x: 425, endPoint y: 361, distance: 9.7
click at [418, 366] on li "Cage 2" at bounding box center [522, 369] width 268 height 18
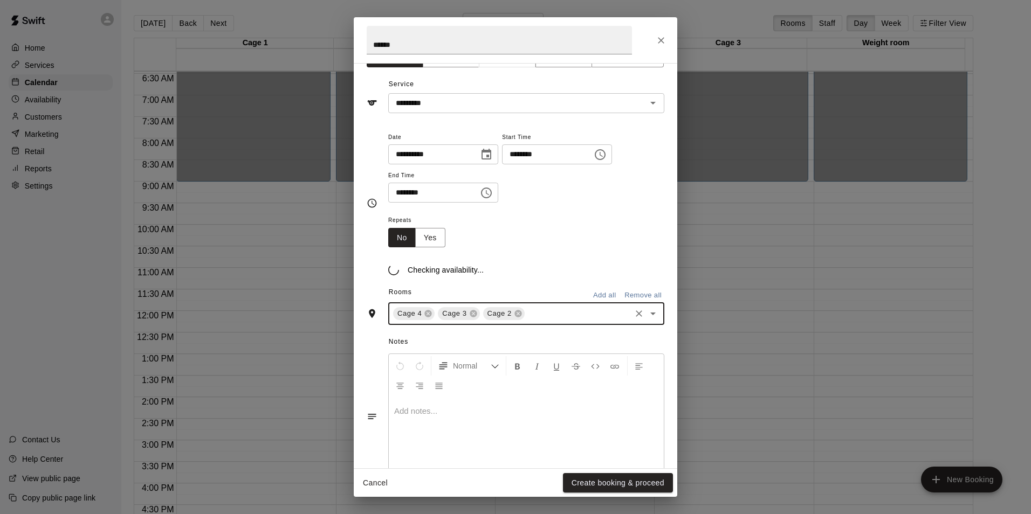
click at [533, 319] on input "text" at bounding box center [577, 313] width 103 height 13
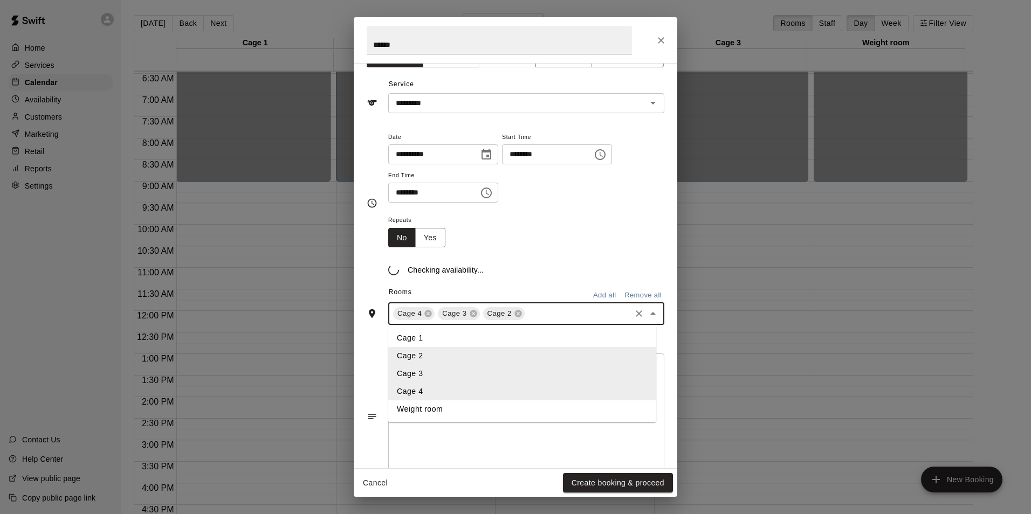
click at [443, 341] on li "Cage 1" at bounding box center [522, 338] width 268 height 18
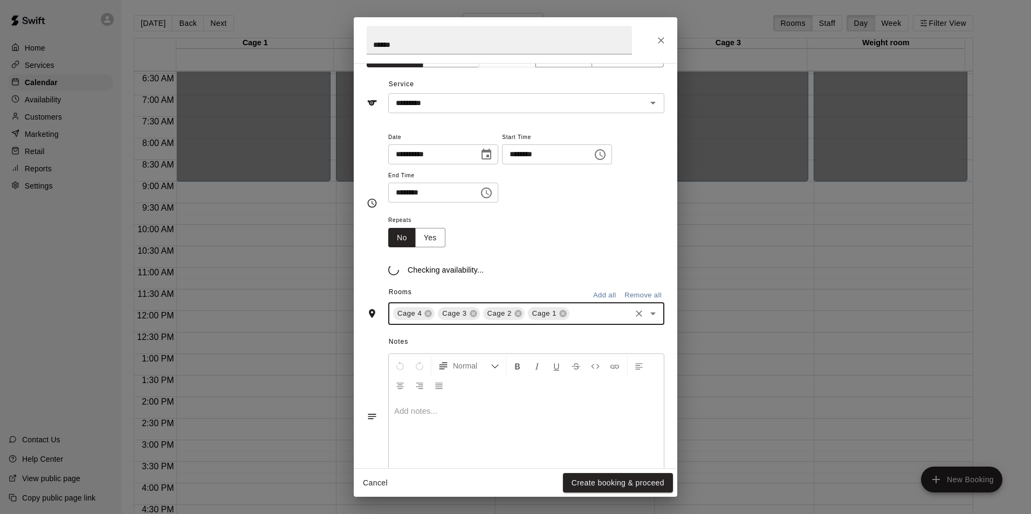
scroll to position [56, 0]
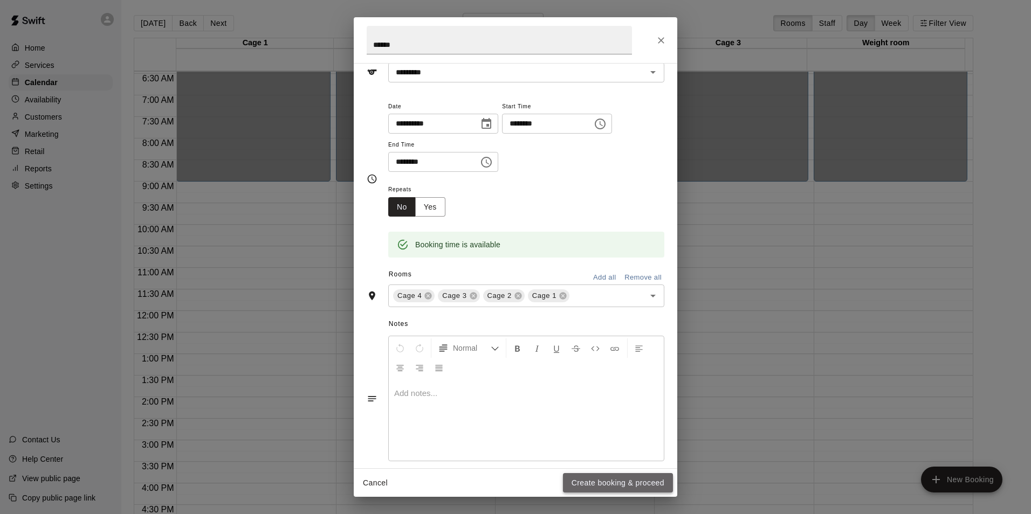
click at [626, 486] on button "Create booking & proceed" at bounding box center [618, 483] width 110 height 20
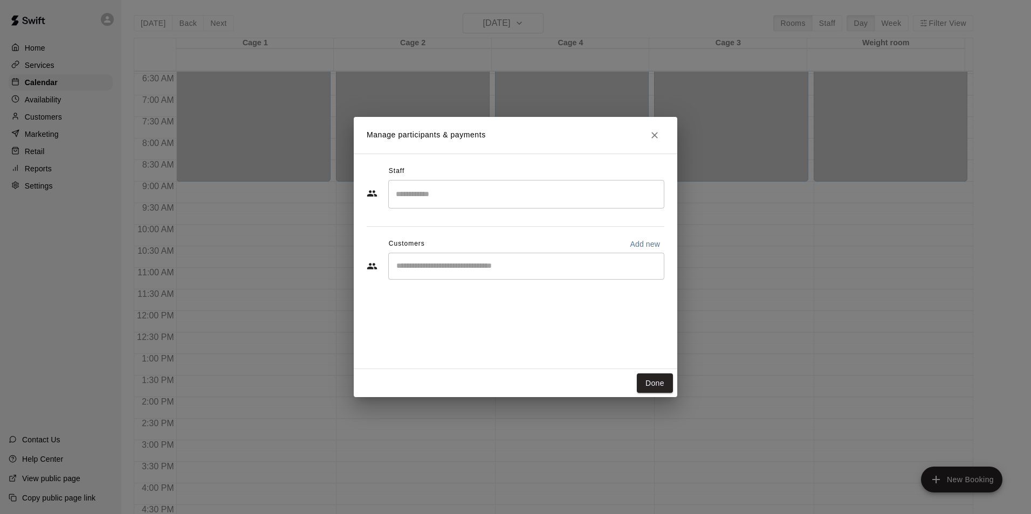
click at [445, 198] on input "Search staff" at bounding box center [526, 194] width 266 height 19
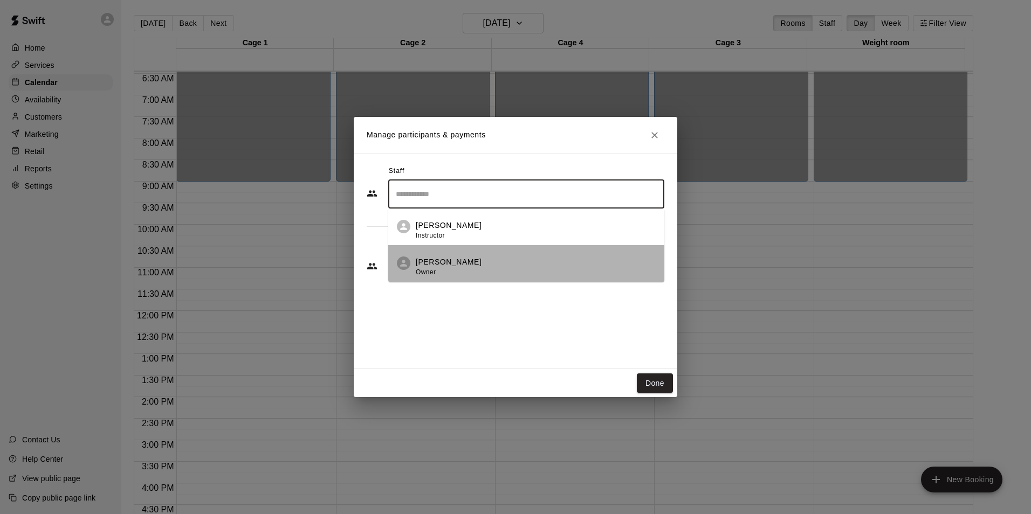
click at [470, 263] on p "Arturo Escobedo" at bounding box center [449, 262] width 66 height 11
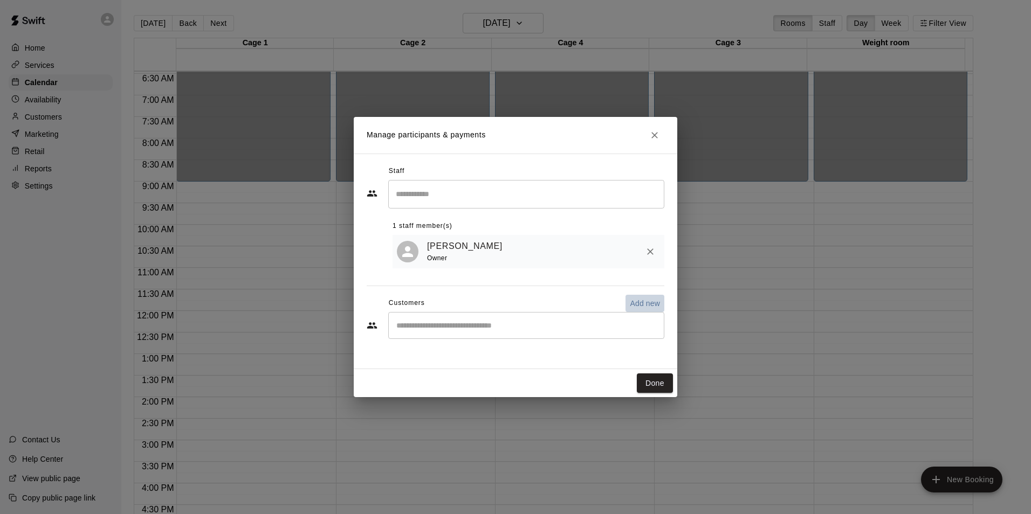
click at [643, 300] on p "Add new" at bounding box center [645, 303] width 30 height 11
select select "**"
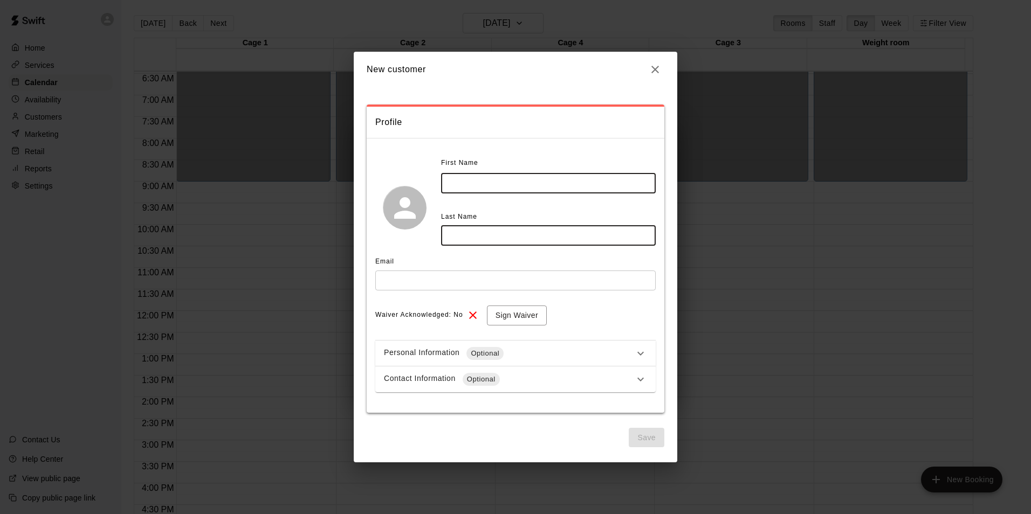
drag, startPoint x: 462, startPoint y: 189, endPoint x: 468, endPoint y: 187, distance: 6.5
click at [465, 188] on input "text" at bounding box center [548, 184] width 215 height 20
type input "*"
type input "*****"
click at [493, 237] on input "text" at bounding box center [548, 236] width 215 height 20
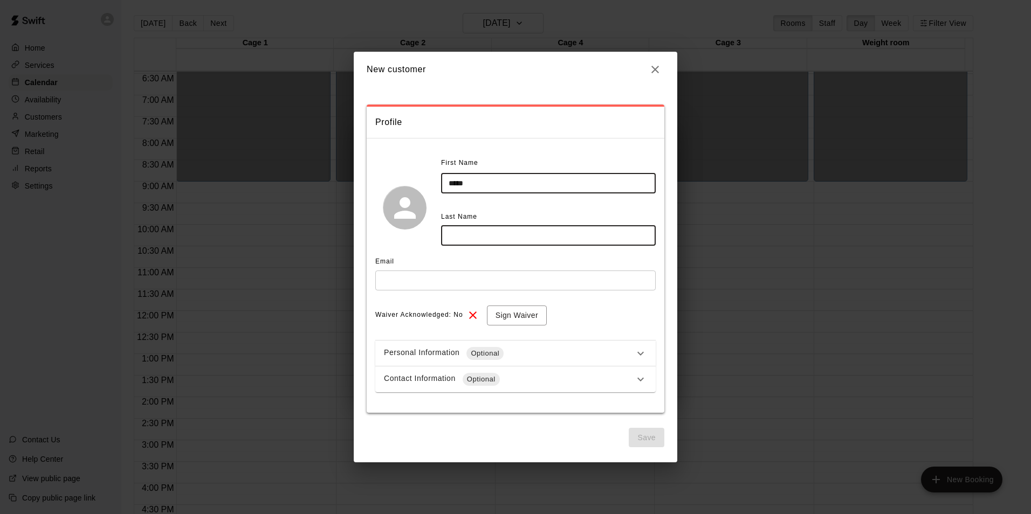
click at [447, 288] on input "text" at bounding box center [515, 281] width 280 height 20
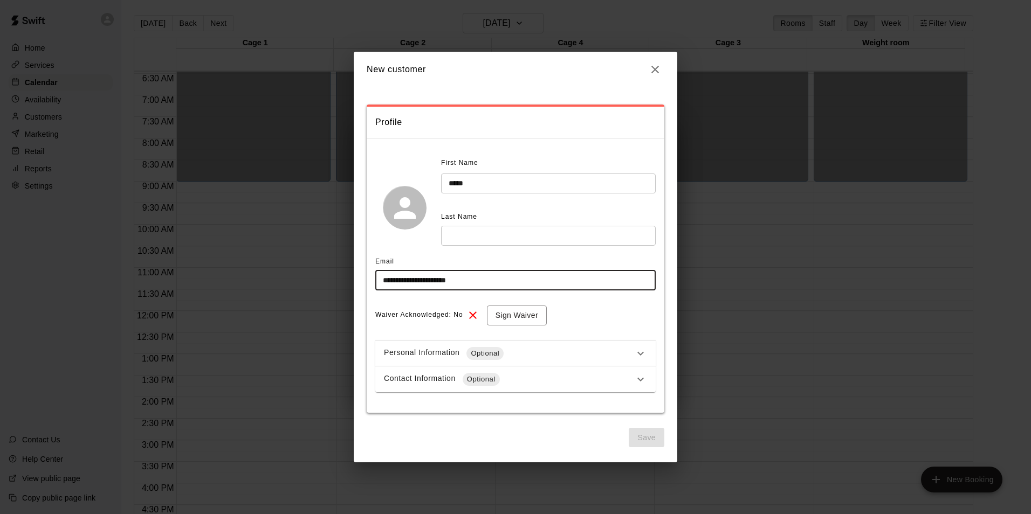
type input "**********"
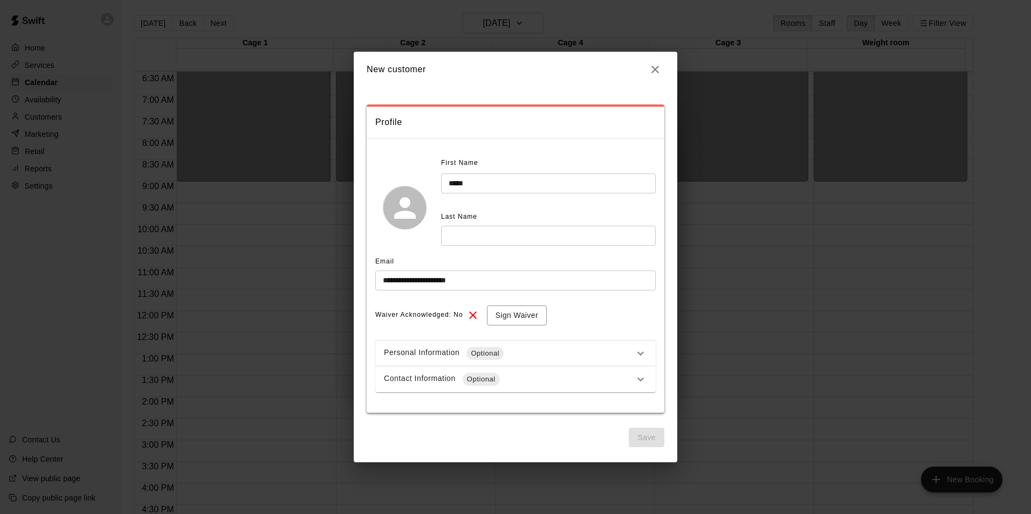
click at [434, 374] on div "Contact Information Optional" at bounding box center [509, 379] width 250 height 13
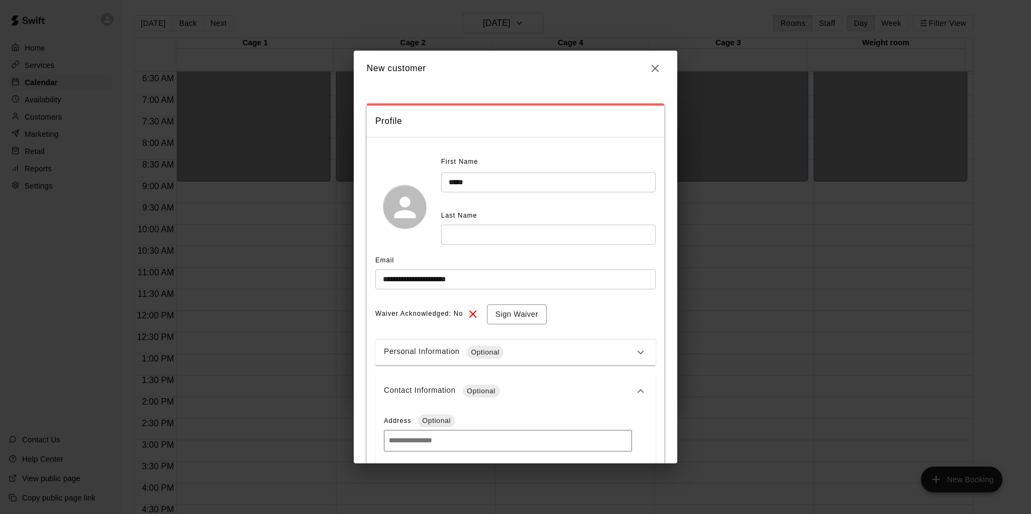
scroll to position [270, 0]
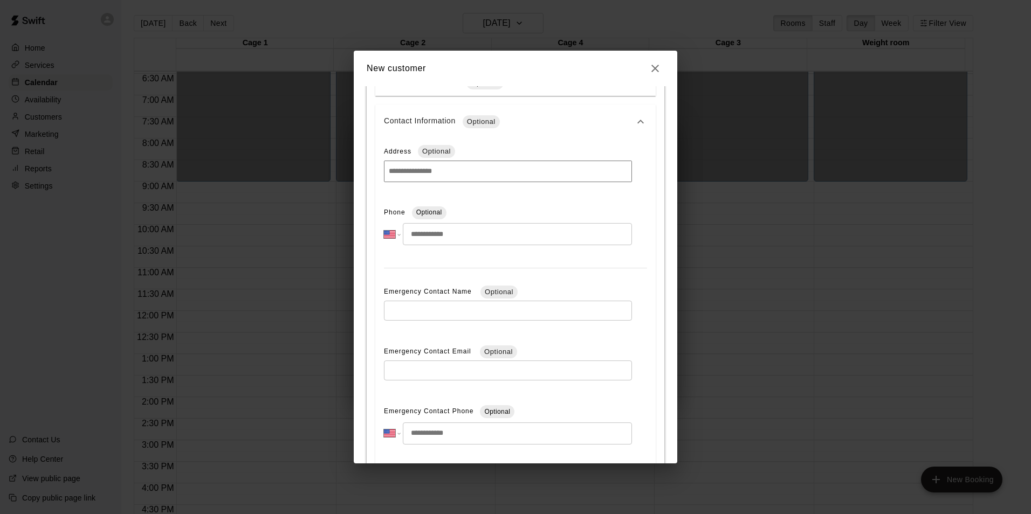
click at [425, 236] on input "tel" at bounding box center [517, 234] width 229 height 22
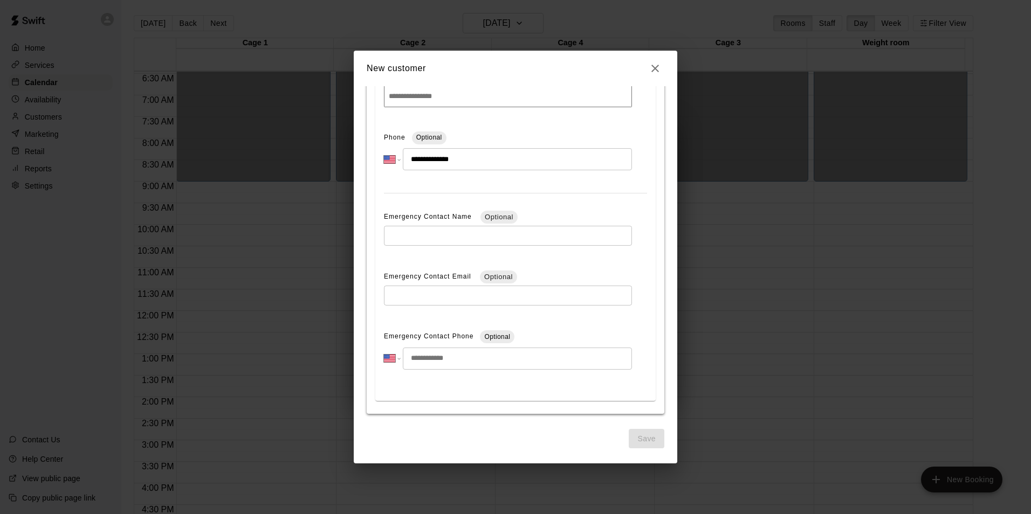
scroll to position [130, 0]
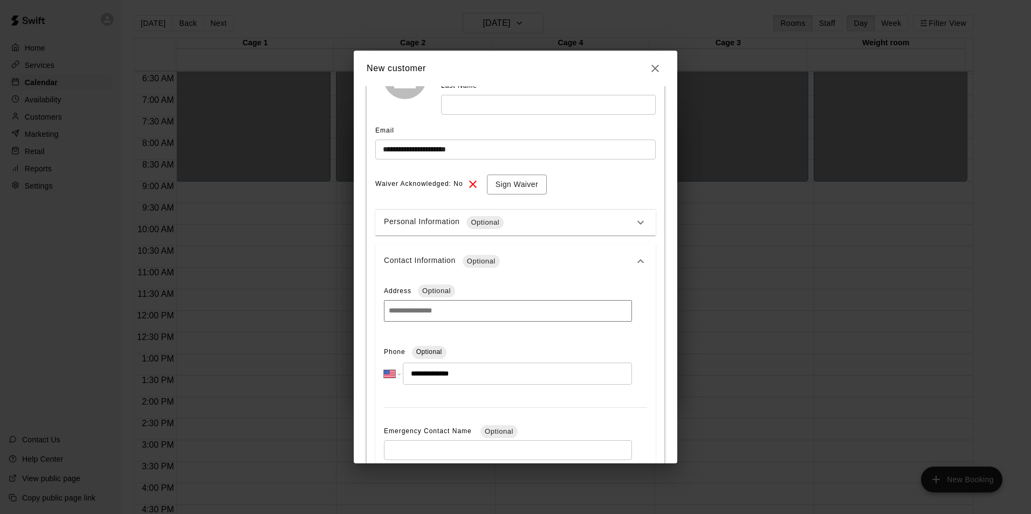
type input "**********"
click at [525, 347] on div "Phone Optional" at bounding box center [508, 352] width 248 height 17
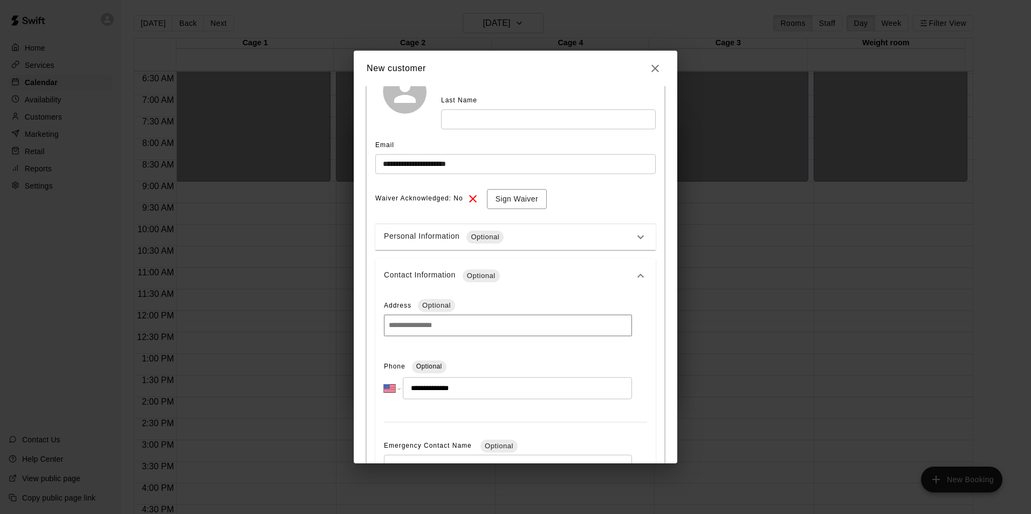
scroll to position [0, 0]
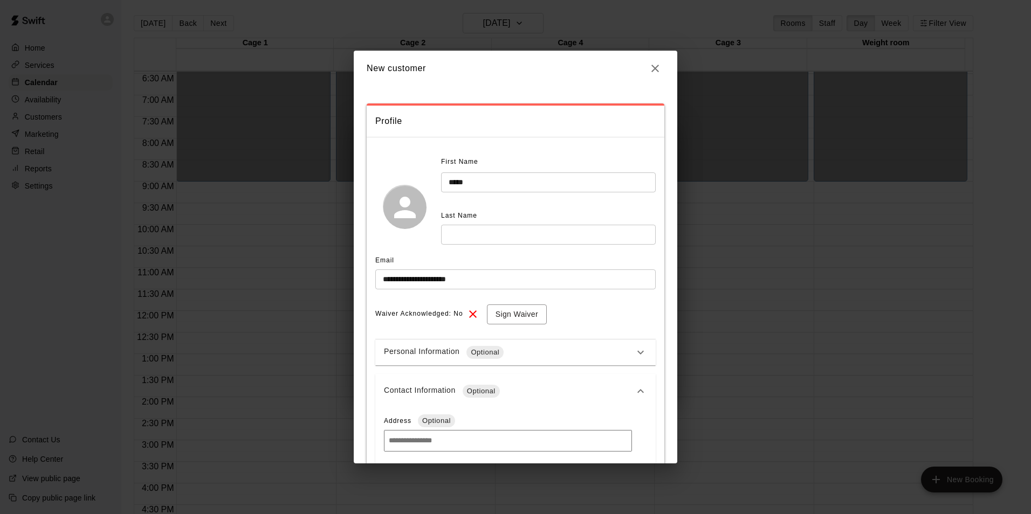
click at [503, 226] on input "text" at bounding box center [548, 235] width 215 height 20
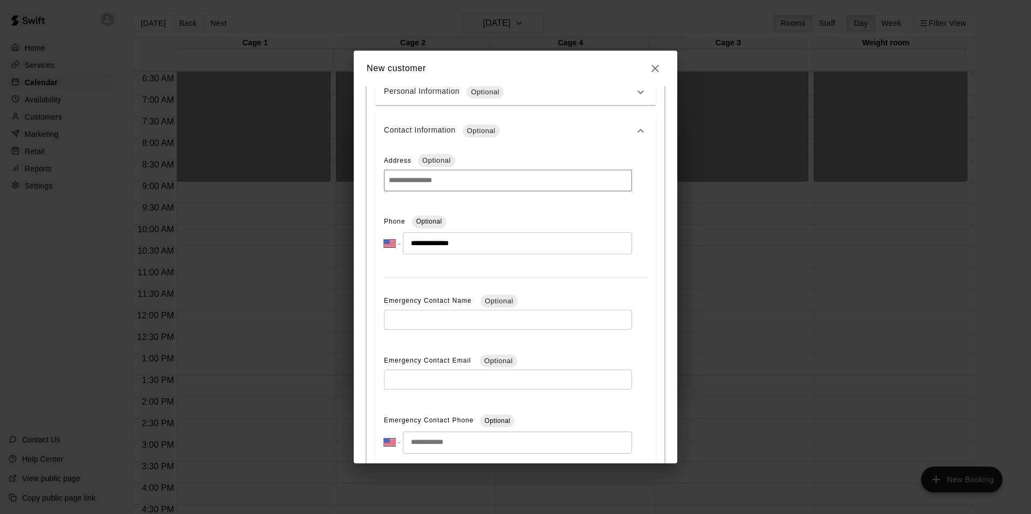
scroll to position [130, 0]
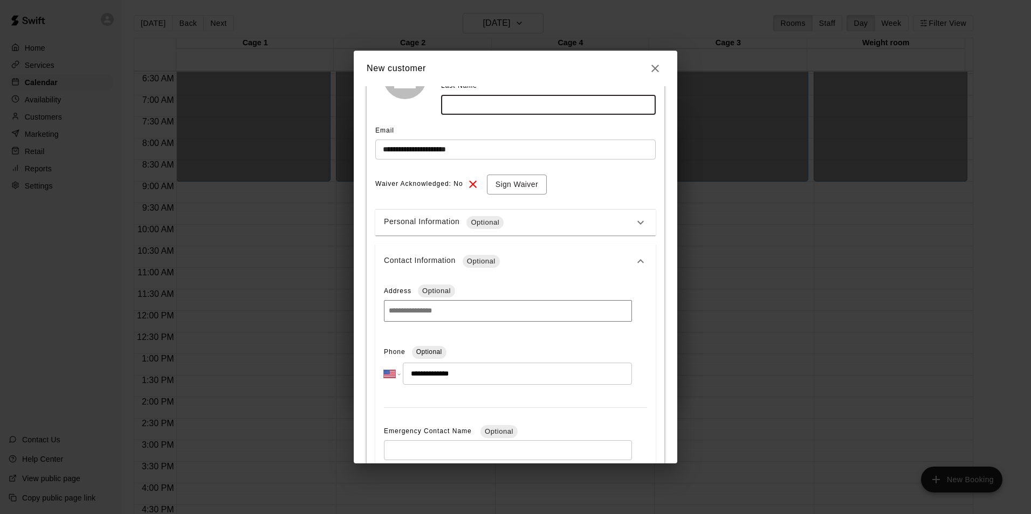
click at [457, 106] on input "text" at bounding box center [548, 105] width 215 height 20
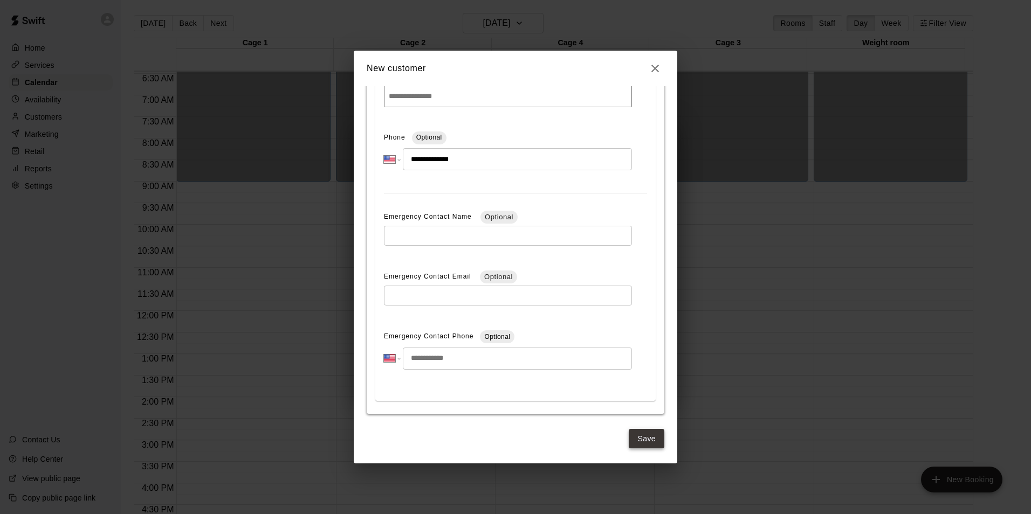
type input "*"
click at [641, 435] on button "Save" at bounding box center [647, 439] width 36 height 20
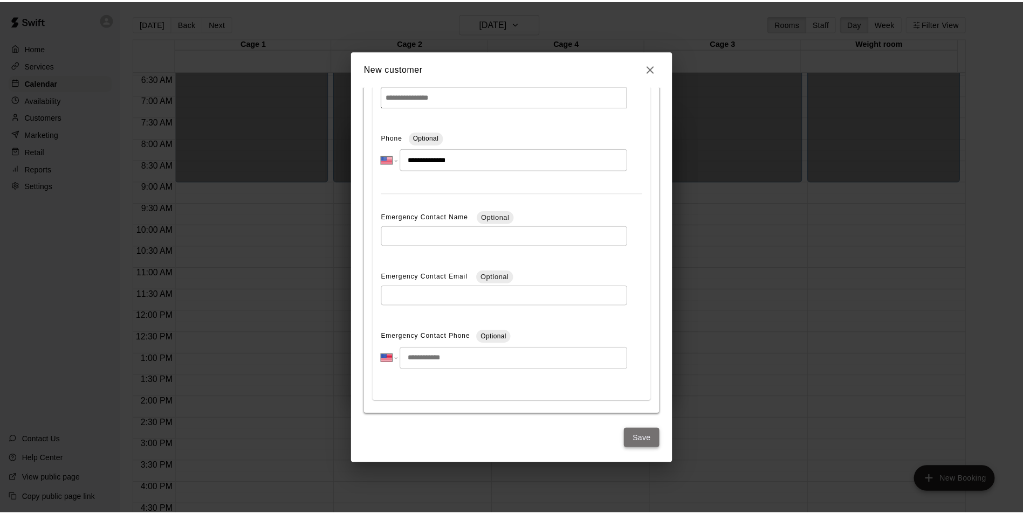
scroll to position [0, 0]
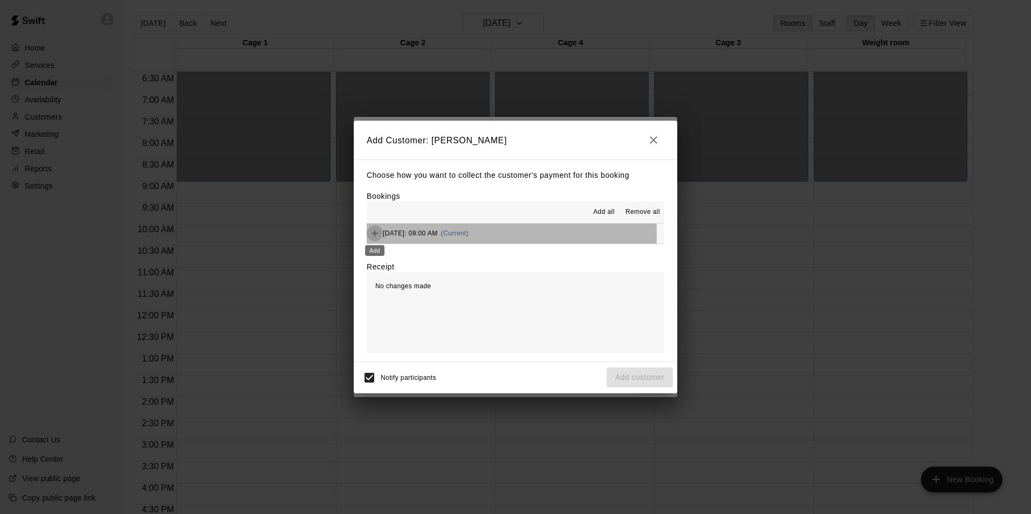
click at [372, 235] on icon "Add" at bounding box center [375, 233] width 6 height 6
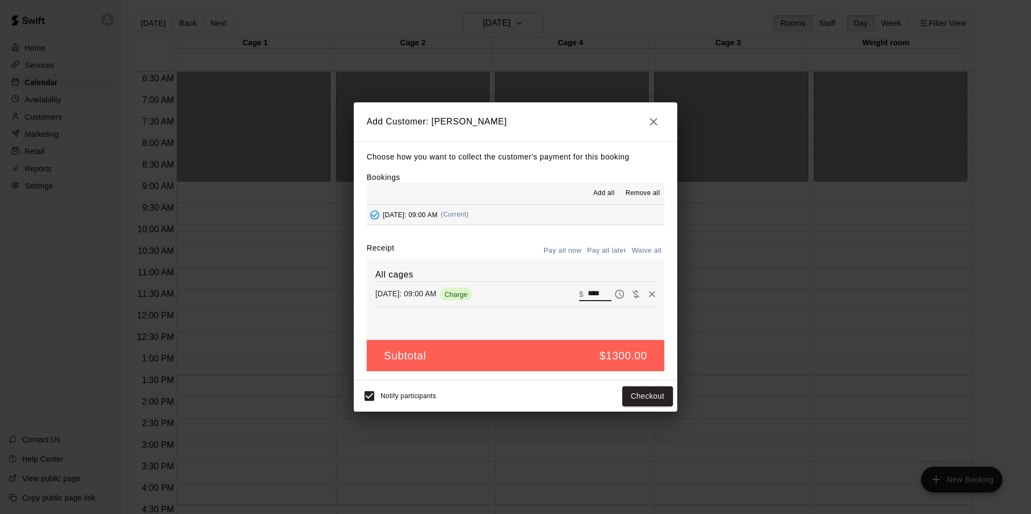
drag, startPoint x: 602, startPoint y: 293, endPoint x: 575, endPoint y: 291, distance: 26.5
click at [579, 291] on div "​ $ ****" at bounding box center [595, 294] width 32 height 14
click at [611, 246] on button "Pay all later" at bounding box center [607, 251] width 45 height 17
click at [644, 401] on button "Add customer" at bounding box center [640, 397] width 66 height 20
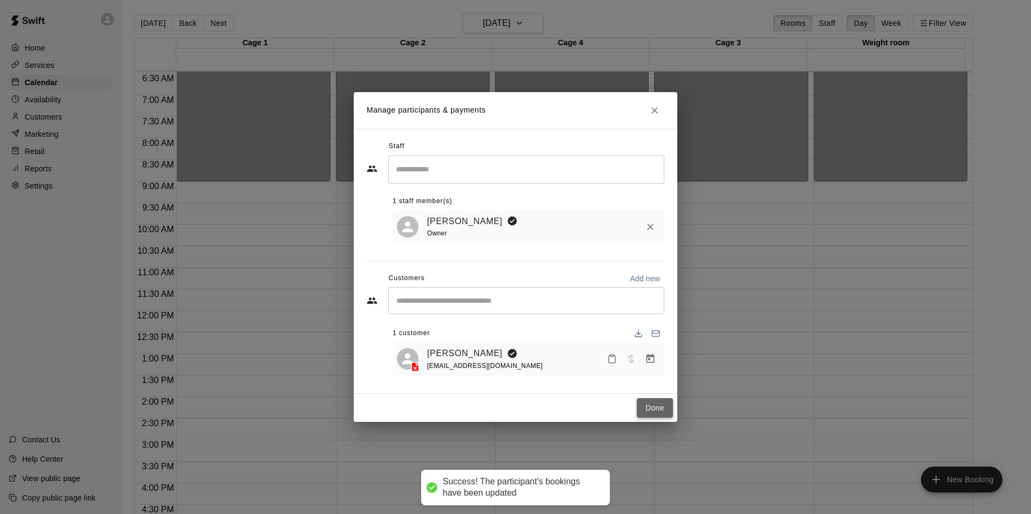
click at [647, 410] on button "Done" at bounding box center [655, 408] width 36 height 20
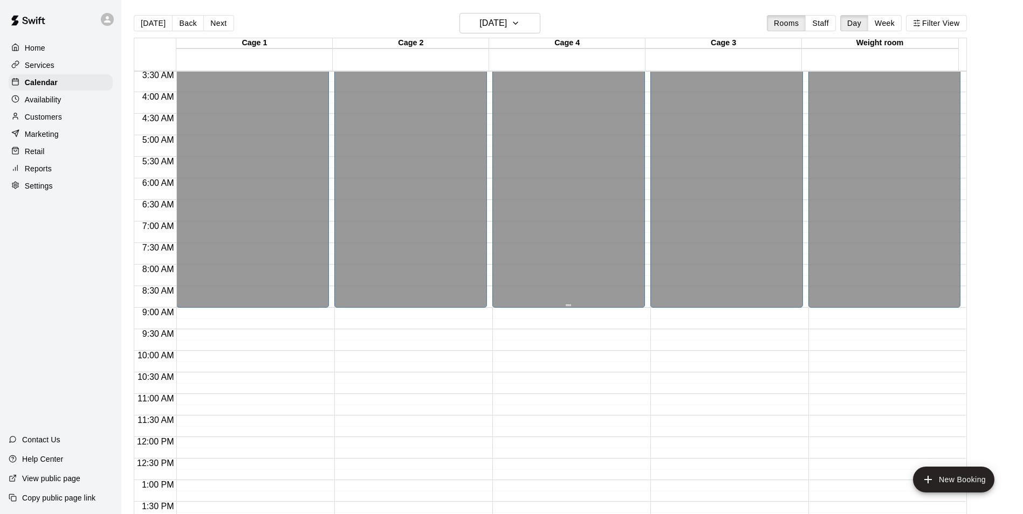
scroll to position [216, 0]
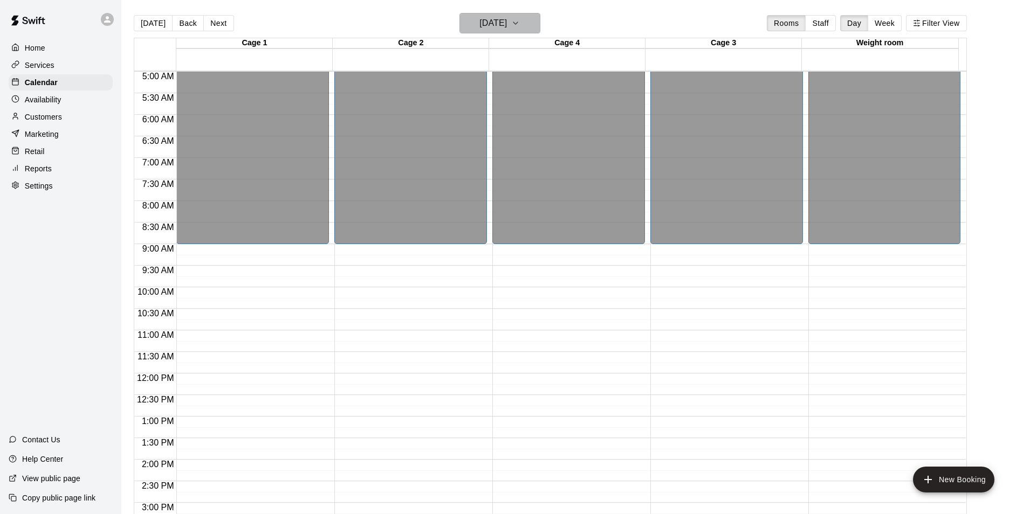
click at [507, 22] on h6 "Saturday Aug 23" at bounding box center [493, 23] width 28 height 15
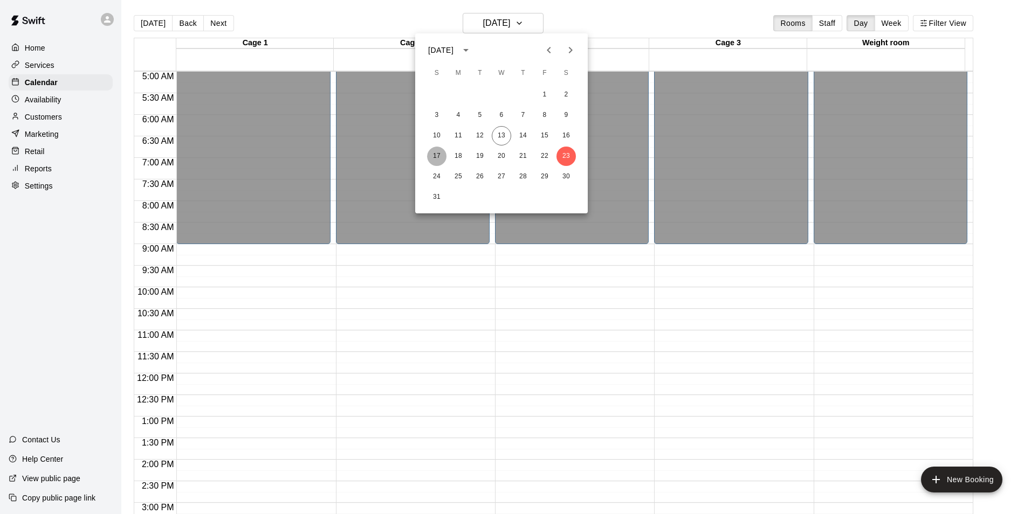
click at [439, 160] on button "17" at bounding box center [436, 156] width 19 height 19
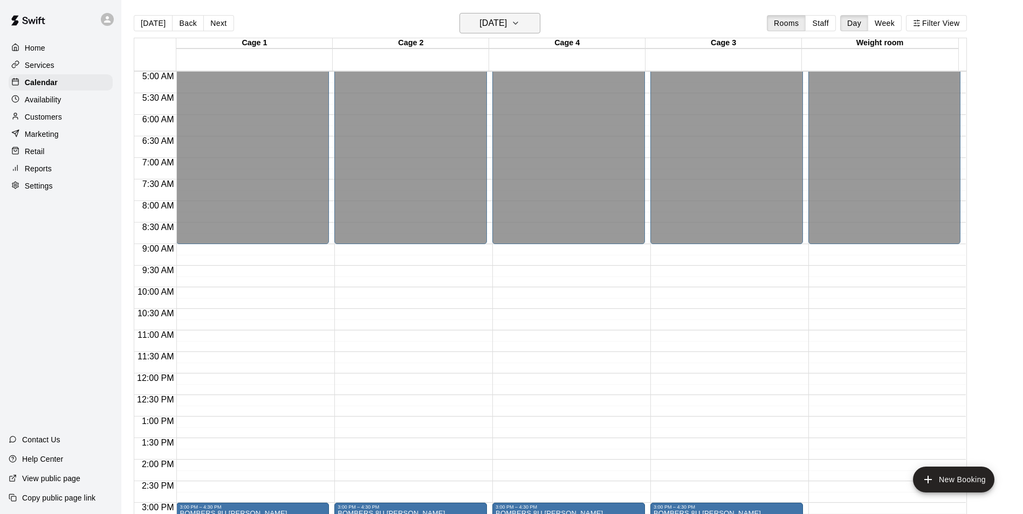
click at [507, 22] on h6 "Sunday Aug 17" at bounding box center [493, 23] width 28 height 15
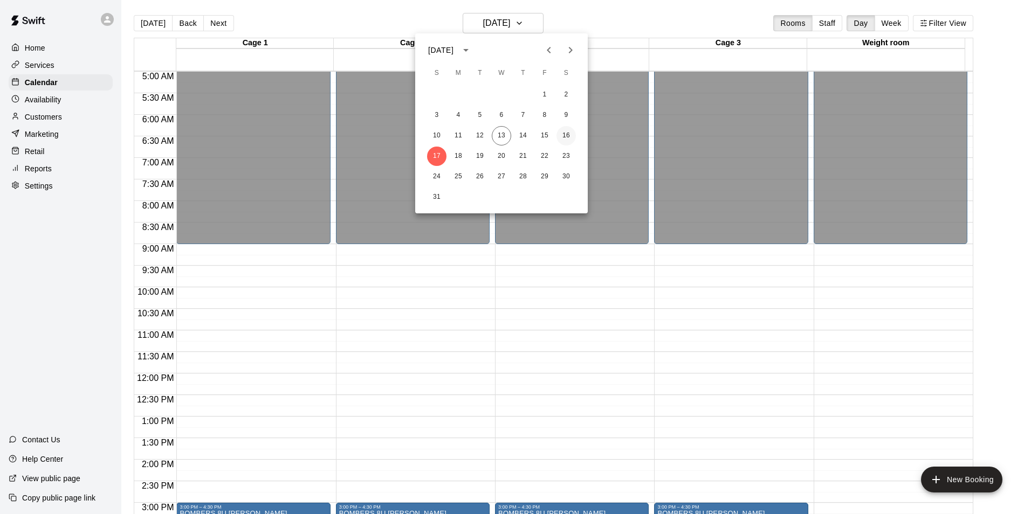
click at [564, 136] on button "16" at bounding box center [565, 135] width 19 height 19
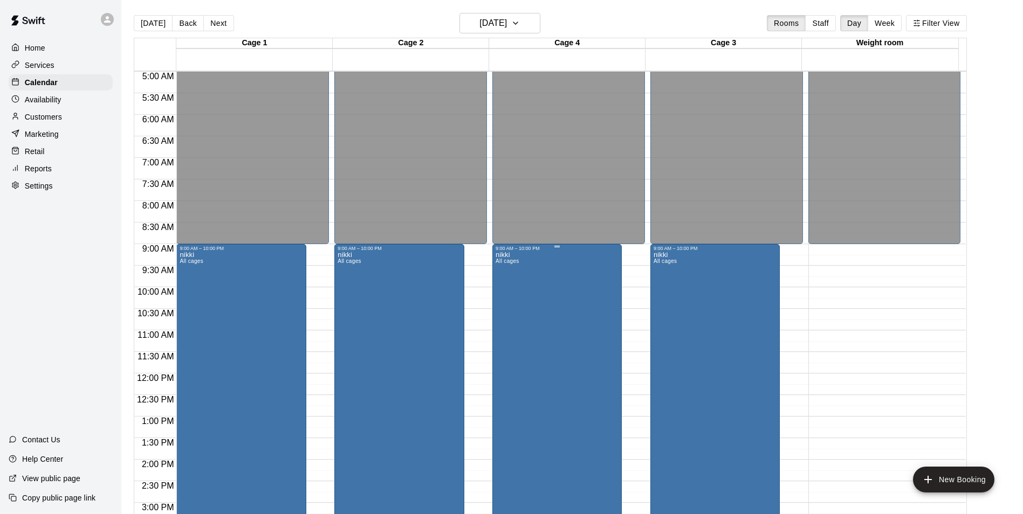
click at [537, 291] on div "nikki All cages AE 0" at bounding box center [557, 508] width 123 height 514
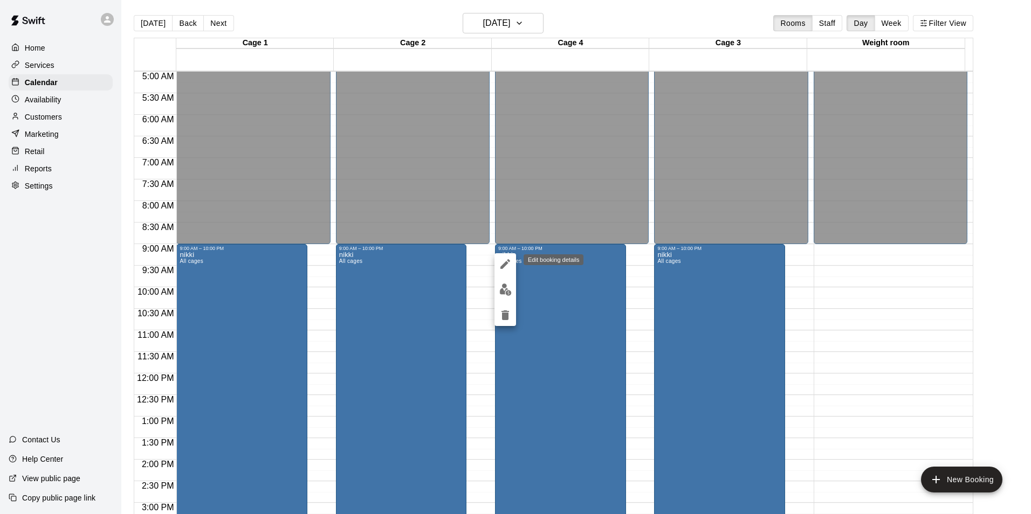
click at [504, 259] on icon "edit" at bounding box center [505, 264] width 13 height 13
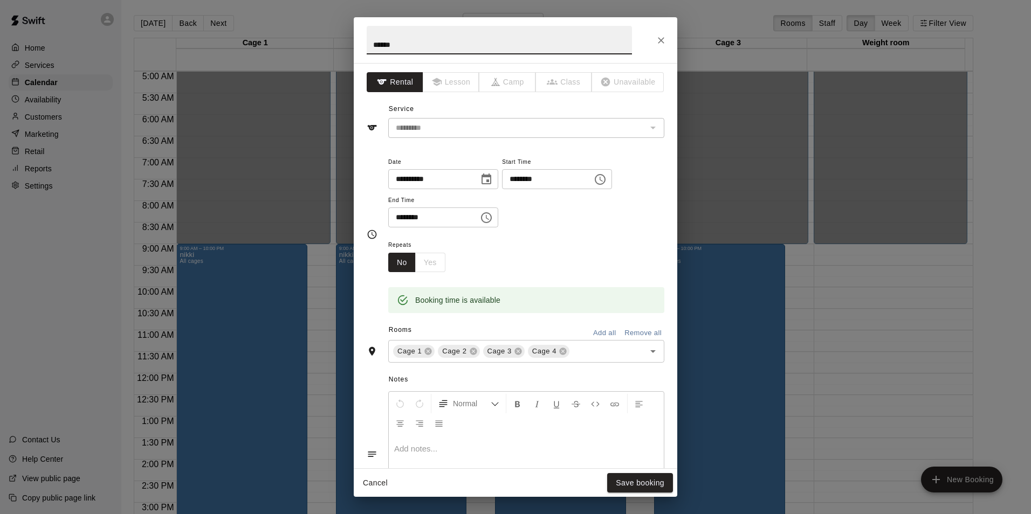
click at [492, 218] on icon "Choose time, selected time is 10:00 PM" at bounding box center [486, 217] width 11 height 11
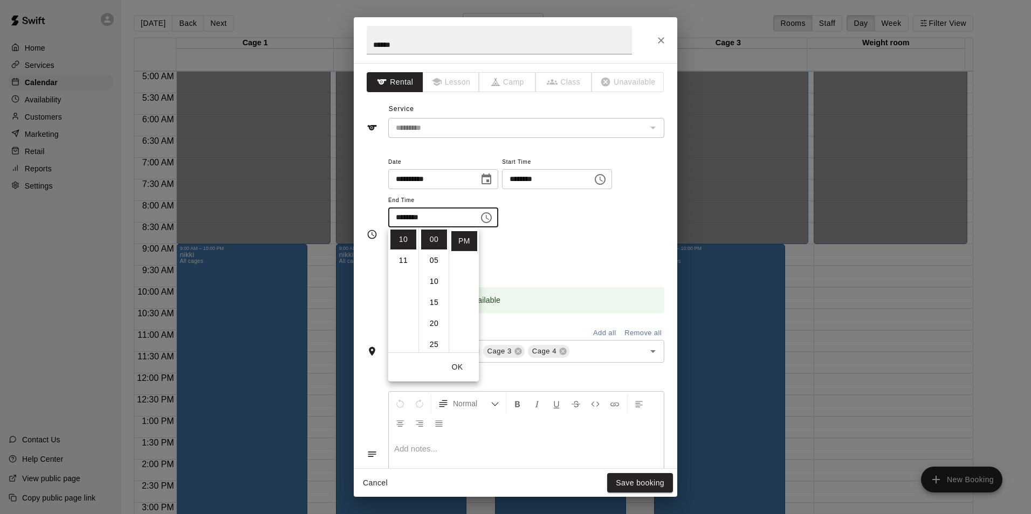
scroll to position [0, 0]
click at [459, 238] on li "AM" at bounding box center [464, 240] width 26 height 20
type input "********"
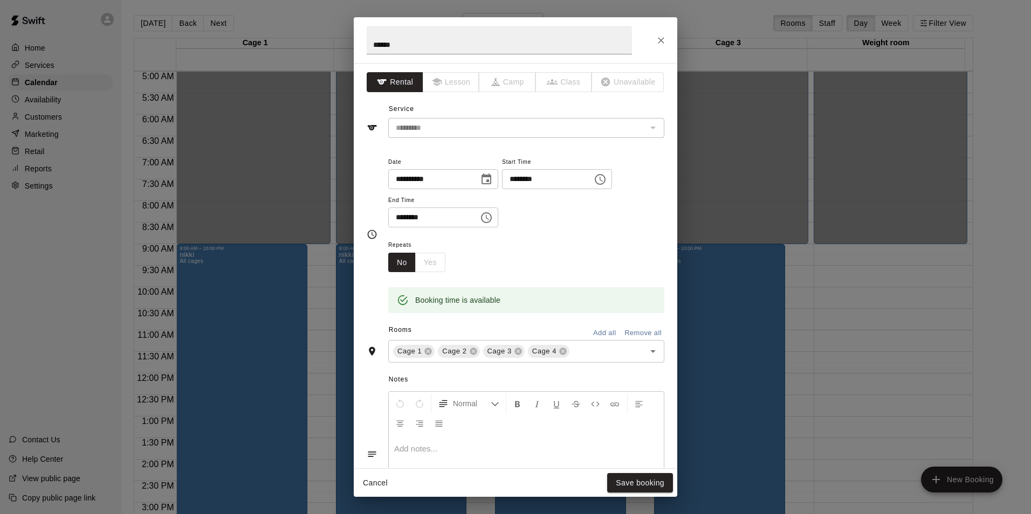
click at [546, 233] on div "**********" at bounding box center [526, 197] width 276 height 84
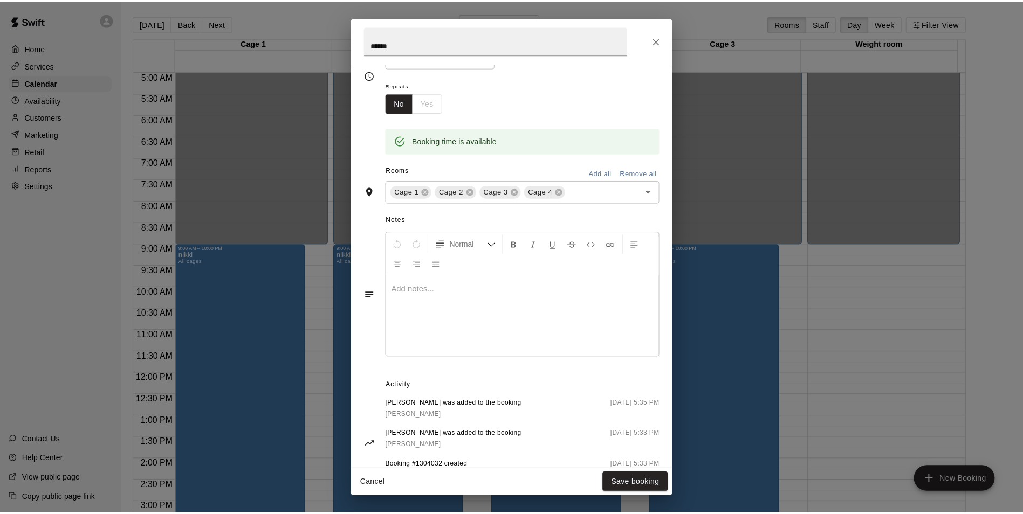
scroll to position [204, 0]
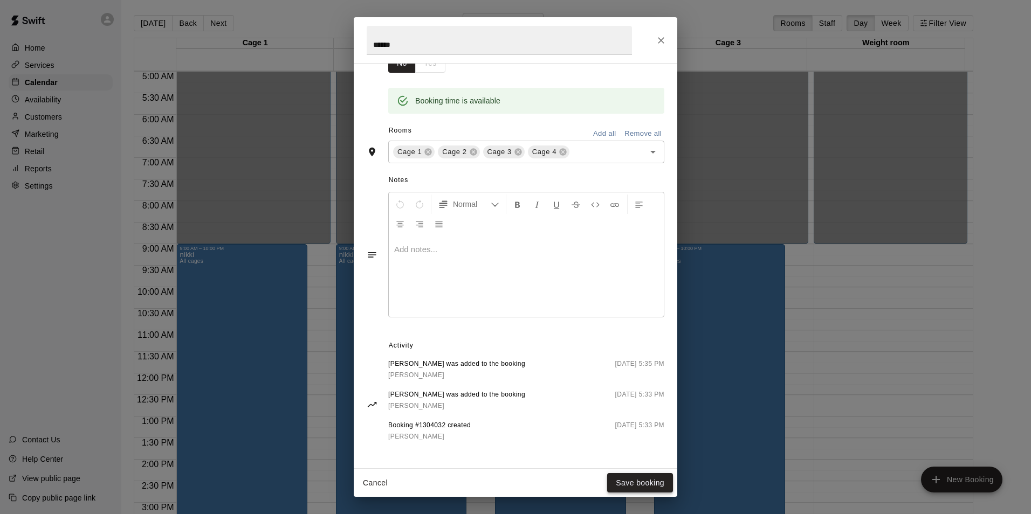
click at [634, 487] on button "Save booking" at bounding box center [640, 483] width 66 height 20
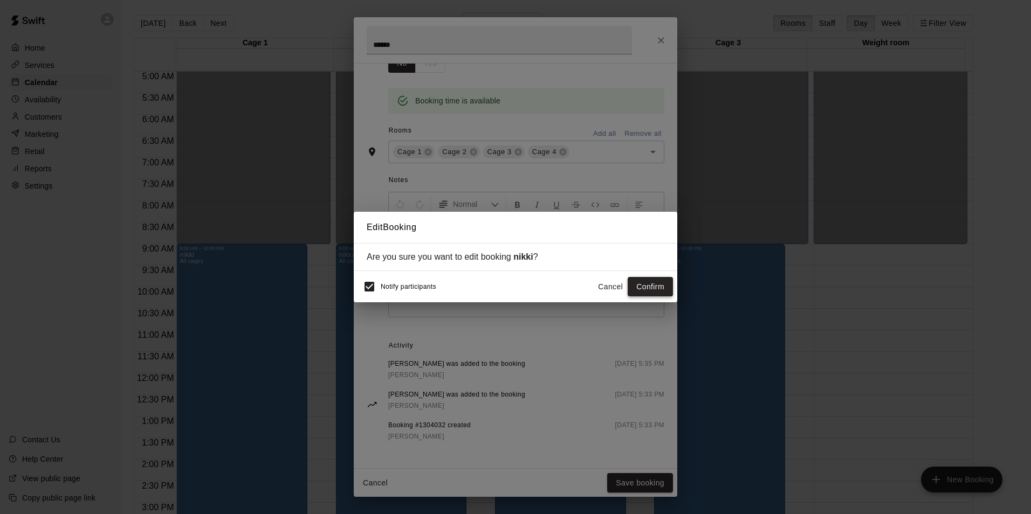
click at [650, 286] on button "Confirm" at bounding box center [650, 287] width 45 height 20
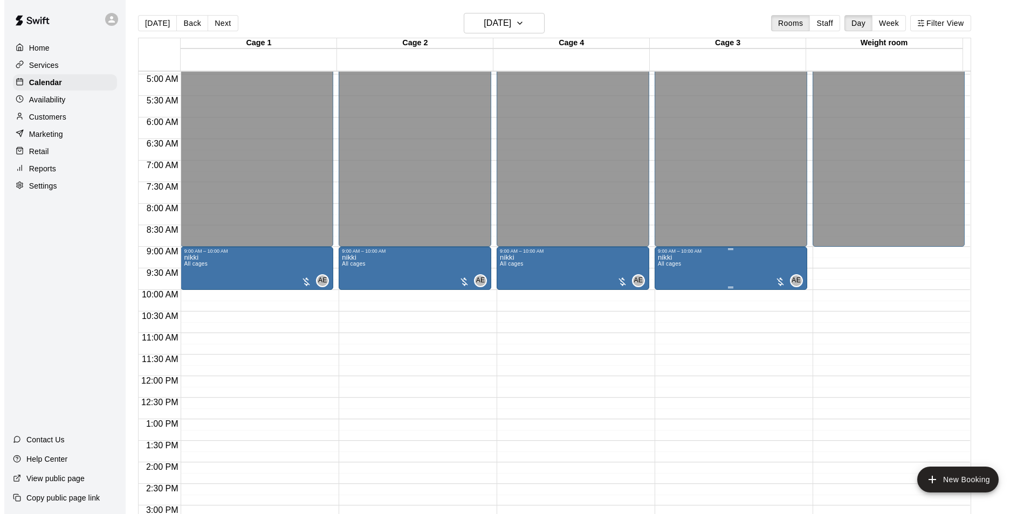
scroll to position [324, 0]
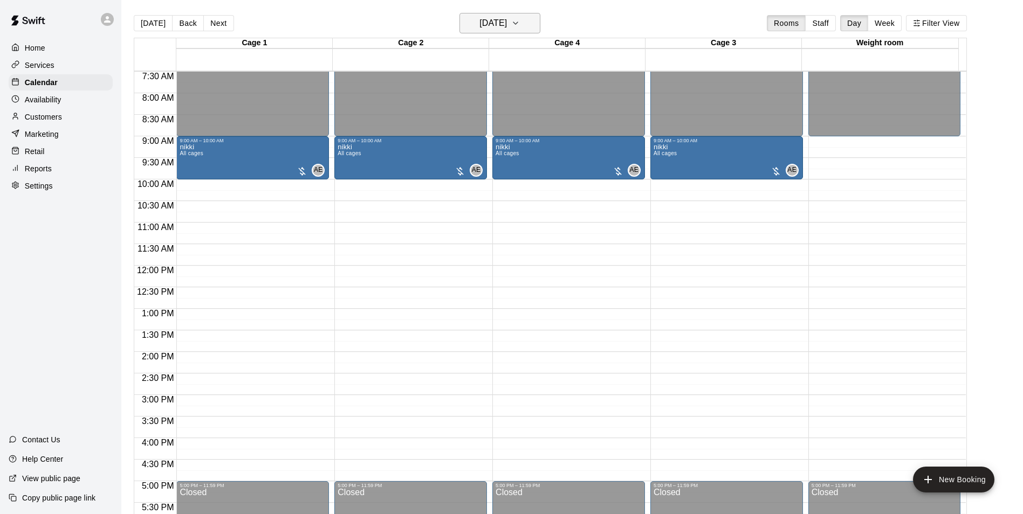
click at [507, 29] on h6 "Saturday Aug 16" at bounding box center [493, 23] width 28 height 15
